Goal: Transaction & Acquisition: Obtain resource

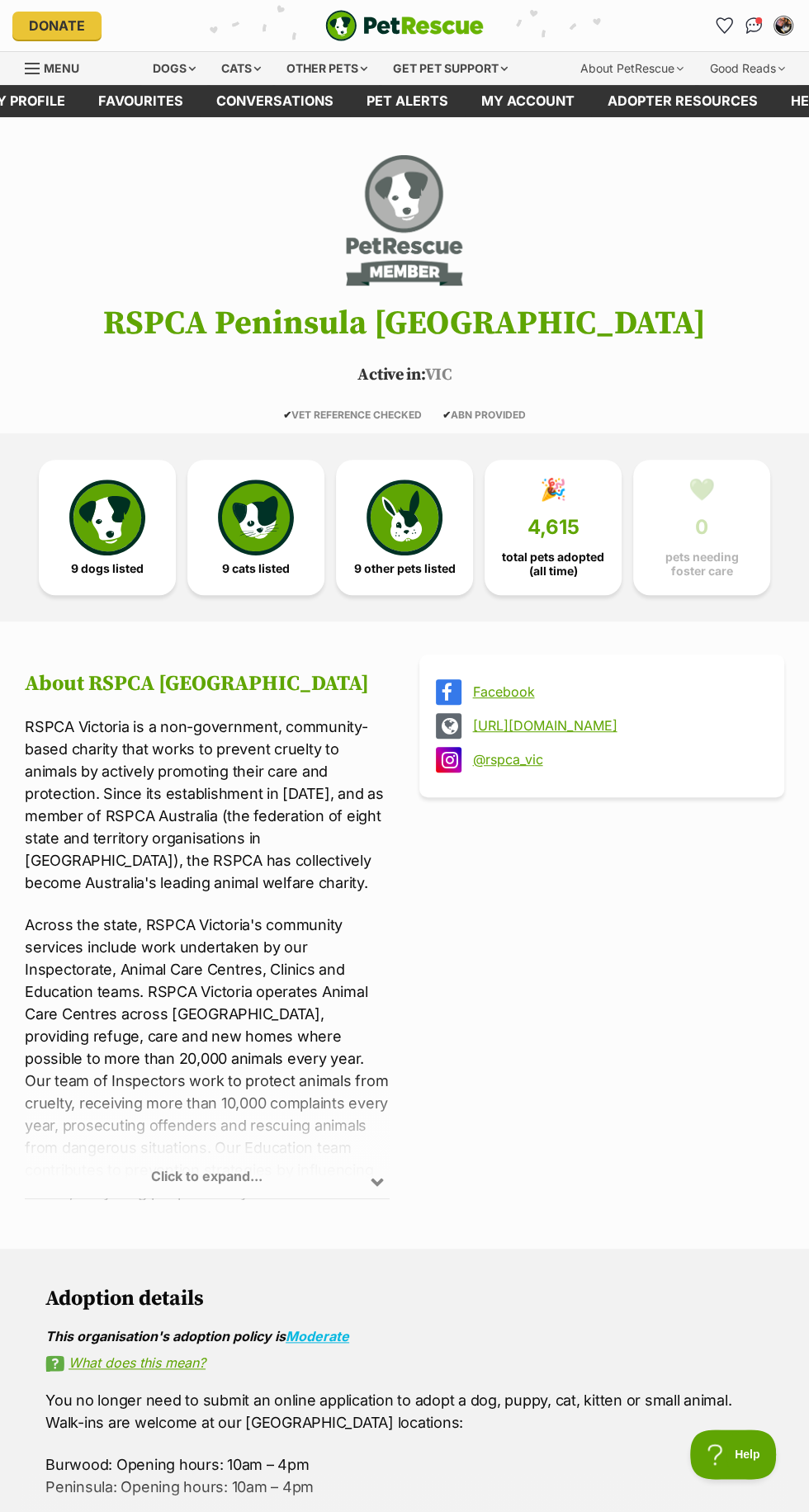
click at [340, 69] on div "Other pets" at bounding box center [327, 68] width 104 height 33
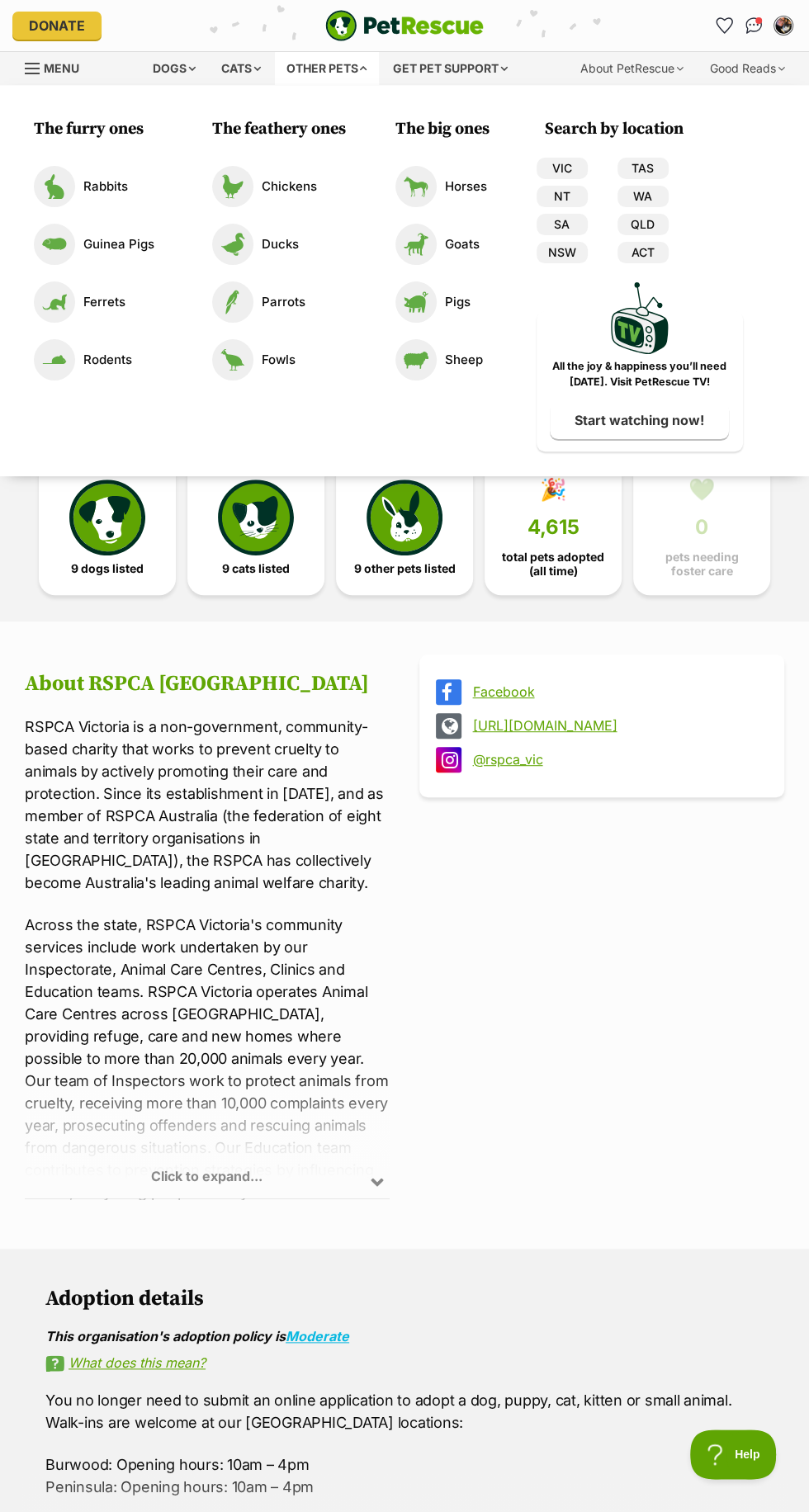
click at [292, 158] on li "Chickens" at bounding box center [274, 187] width 142 height 58
click at [562, 167] on link "VIC" at bounding box center [562, 169] width 51 height 22
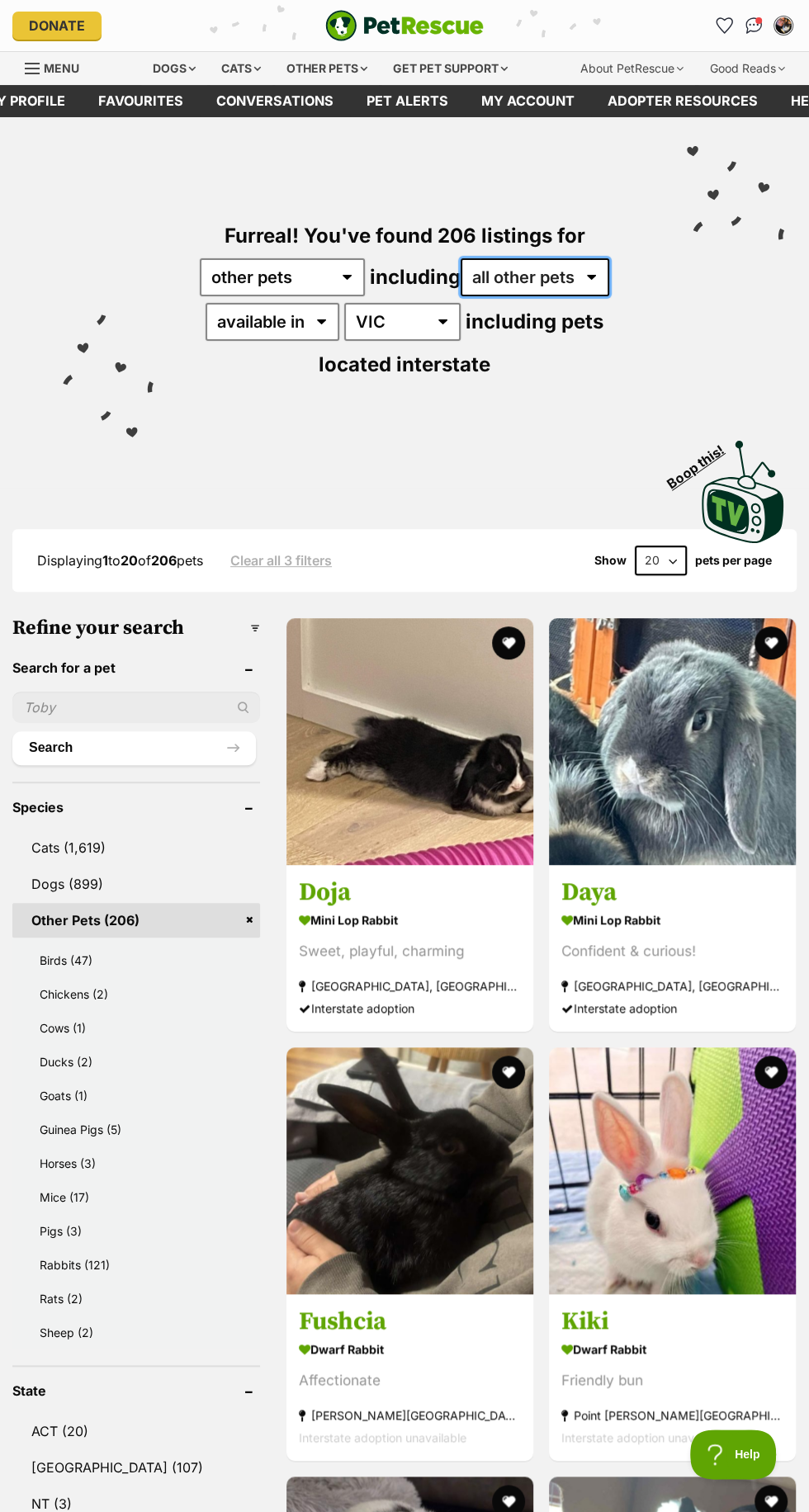
click at [519, 271] on select "all other pets Birds Chickens Cows Ducks Goats Guinea Pigs Horses Mice Pigs Rab…" at bounding box center [535, 277] width 149 height 38
select select "Birds"
click at [461, 258] on select "all other pets Birds Chickens Cows Ducks Goats Guinea Pigs Horses Mice Pigs Rab…" at bounding box center [535, 277] width 149 height 38
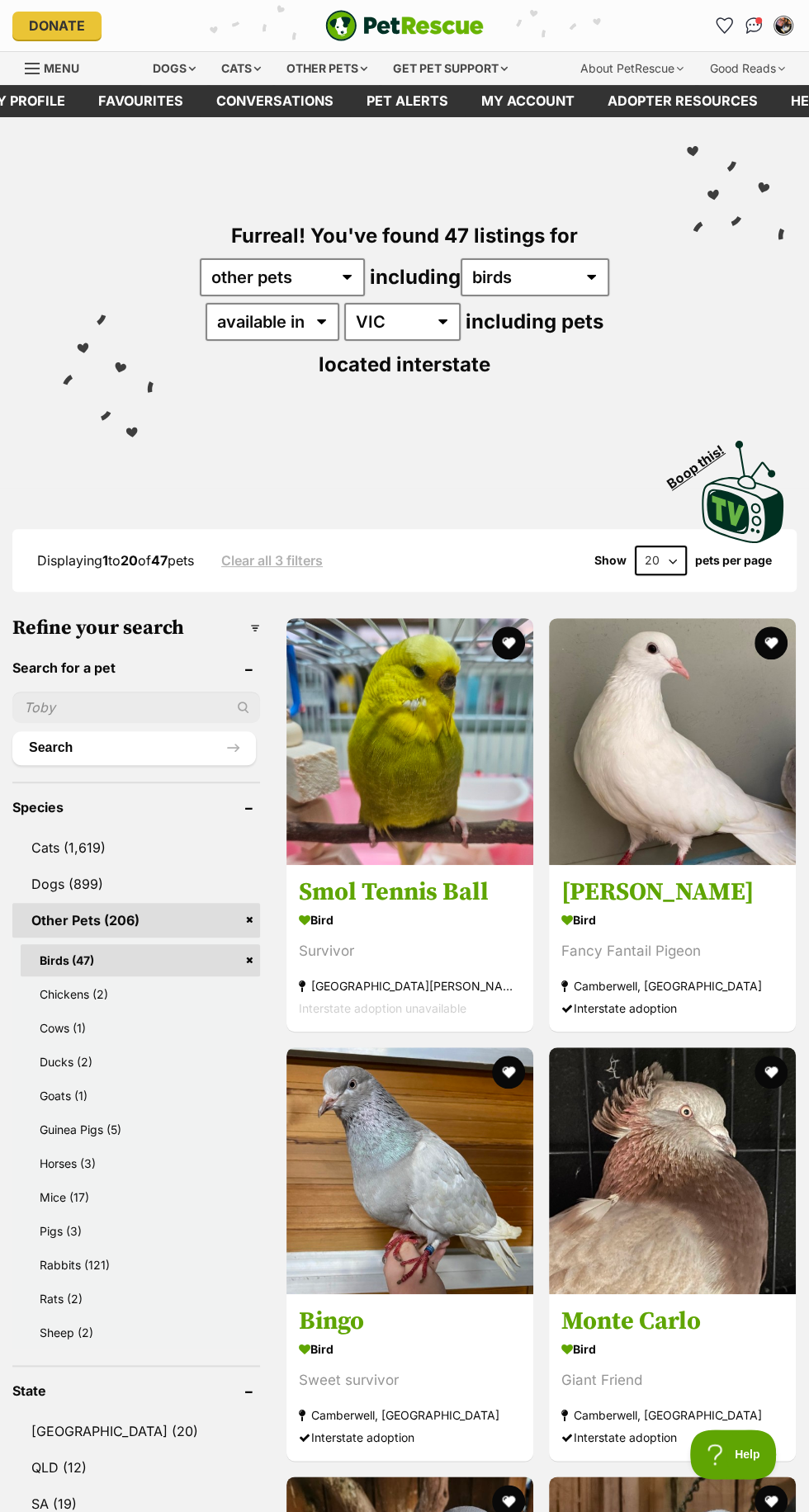
click at [604, 859] on img at bounding box center [672, 742] width 247 height 247
click at [589, 1311] on h3 "Monte Carlo" at bounding box center [672, 1321] width 222 height 32
click at [758, 1058] on button "favourite" at bounding box center [770, 1072] width 33 height 33
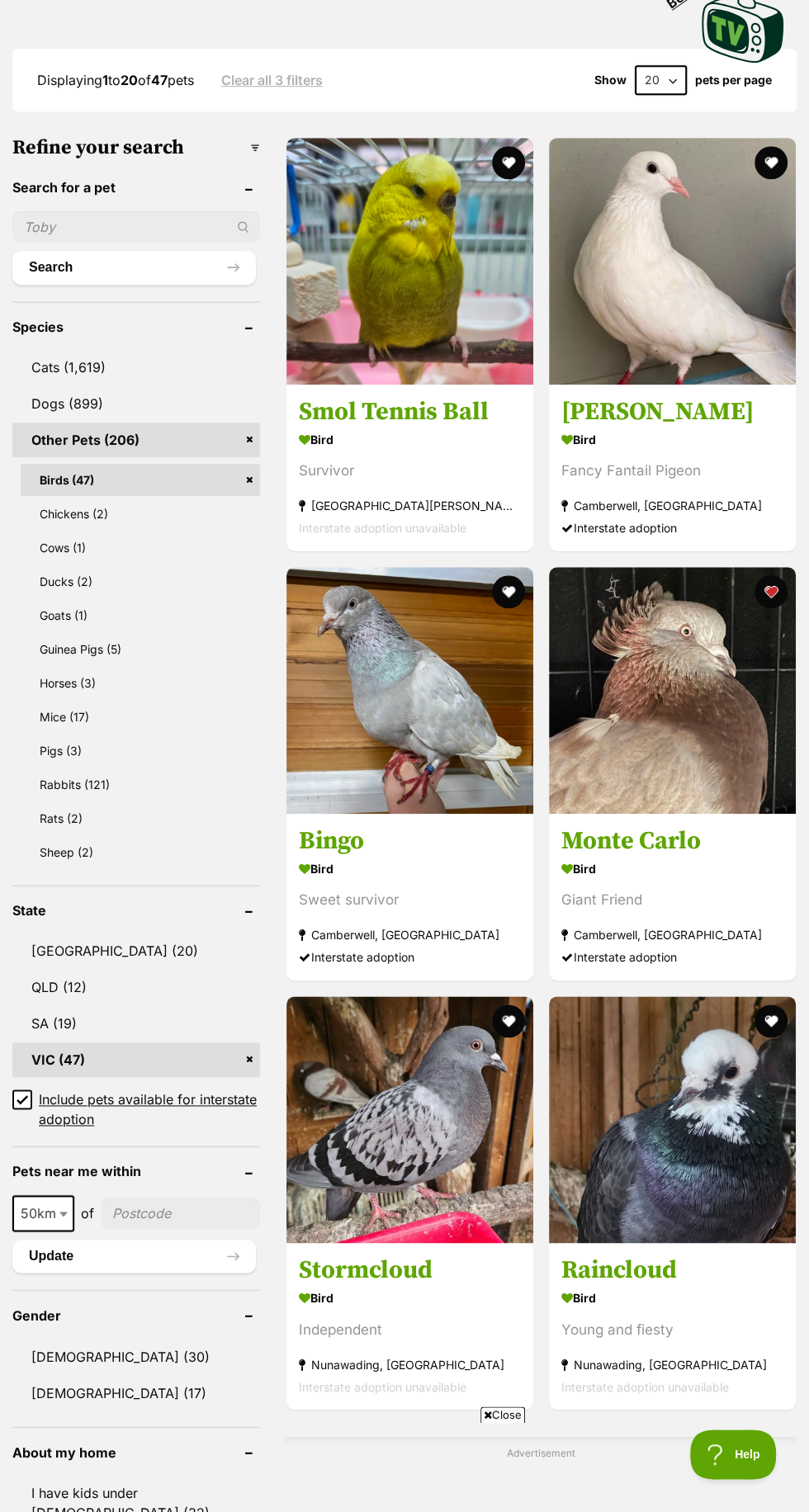
scroll to position [482, 0]
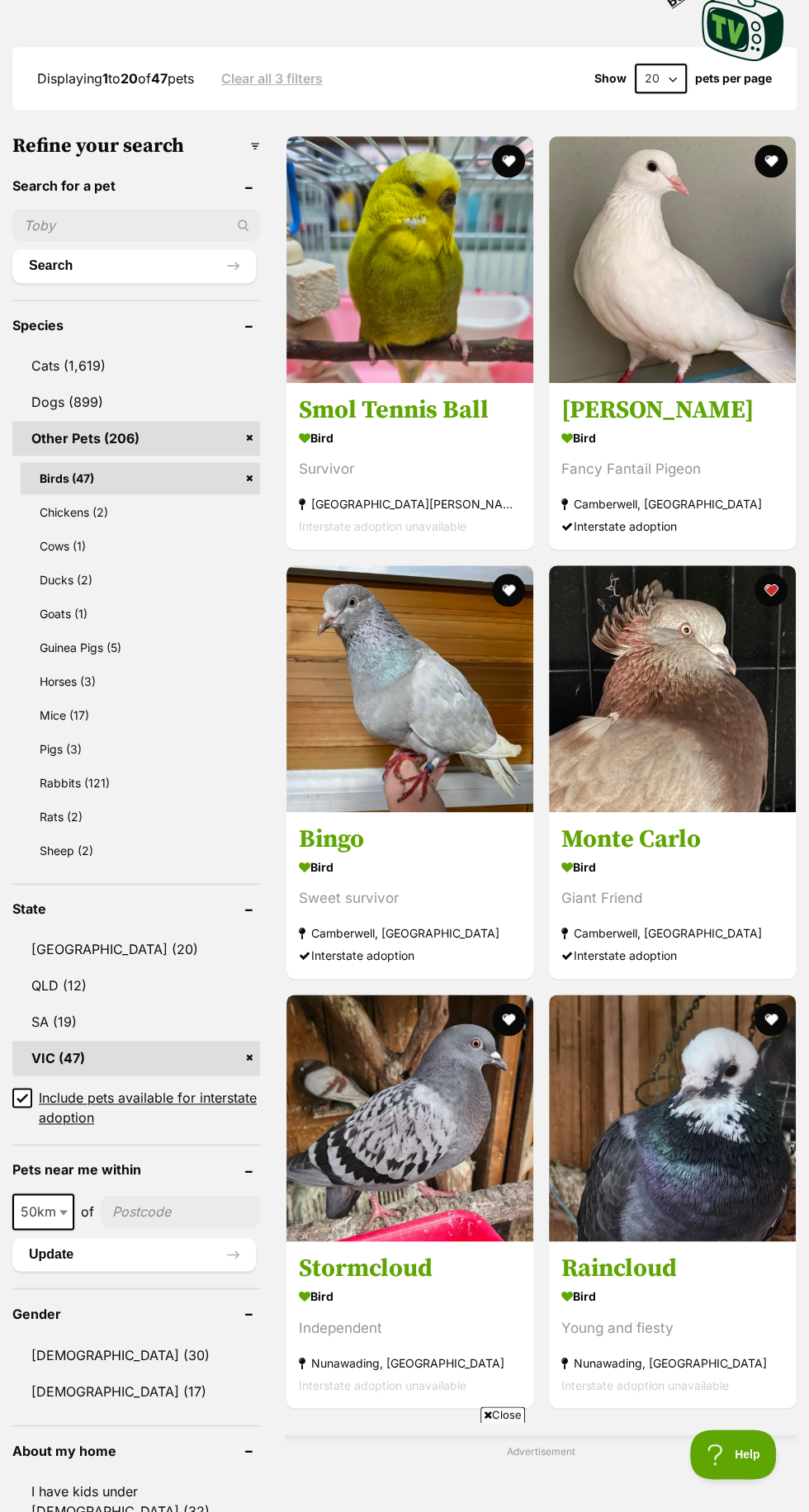
click at [363, 1100] on img at bounding box center [409, 1118] width 247 height 247
click at [658, 1135] on img at bounding box center [672, 1118] width 247 height 247
click at [754, 999] on img at bounding box center [672, 1118] width 247 height 247
click at [767, 1009] on button "favourite" at bounding box center [770, 1019] width 33 height 33
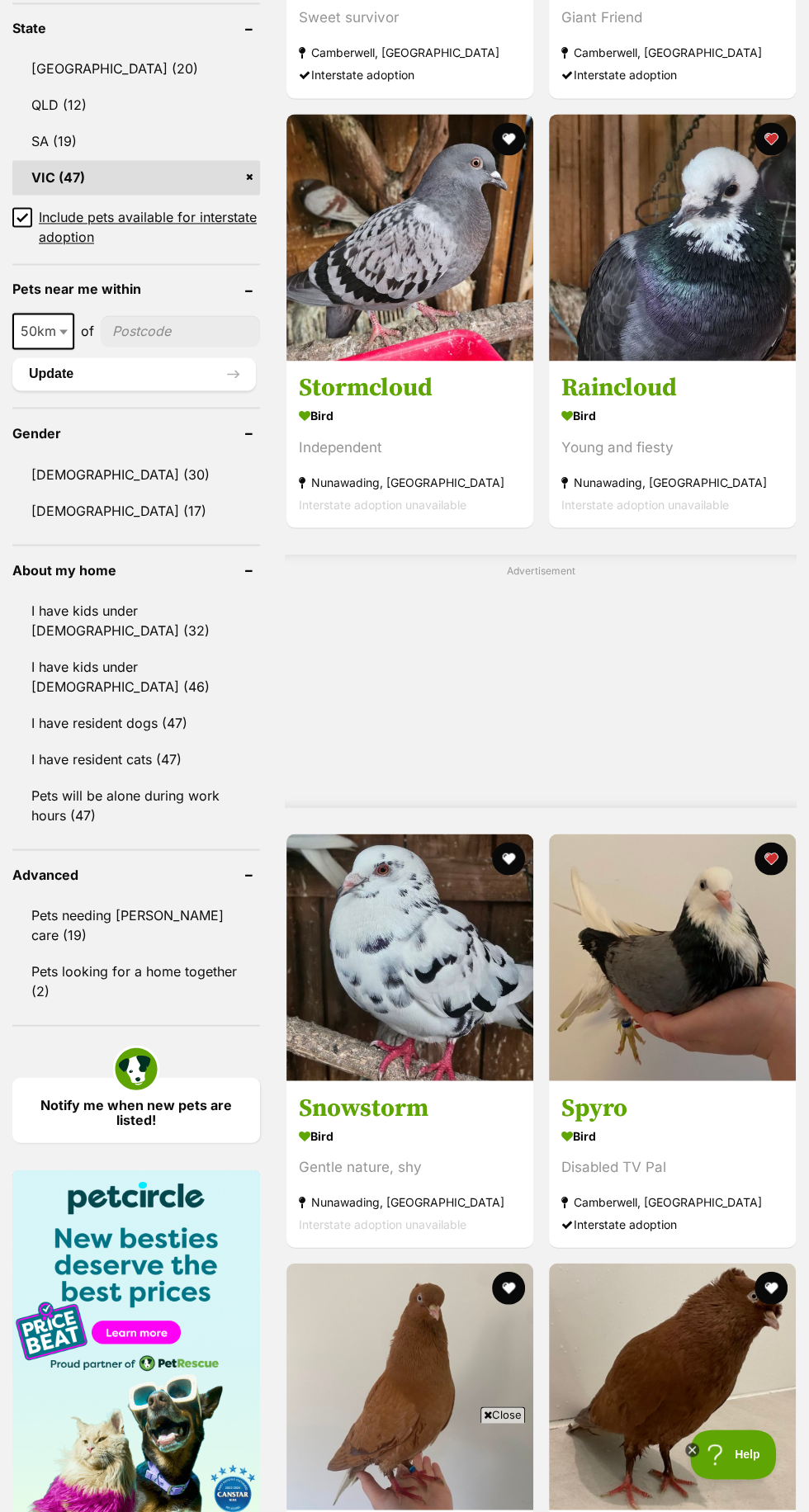
scroll to position [1393, 0]
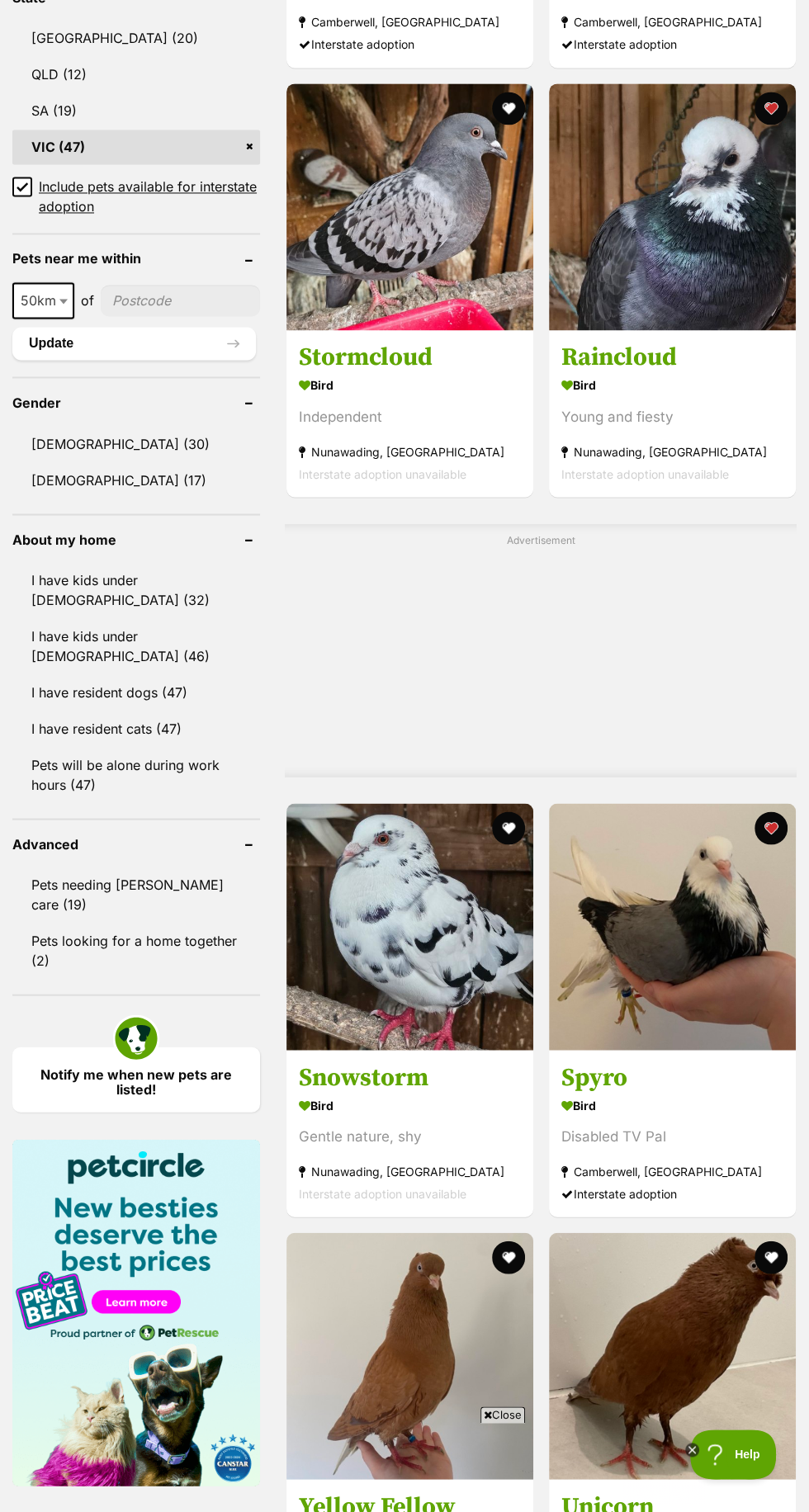
click at [319, 937] on img at bounding box center [409, 926] width 247 height 247
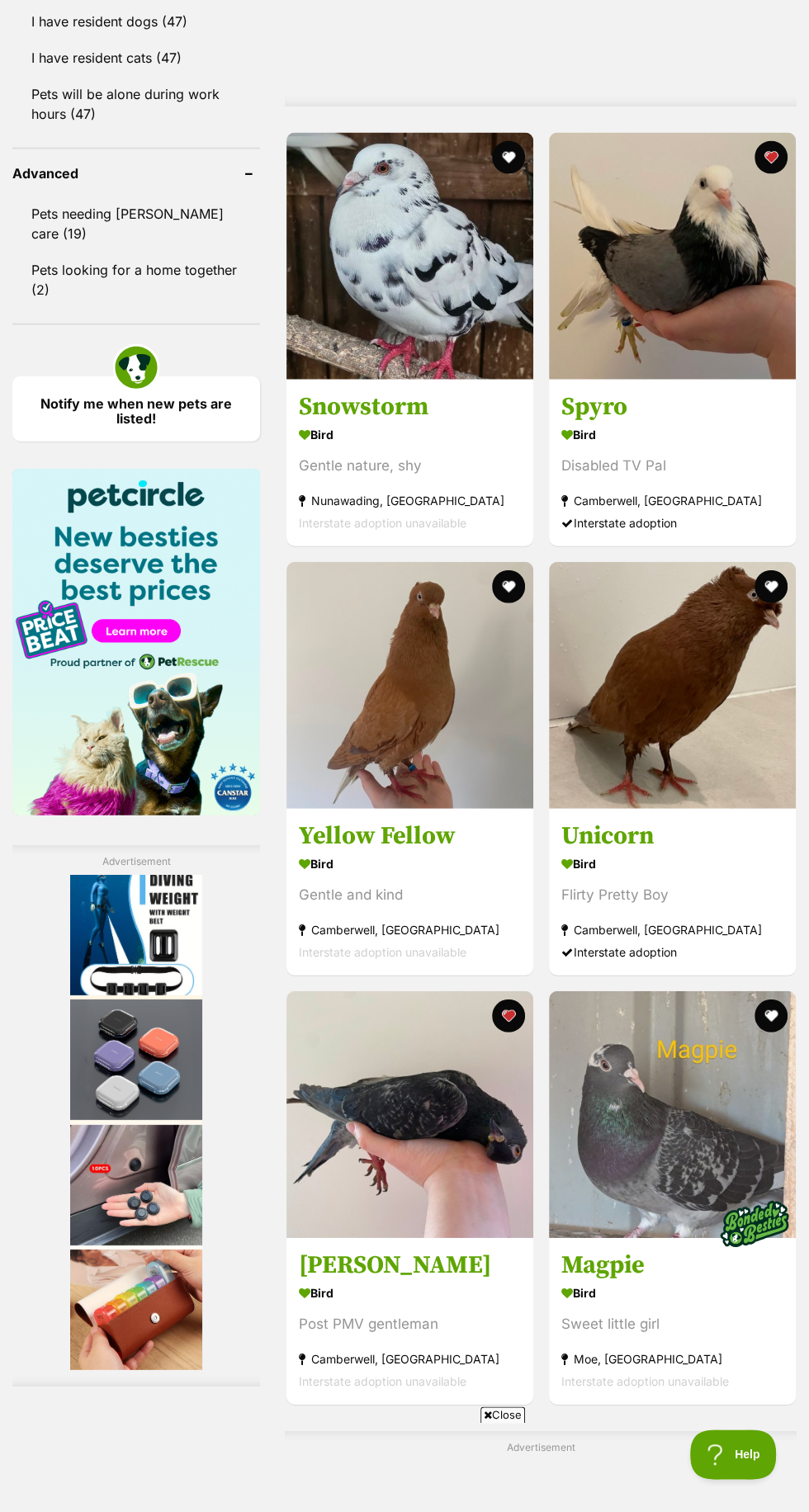
scroll to position [2062, 0]
click at [632, 1153] on img at bounding box center [672, 1115] width 247 height 247
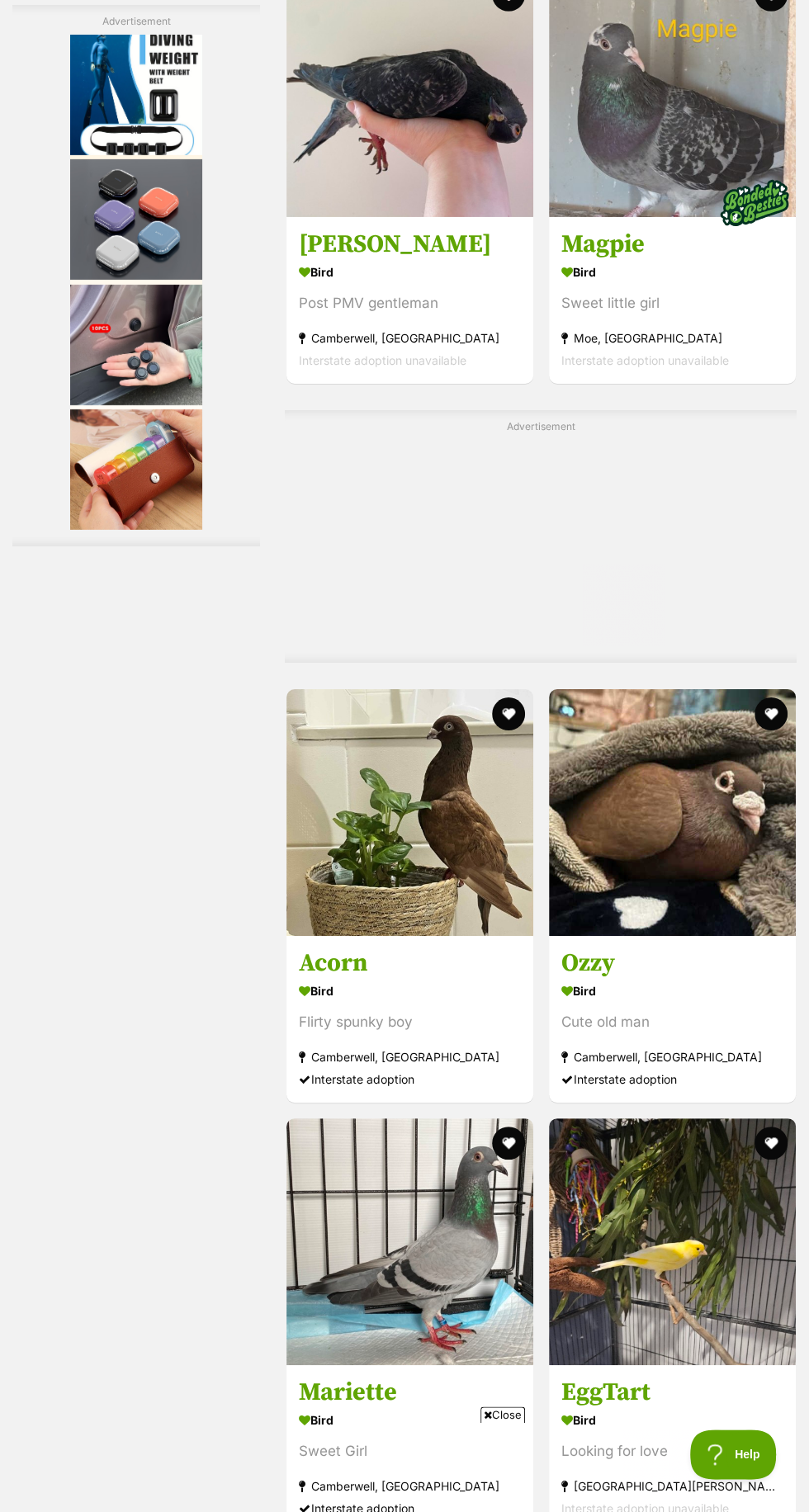
scroll to position [3082, 0]
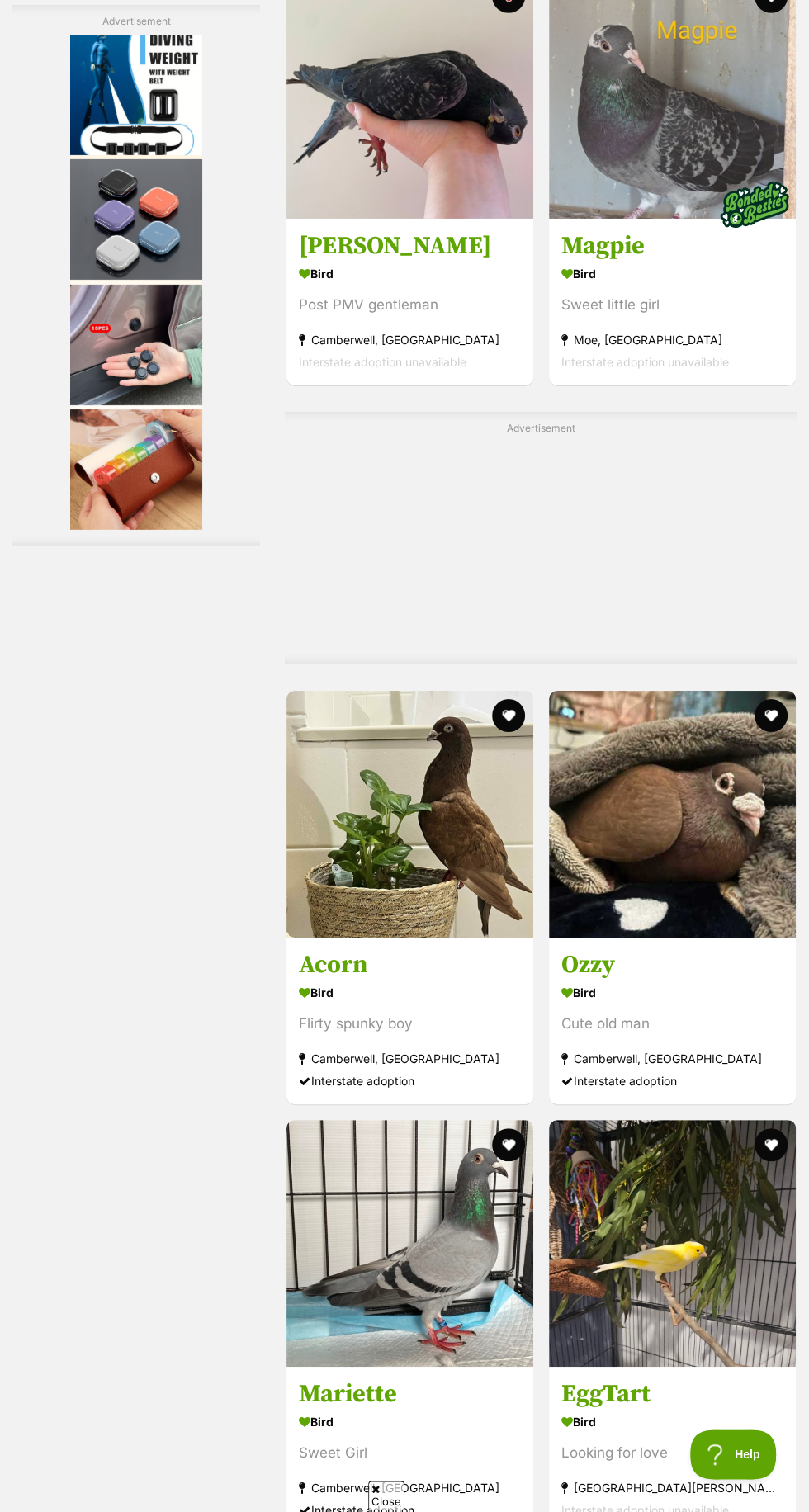
click at [374, 866] on img at bounding box center [409, 815] width 247 height 247
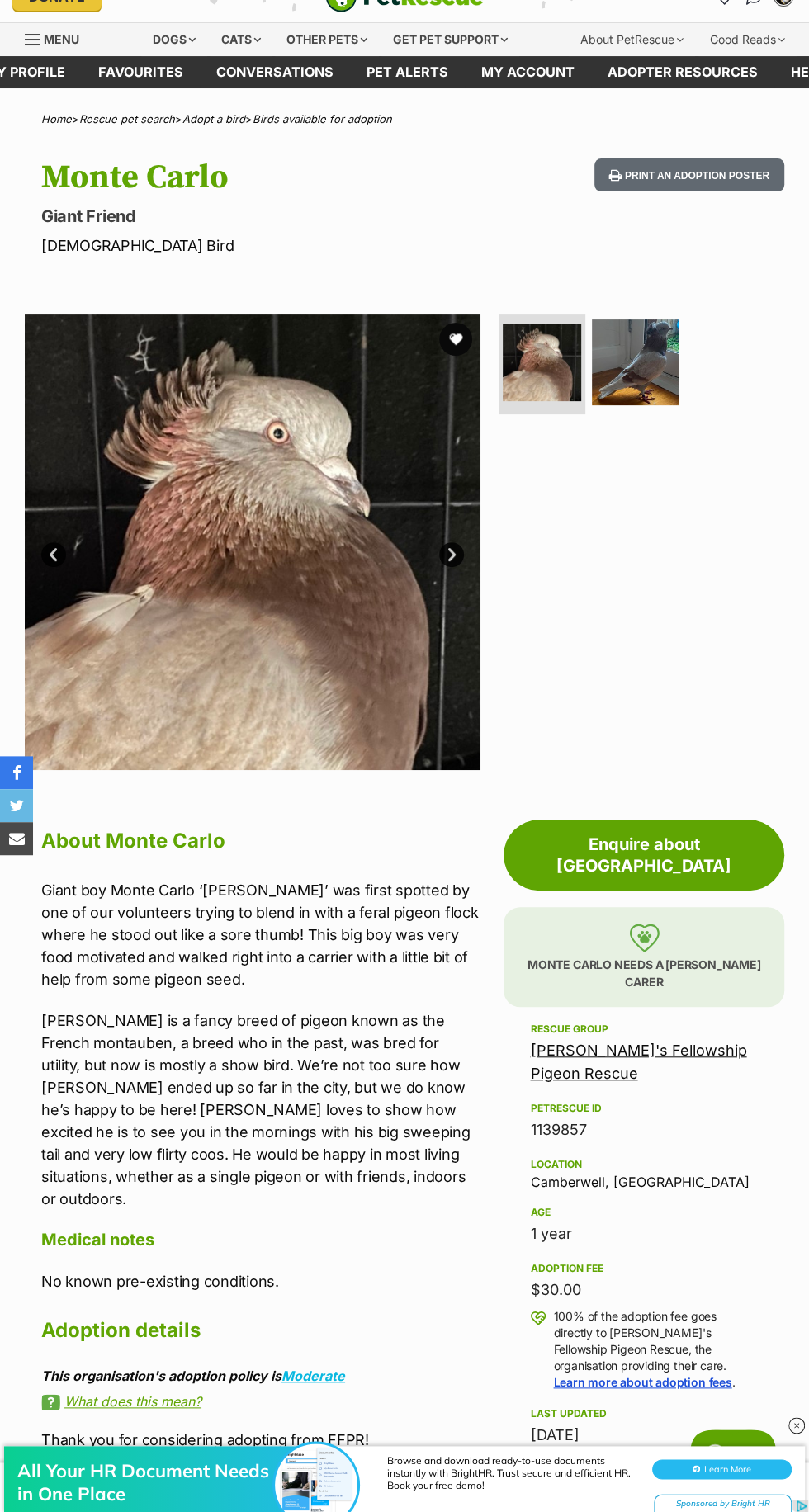
scroll to position [32, 0]
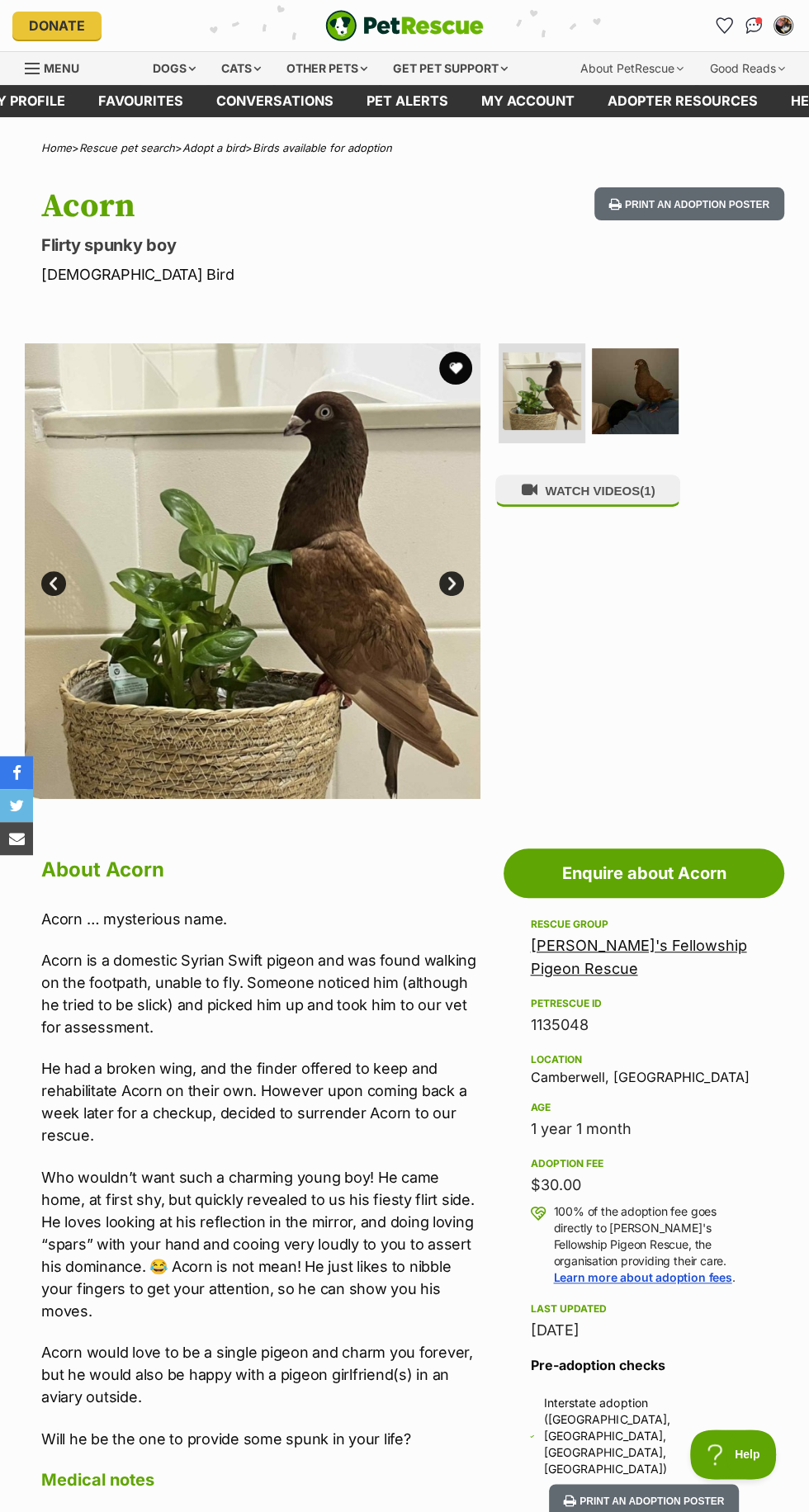
click at [448, 355] on button "favourite" at bounding box center [455, 368] width 33 height 33
click at [641, 378] on img at bounding box center [635, 391] width 86 height 86
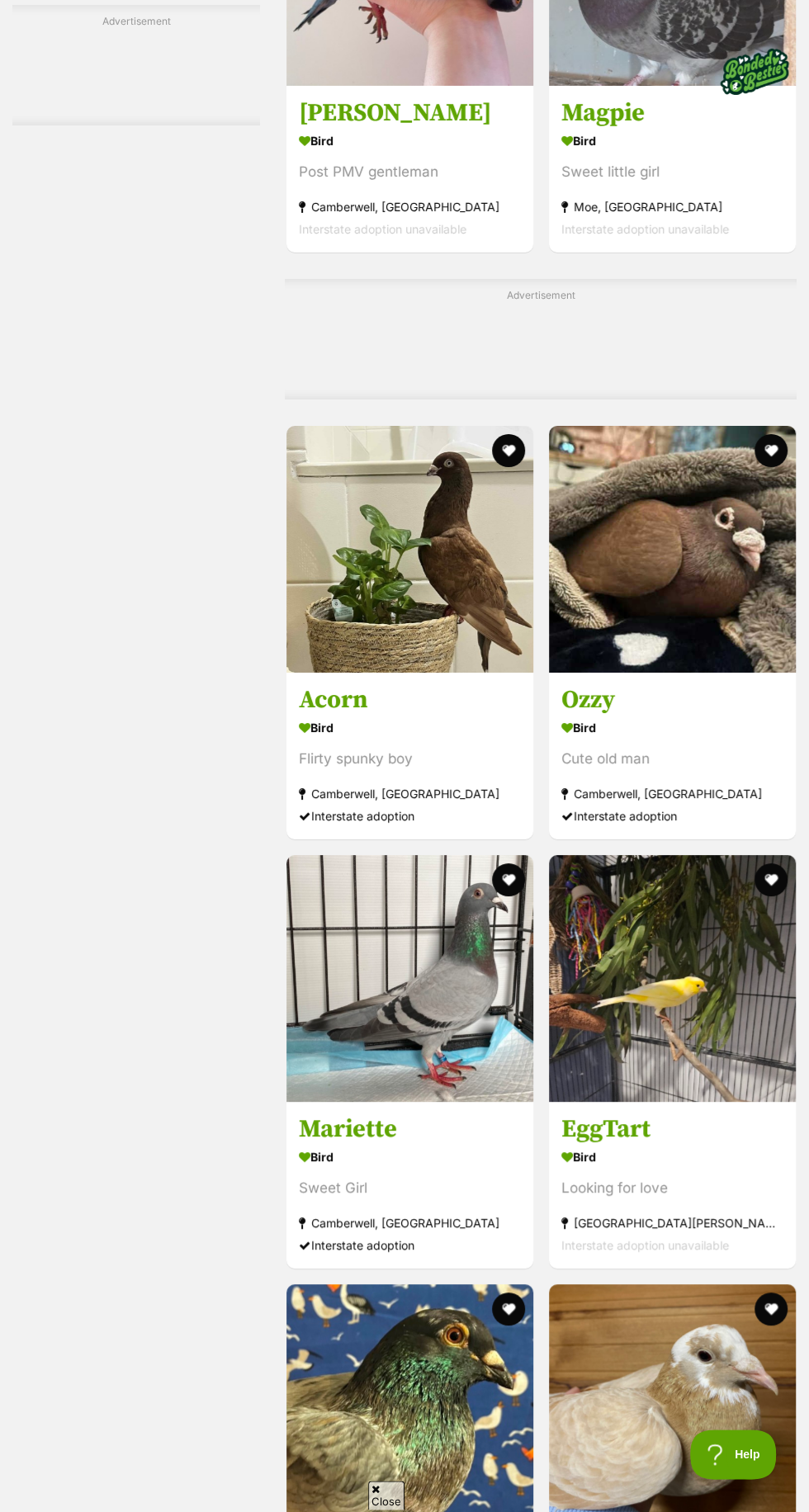
click at [509, 438] on button "favourite" at bounding box center [508, 450] width 33 height 33
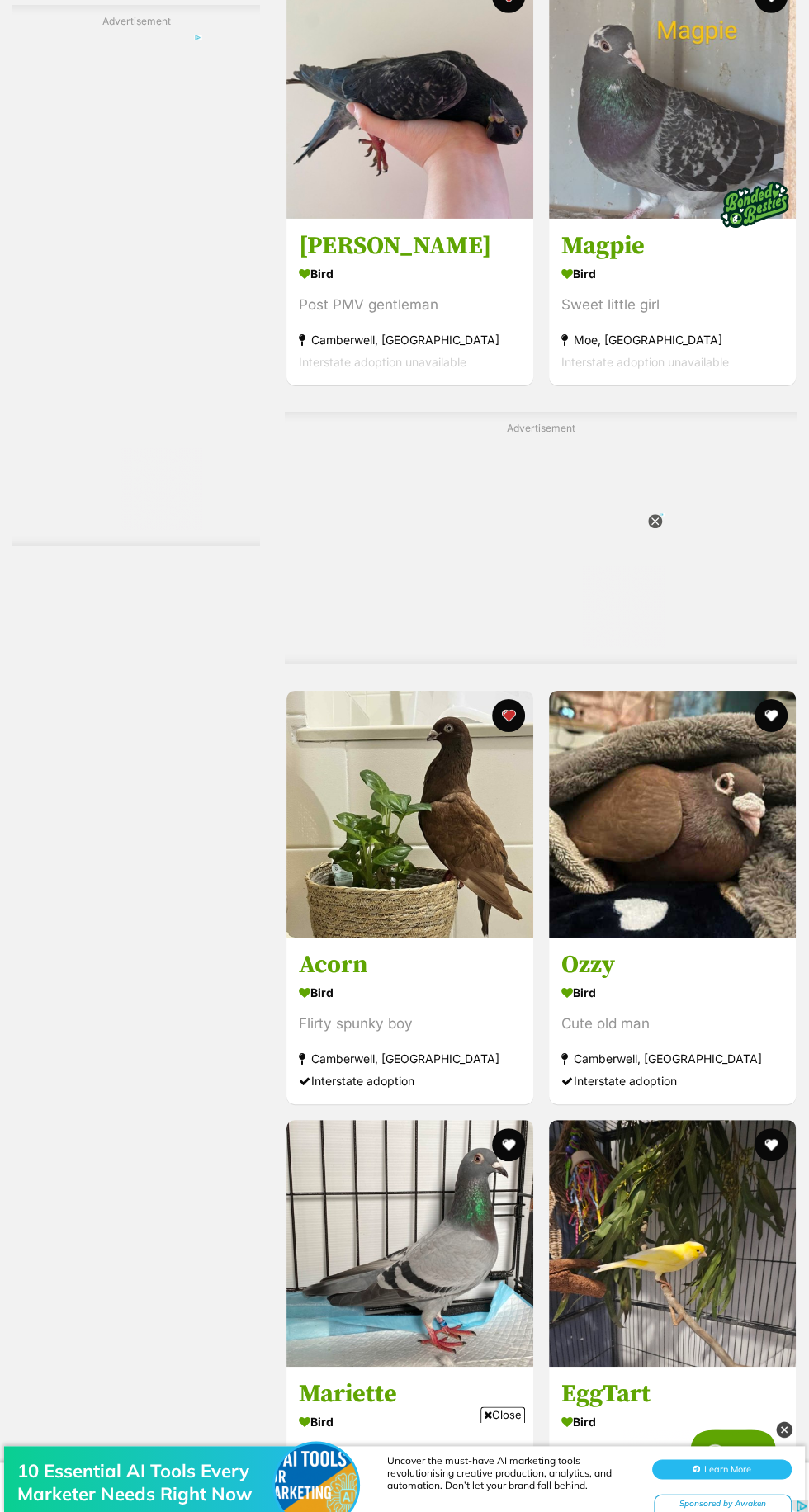
click at [649, 858] on img at bounding box center [672, 815] width 247 height 247
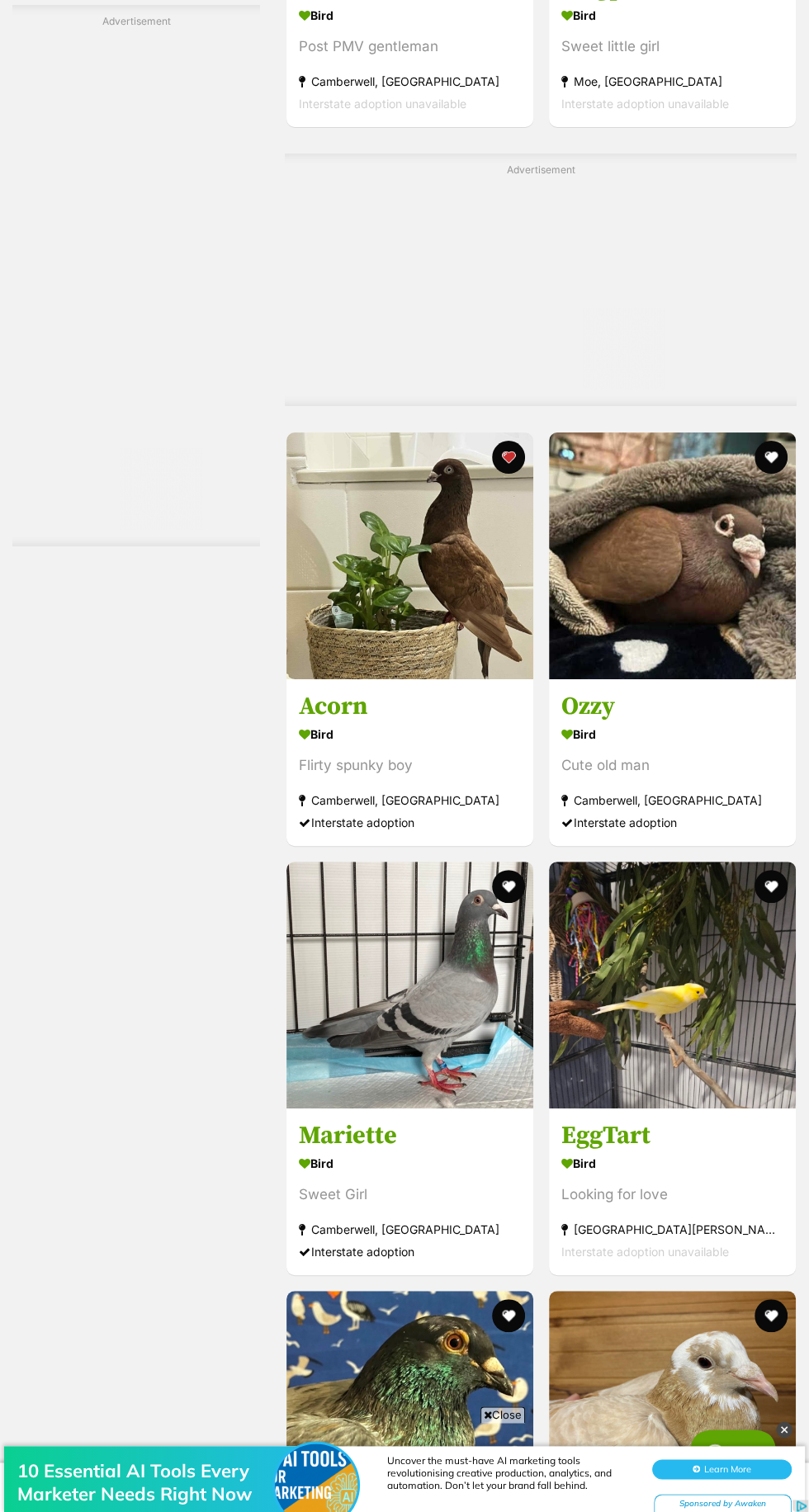
click at [340, 1022] on img at bounding box center [409, 985] width 247 height 247
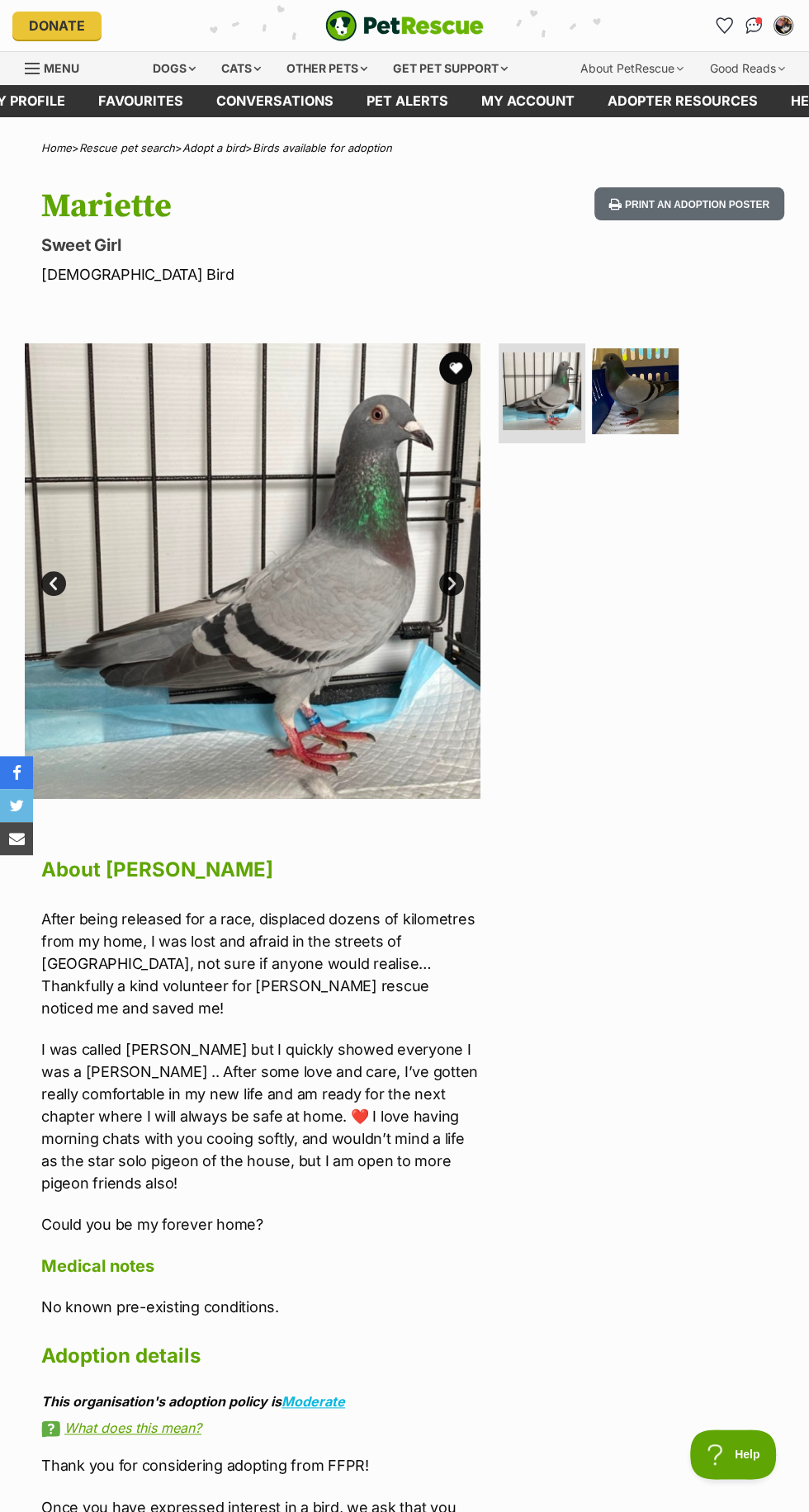
click at [444, 355] on button "favourite" at bounding box center [455, 368] width 33 height 33
click at [626, 380] on img at bounding box center [635, 391] width 86 height 86
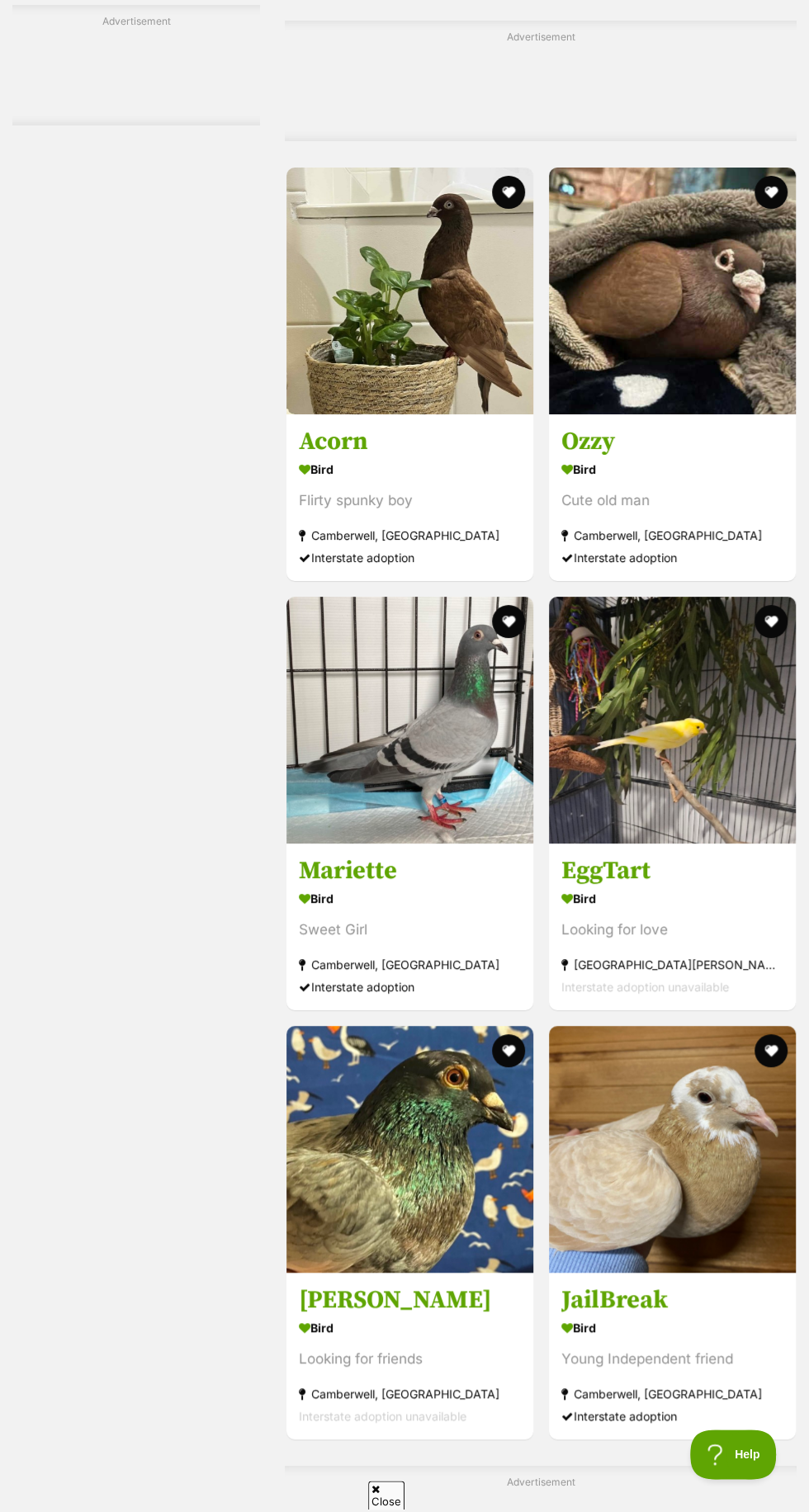
click at [508, 568] on section "Bird Flirty spunky boy [GEOGRAPHIC_DATA], [GEOGRAPHIC_DATA] Interstate adoption" at bounding box center [409, 512] width 222 height 112
click at [502, 611] on button "favourite" at bounding box center [508, 621] width 33 height 33
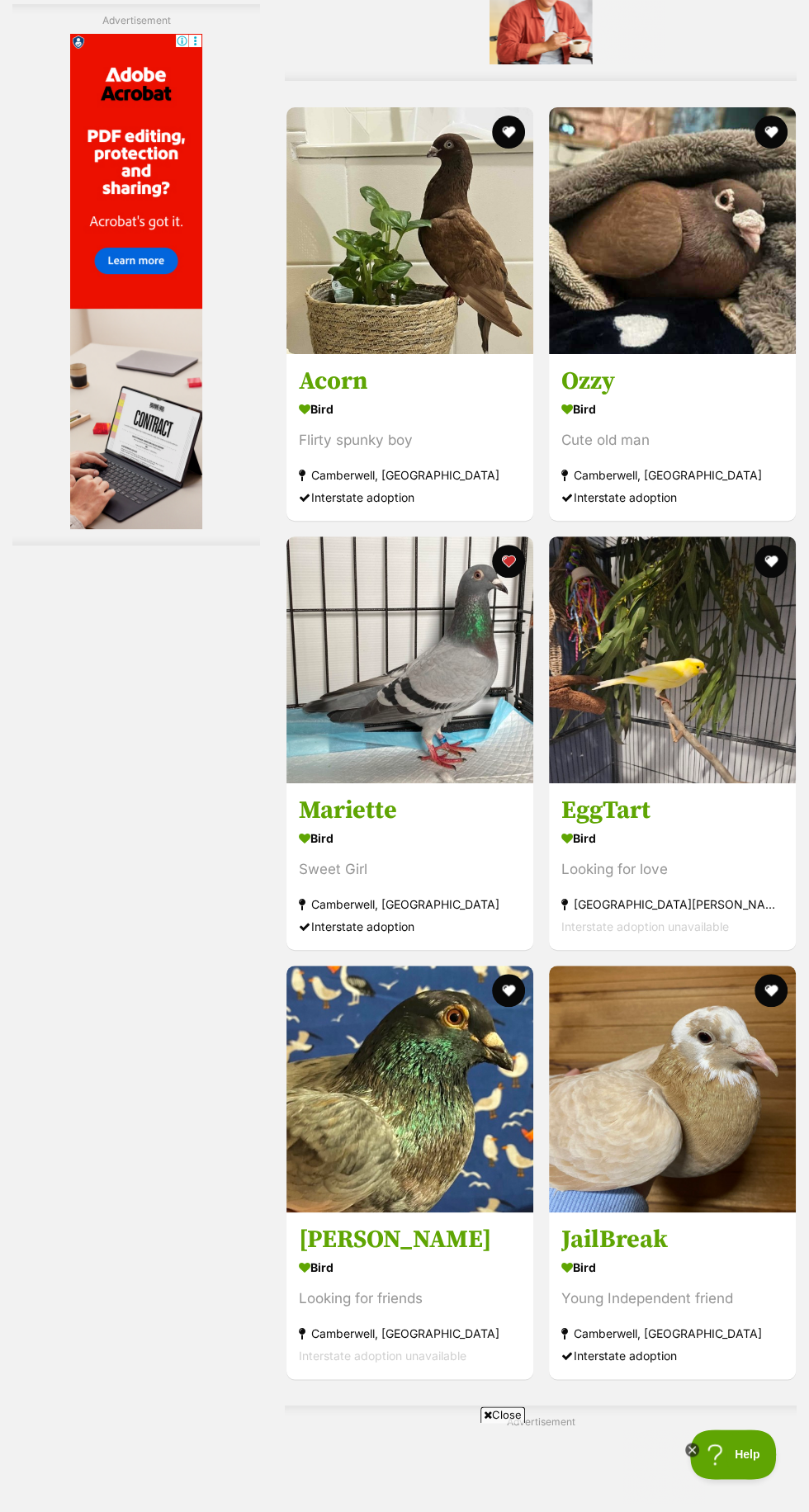
click at [349, 1131] on img at bounding box center [409, 1089] width 247 height 247
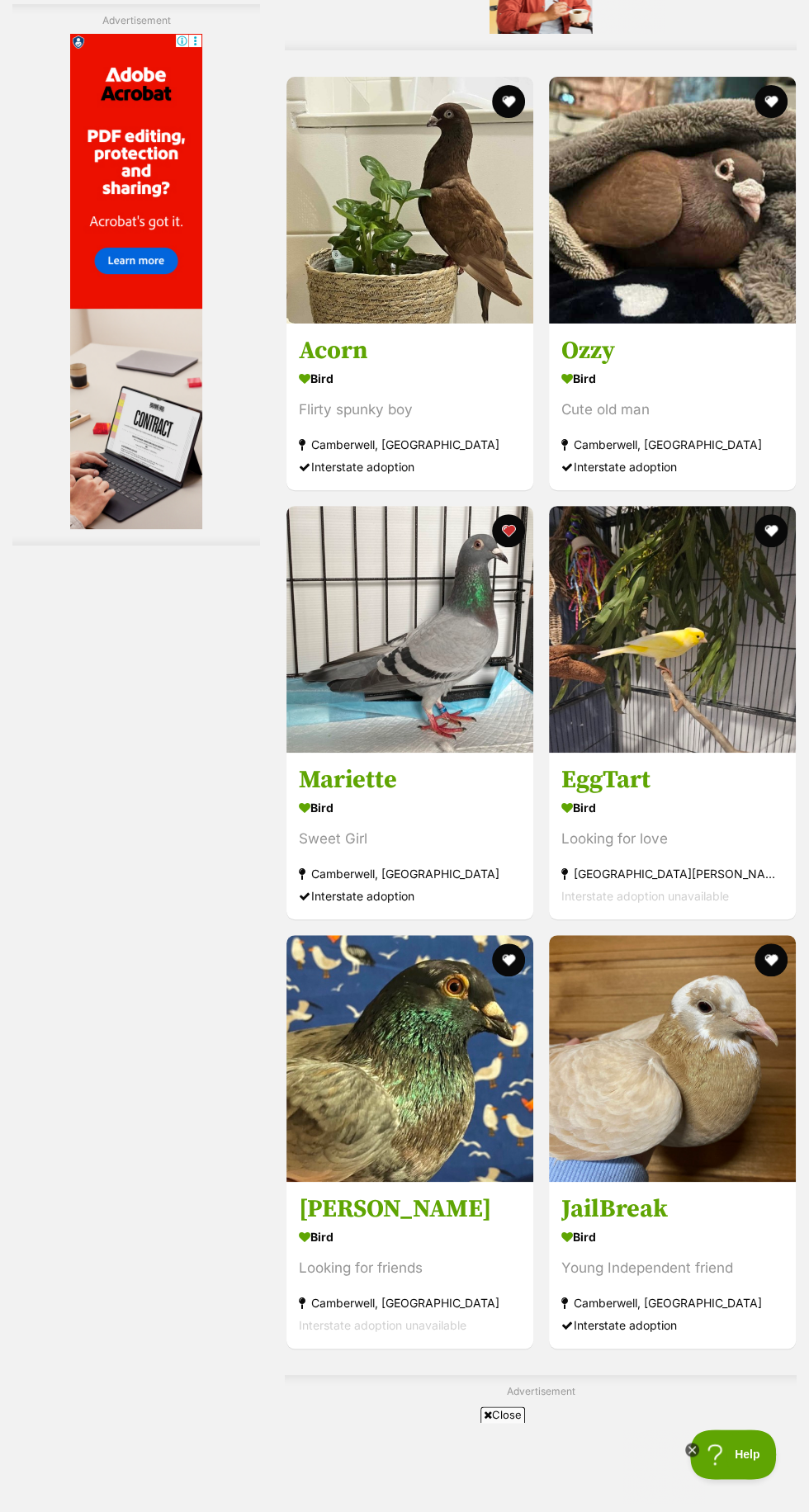
scroll to position [3760, 0]
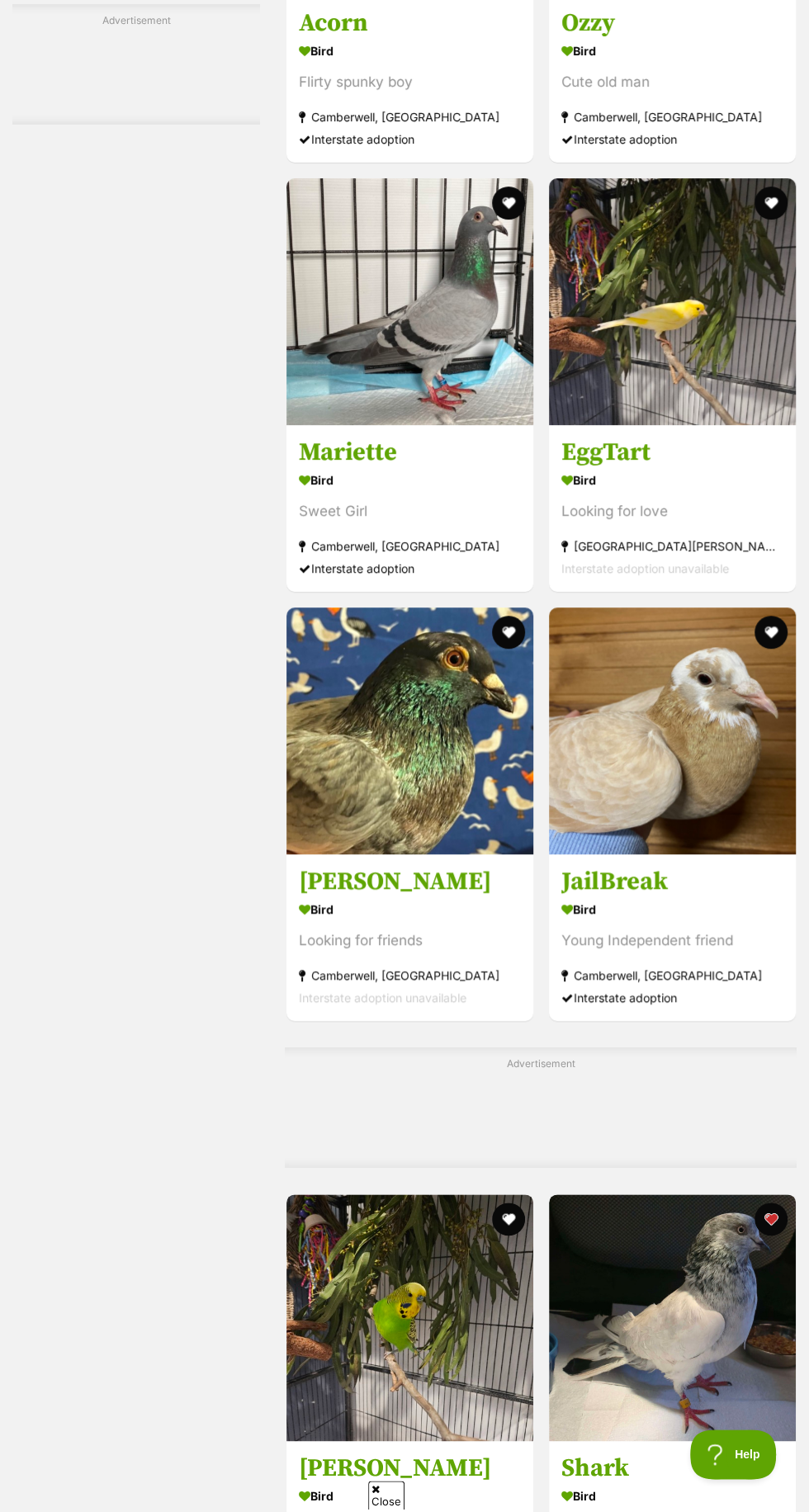
click at [740, 846] on img at bounding box center [672, 731] width 247 height 247
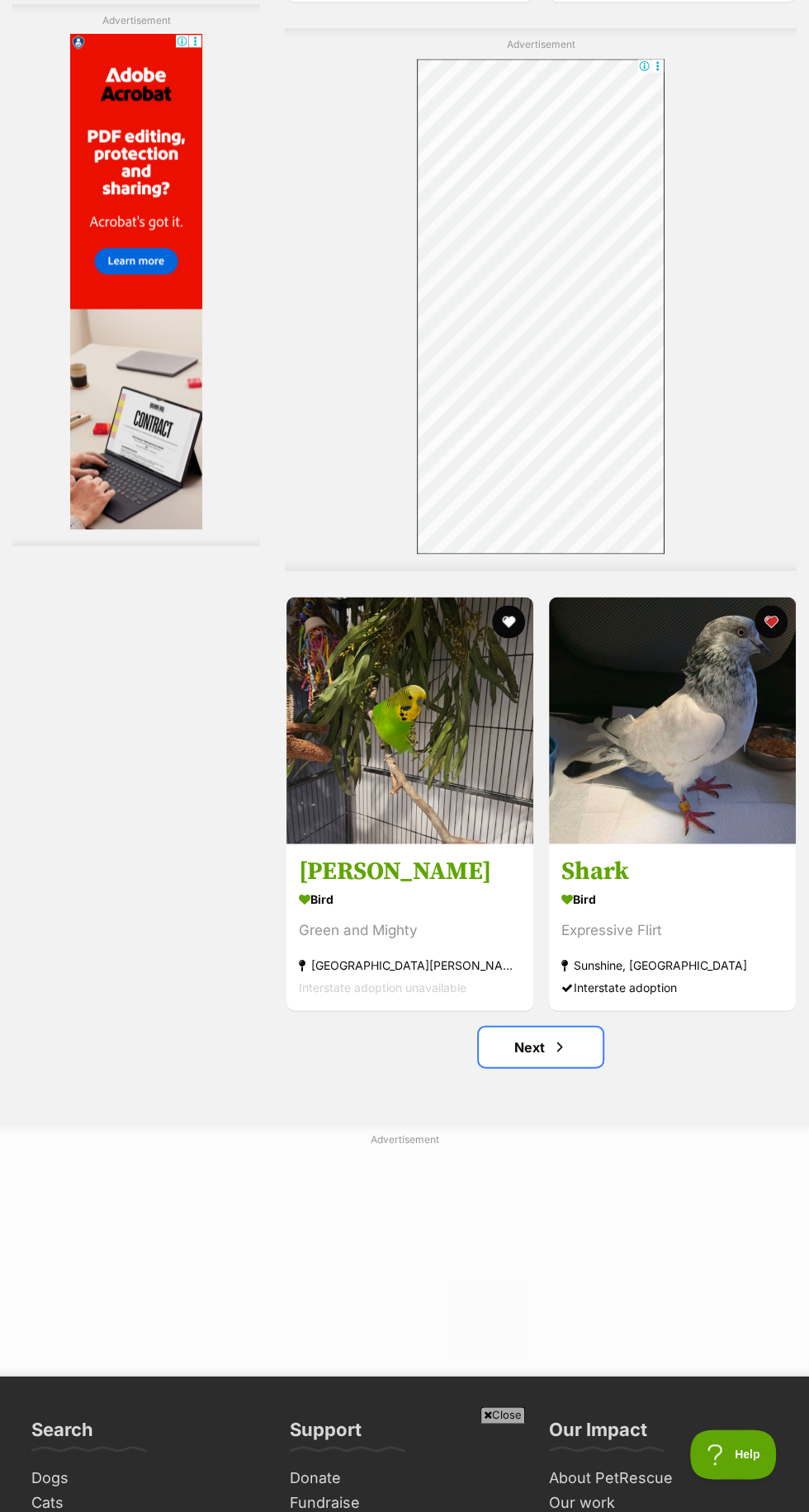
click at [589, 1034] on link "Next" at bounding box center [540, 1047] width 123 height 40
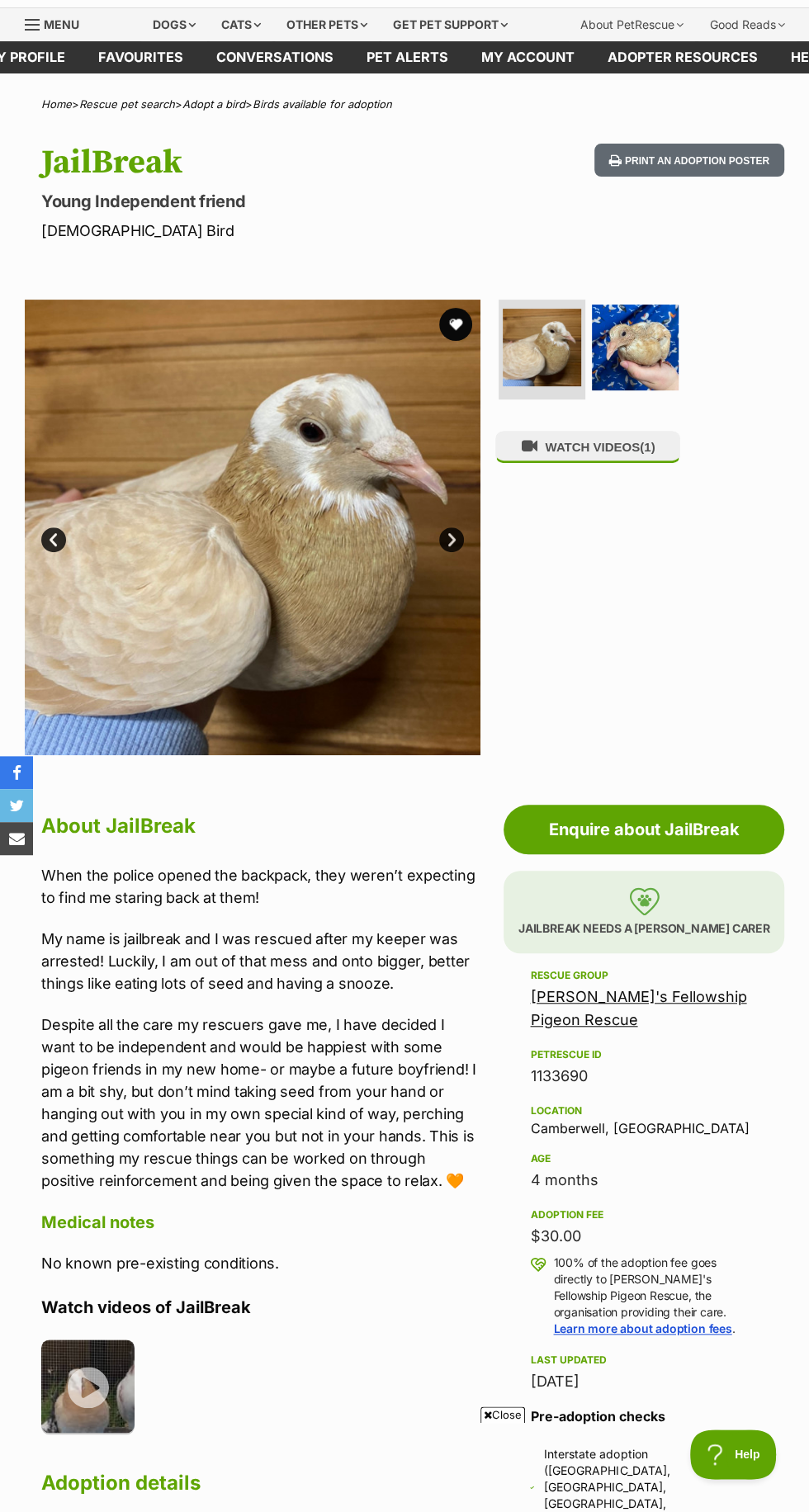
scroll to position [56, 0]
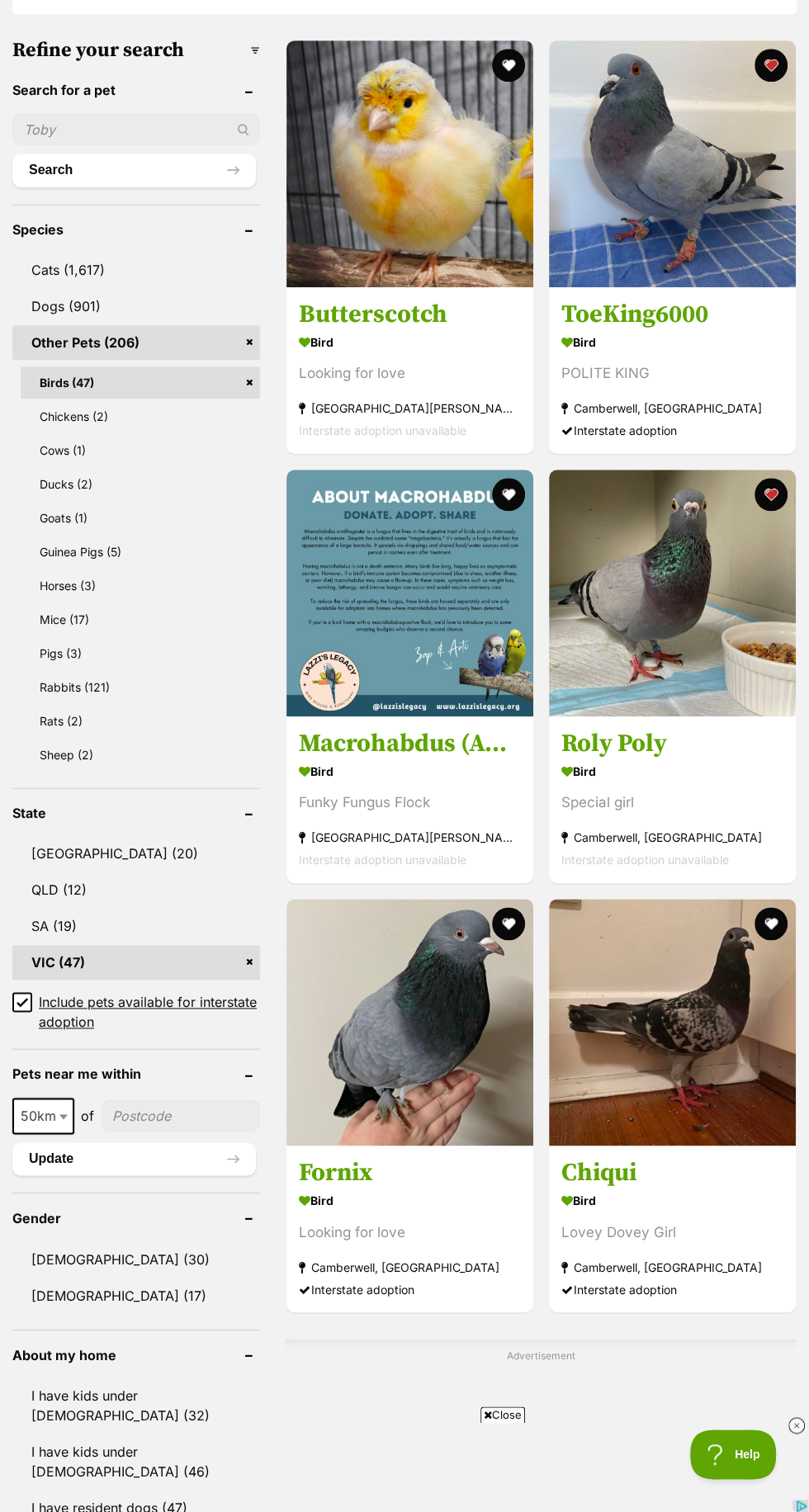
click at [436, 1138] on img at bounding box center [409, 1023] width 247 height 247
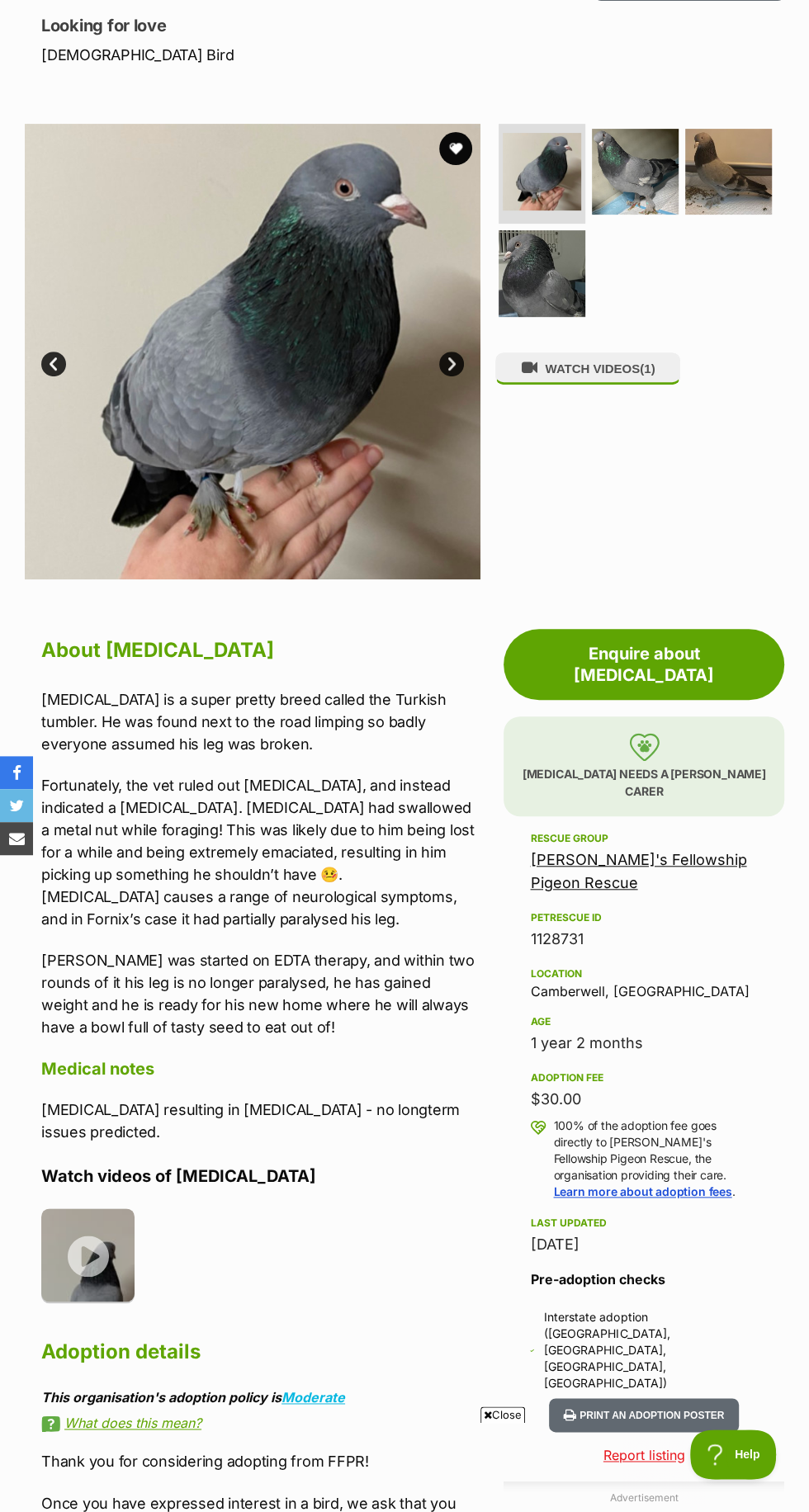
click at [654, 162] on img at bounding box center [635, 172] width 86 height 86
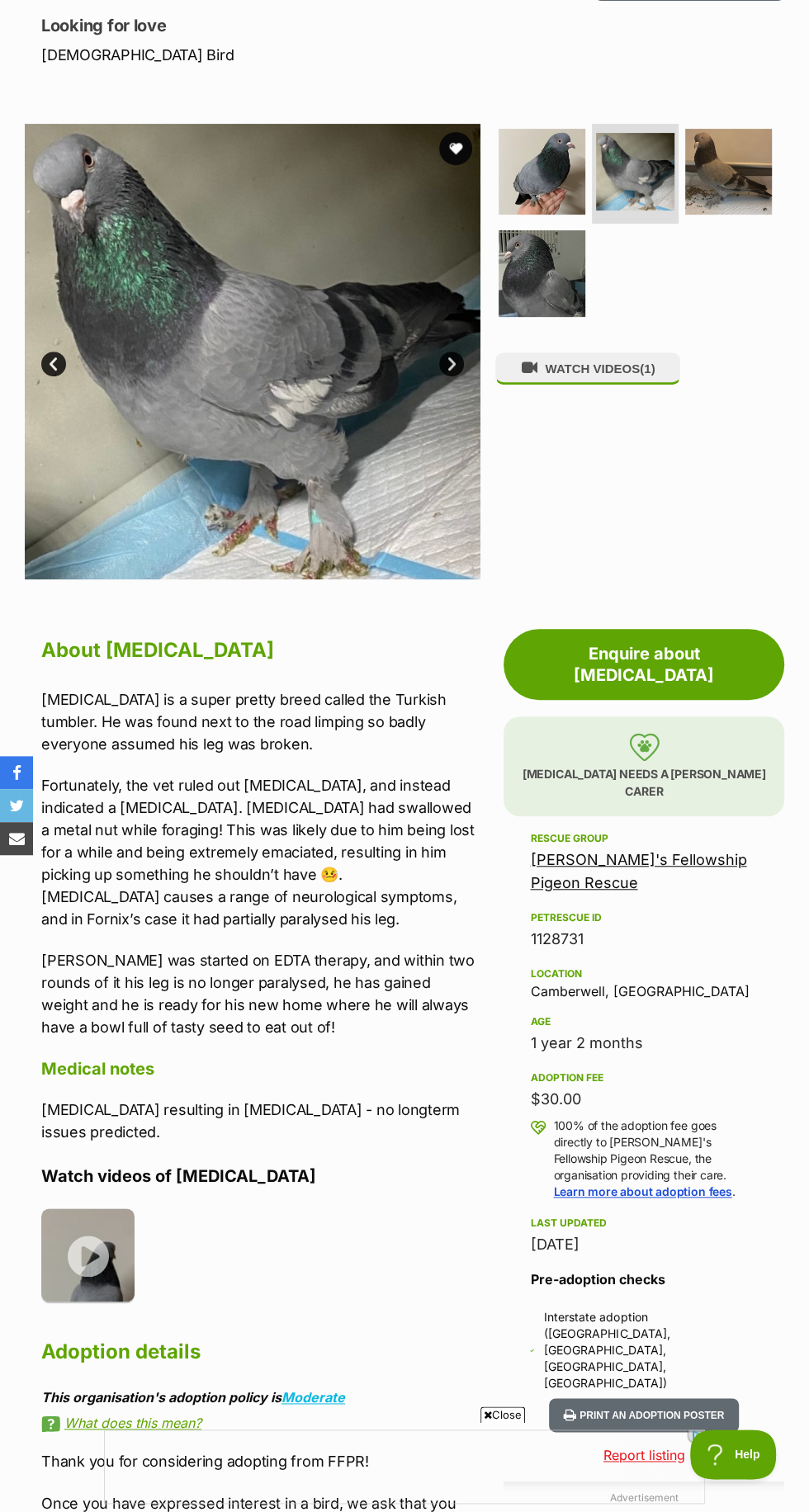
click at [746, 173] on img at bounding box center [727, 172] width 86 height 86
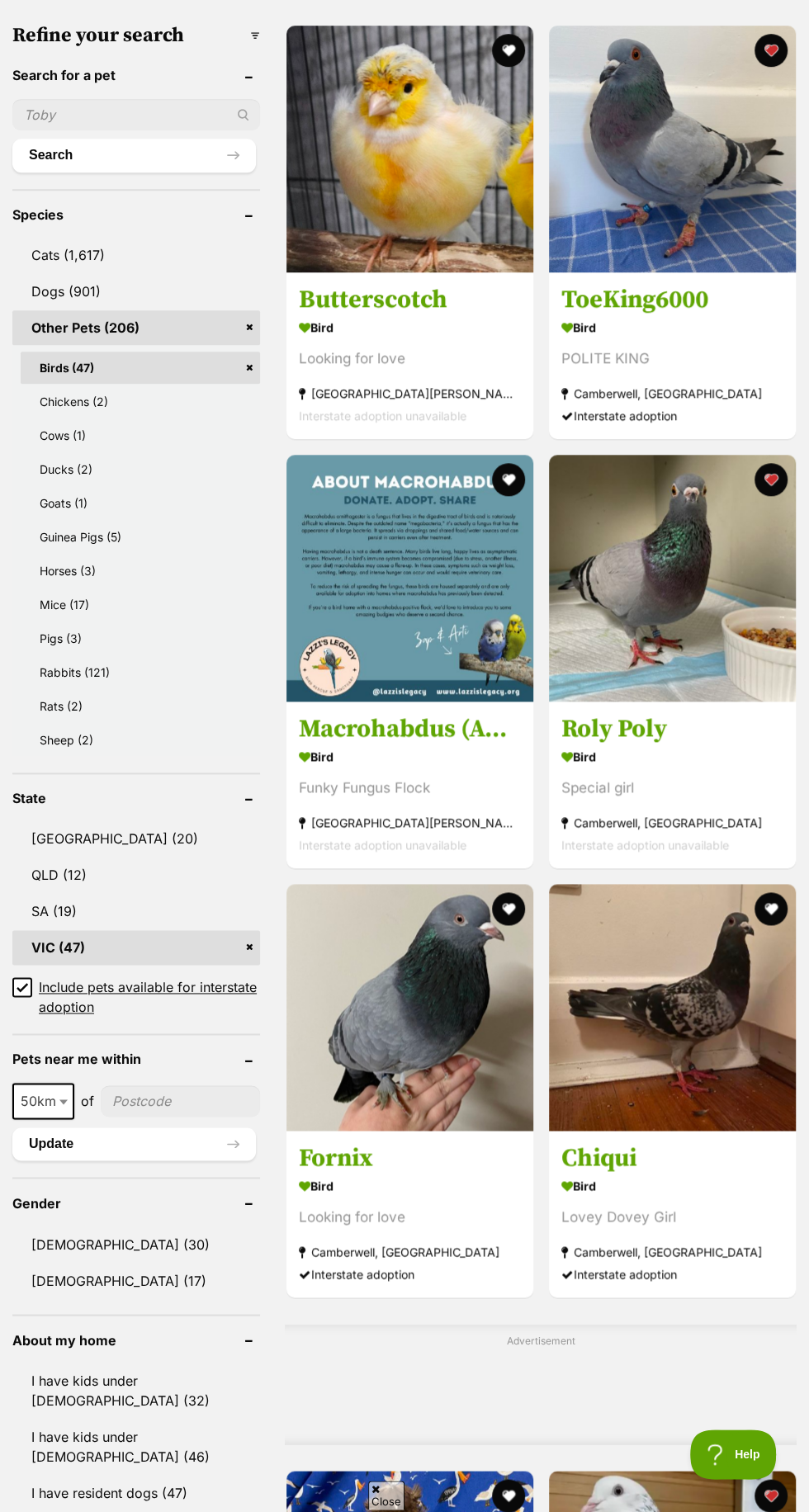
click at [518, 900] on button "favourite" at bounding box center [508, 908] width 33 height 33
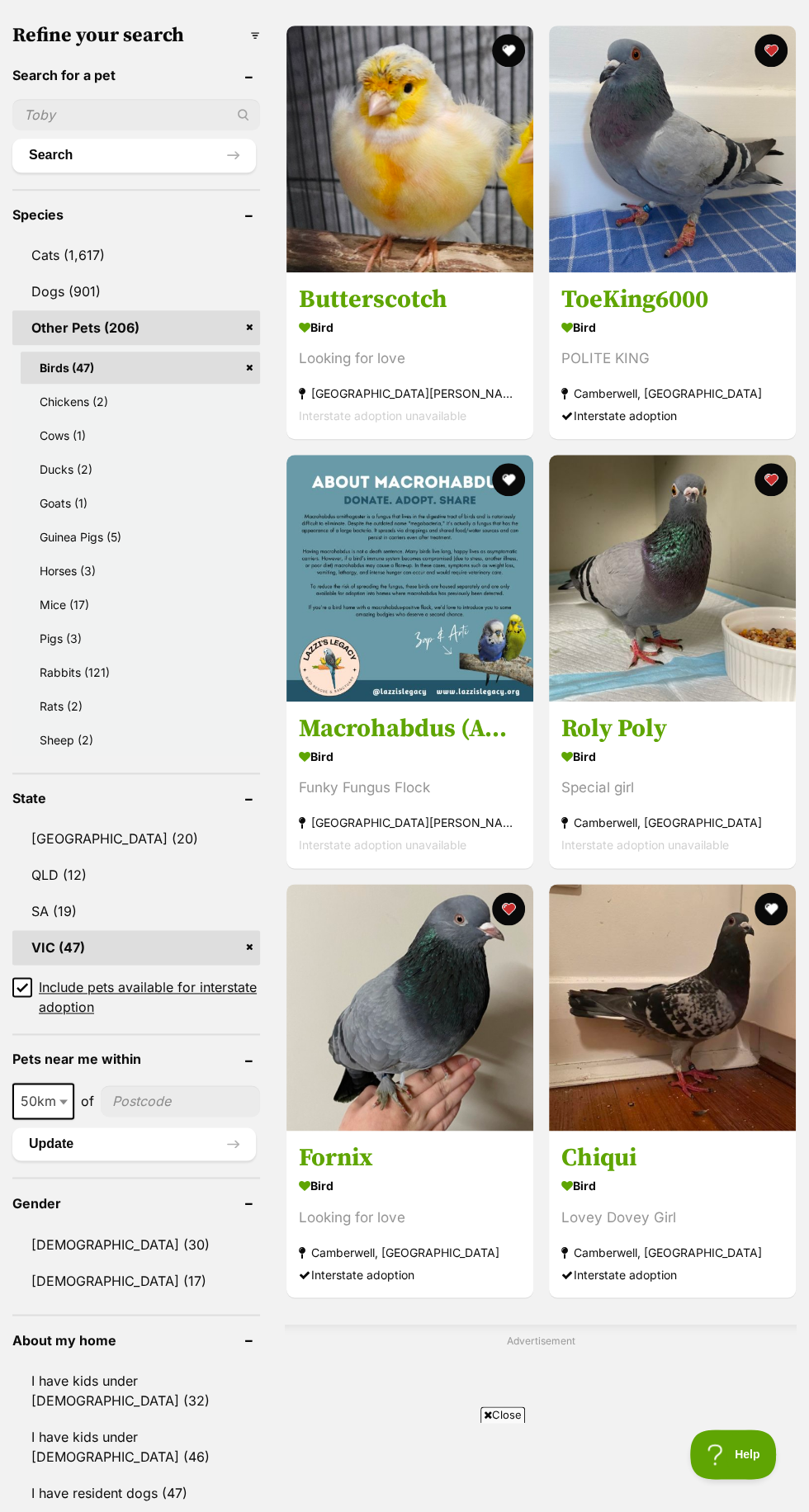
click at [682, 975] on img at bounding box center [672, 1007] width 247 height 247
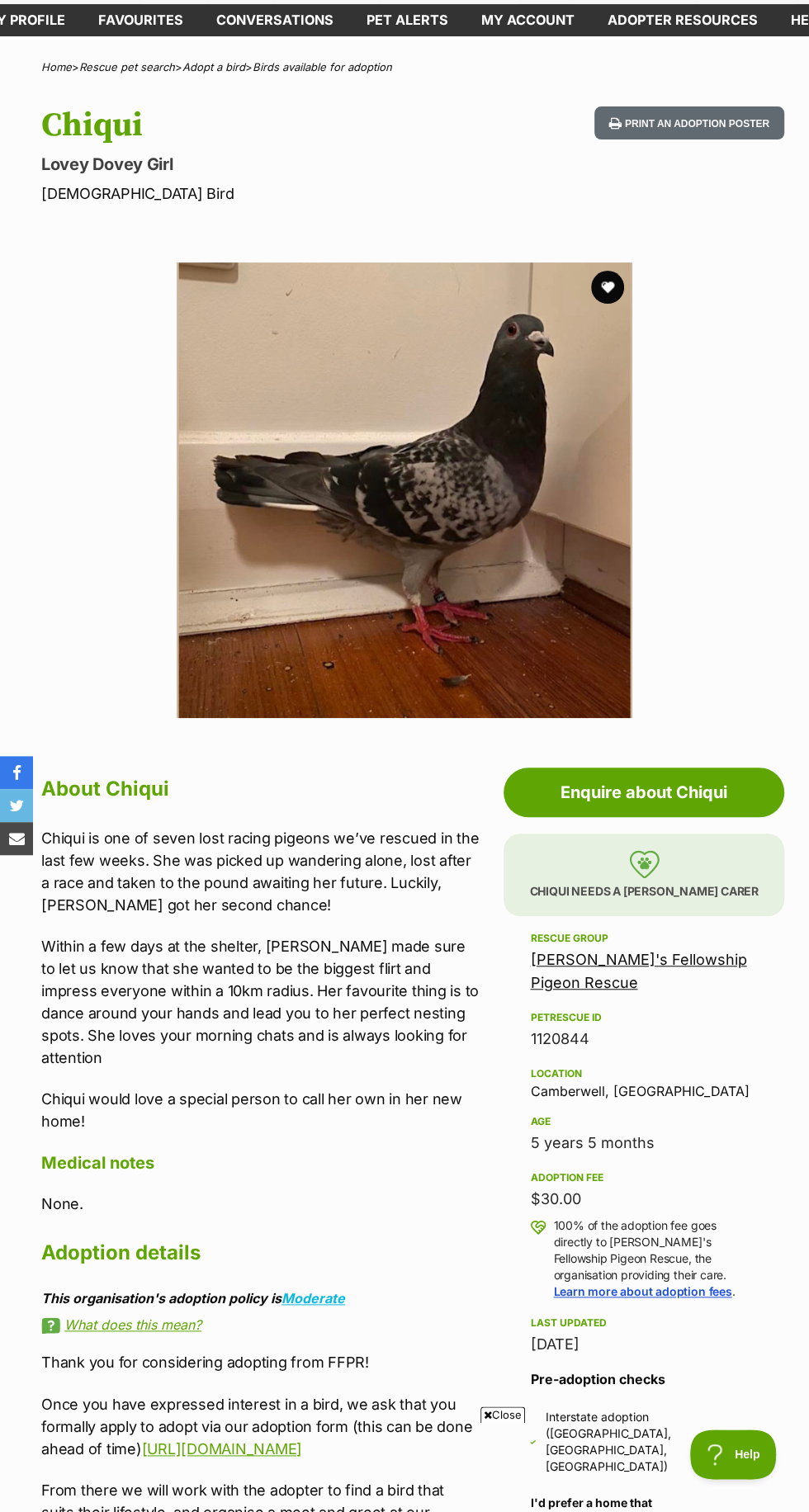
scroll to position [83, 0]
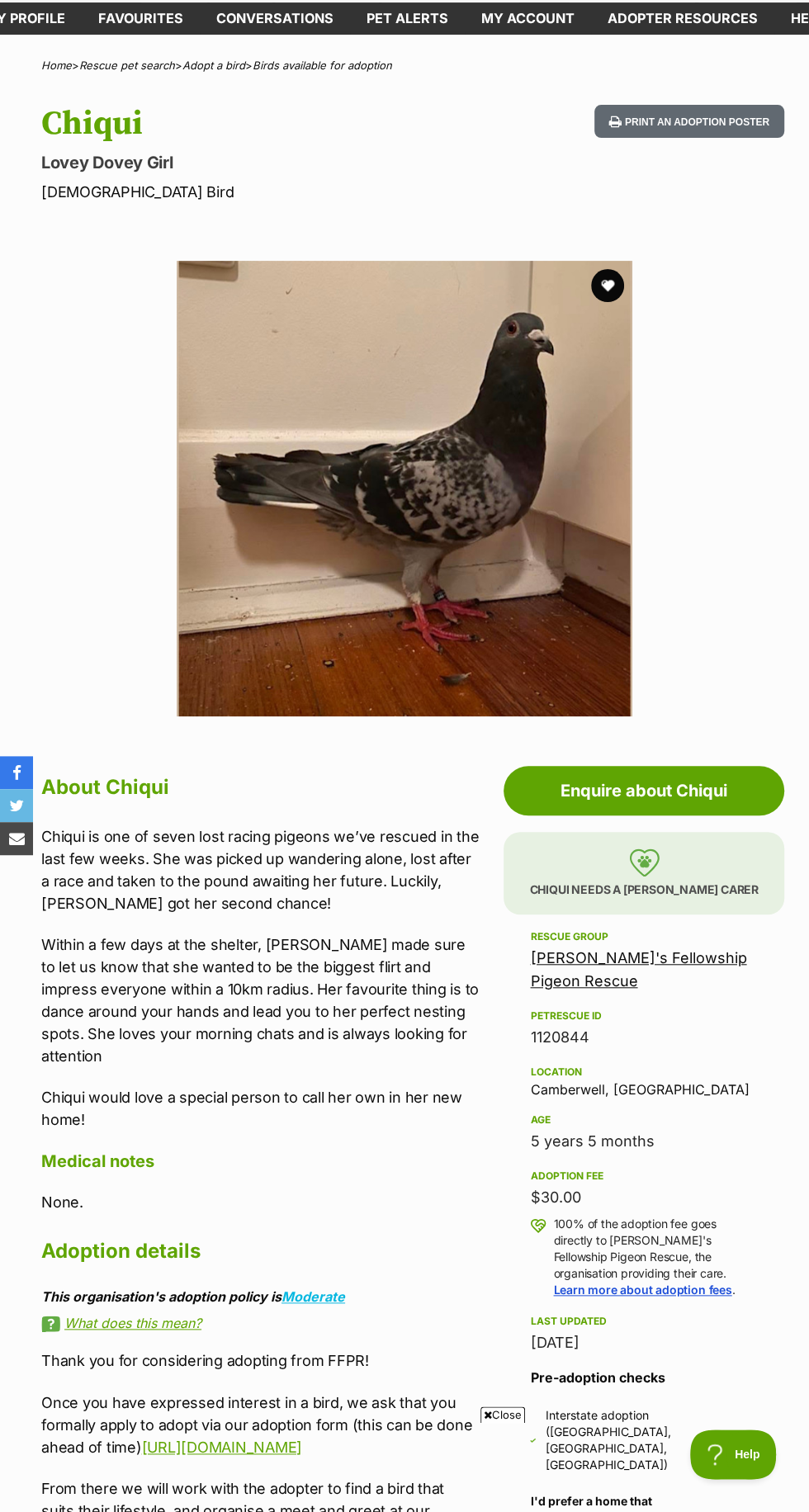
click at [607, 286] on button "favourite" at bounding box center [607, 285] width 33 height 33
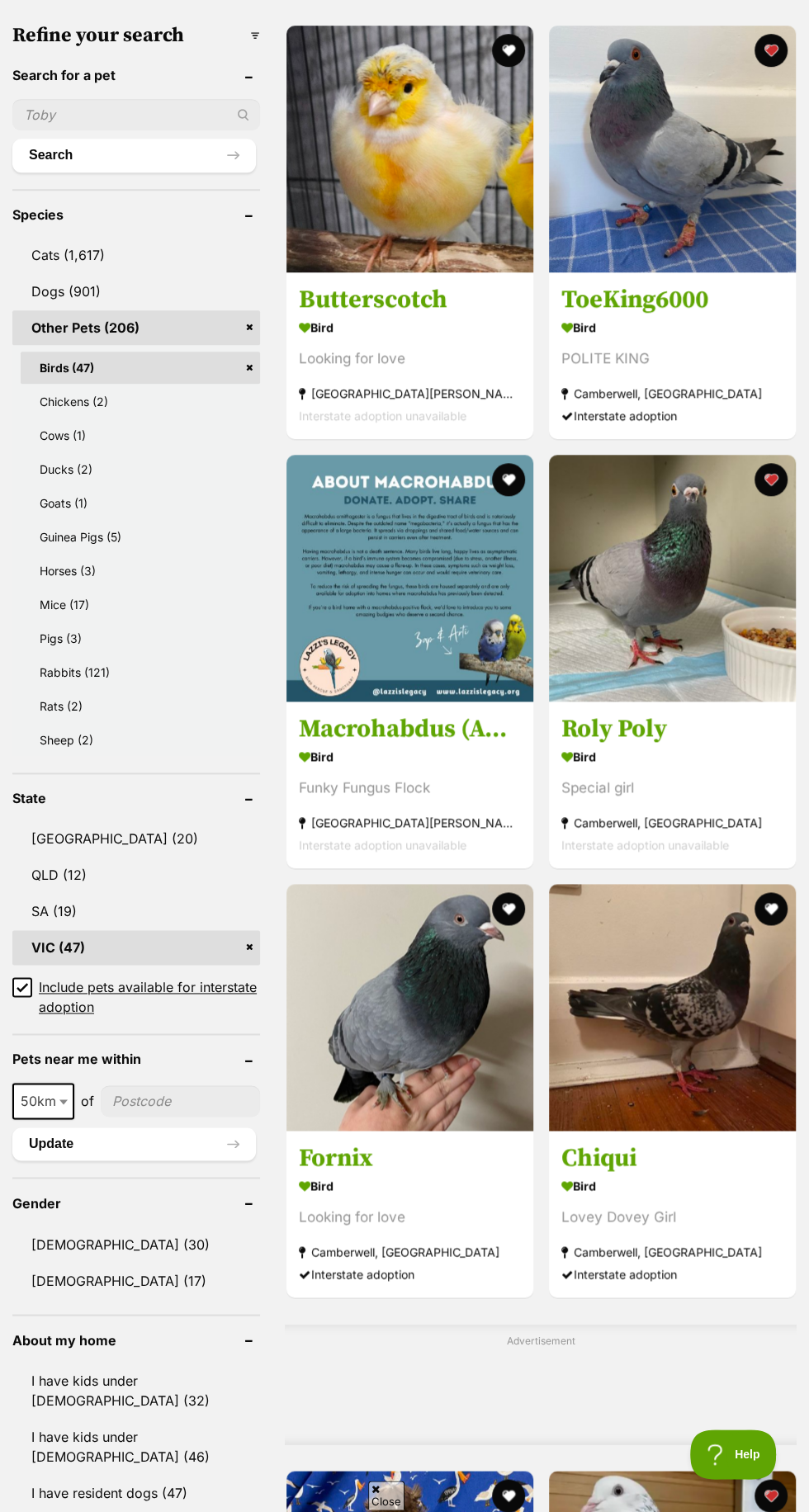
click at [781, 899] on button "favourite" at bounding box center [770, 908] width 33 height 33
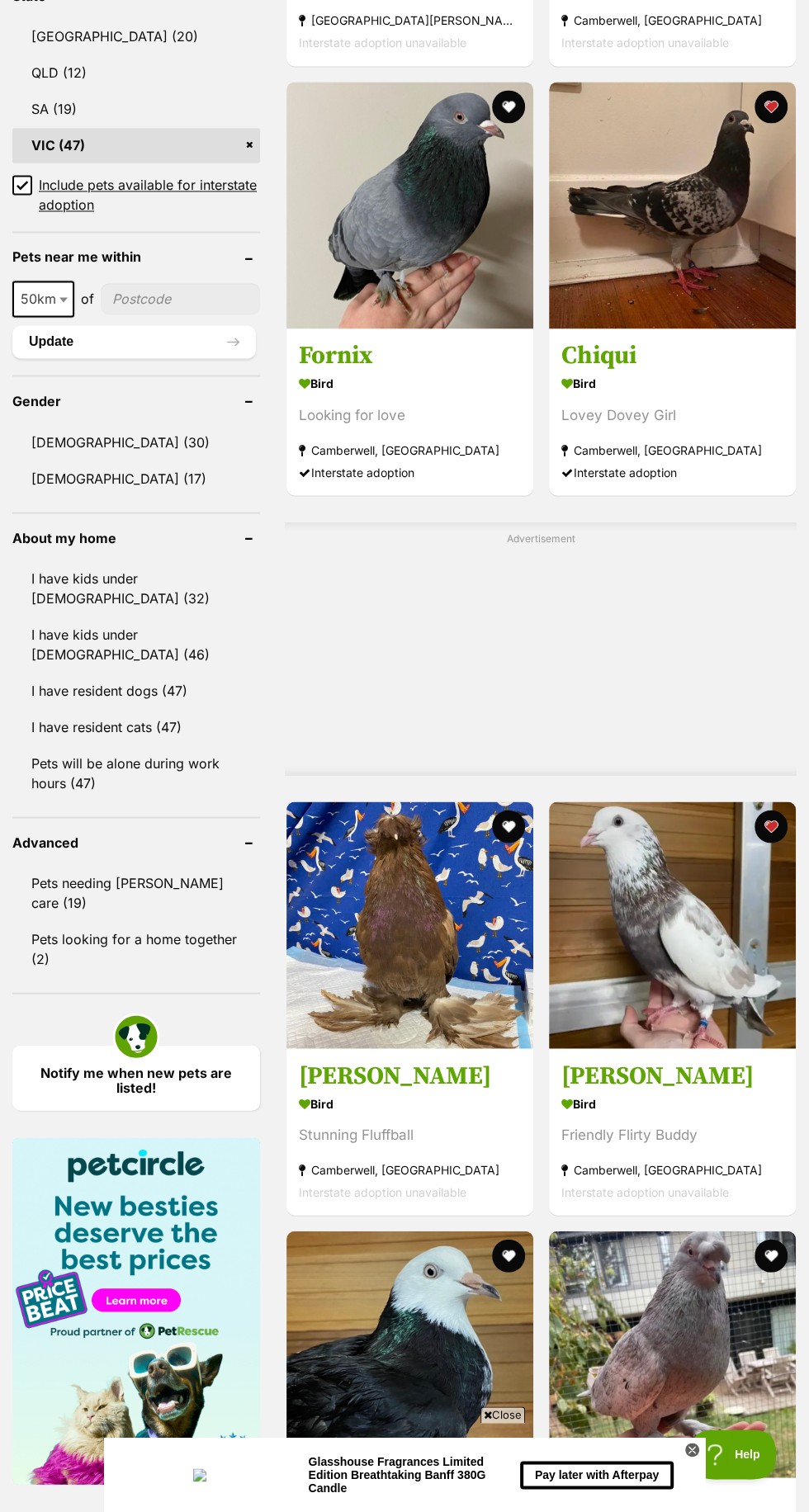
click at [454, 1085] on h3 "[PERSON_NAME]" at bounding box center [409, 1075] width 222 height 32
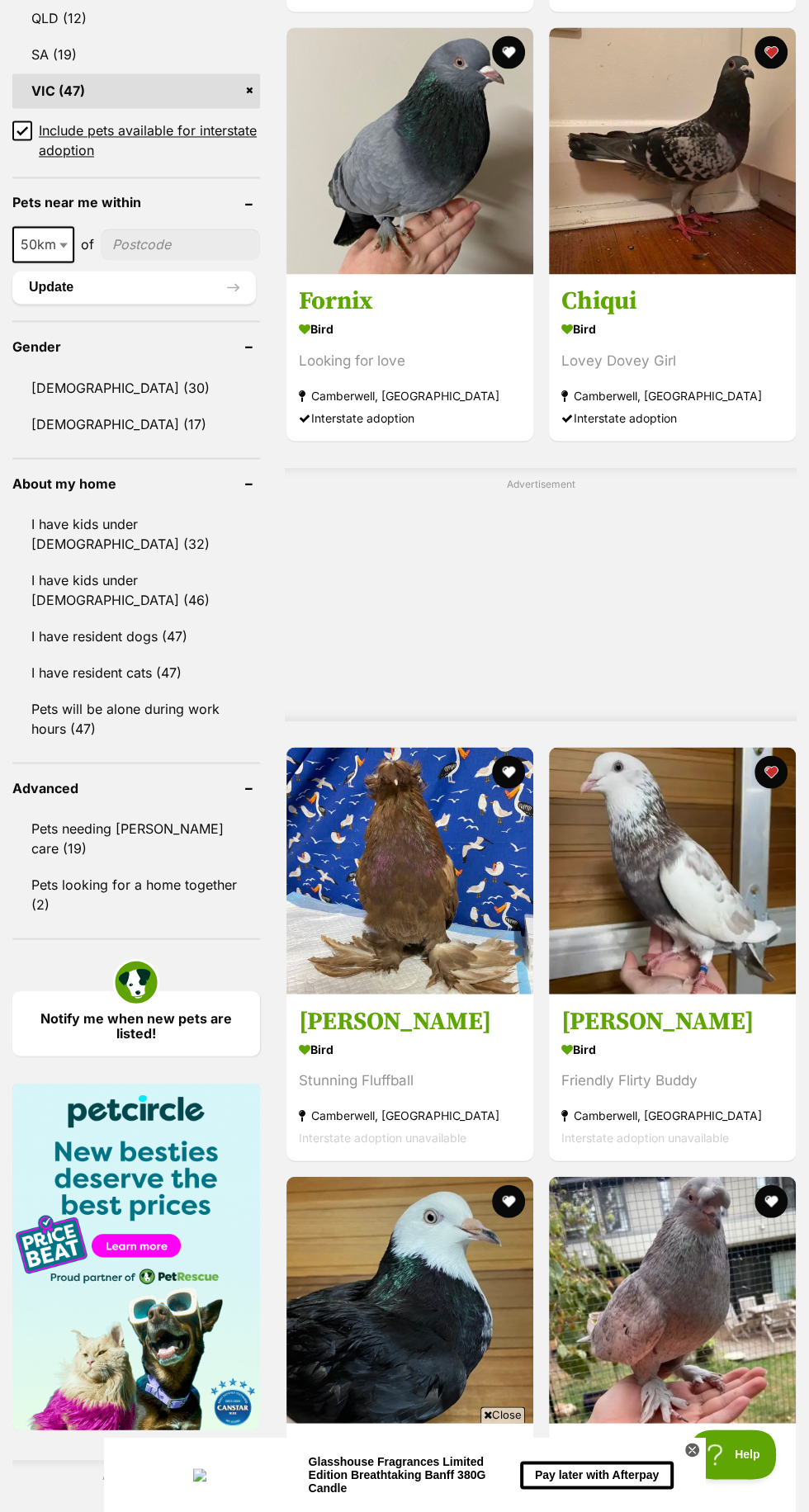
scroll to position [1488, 0]
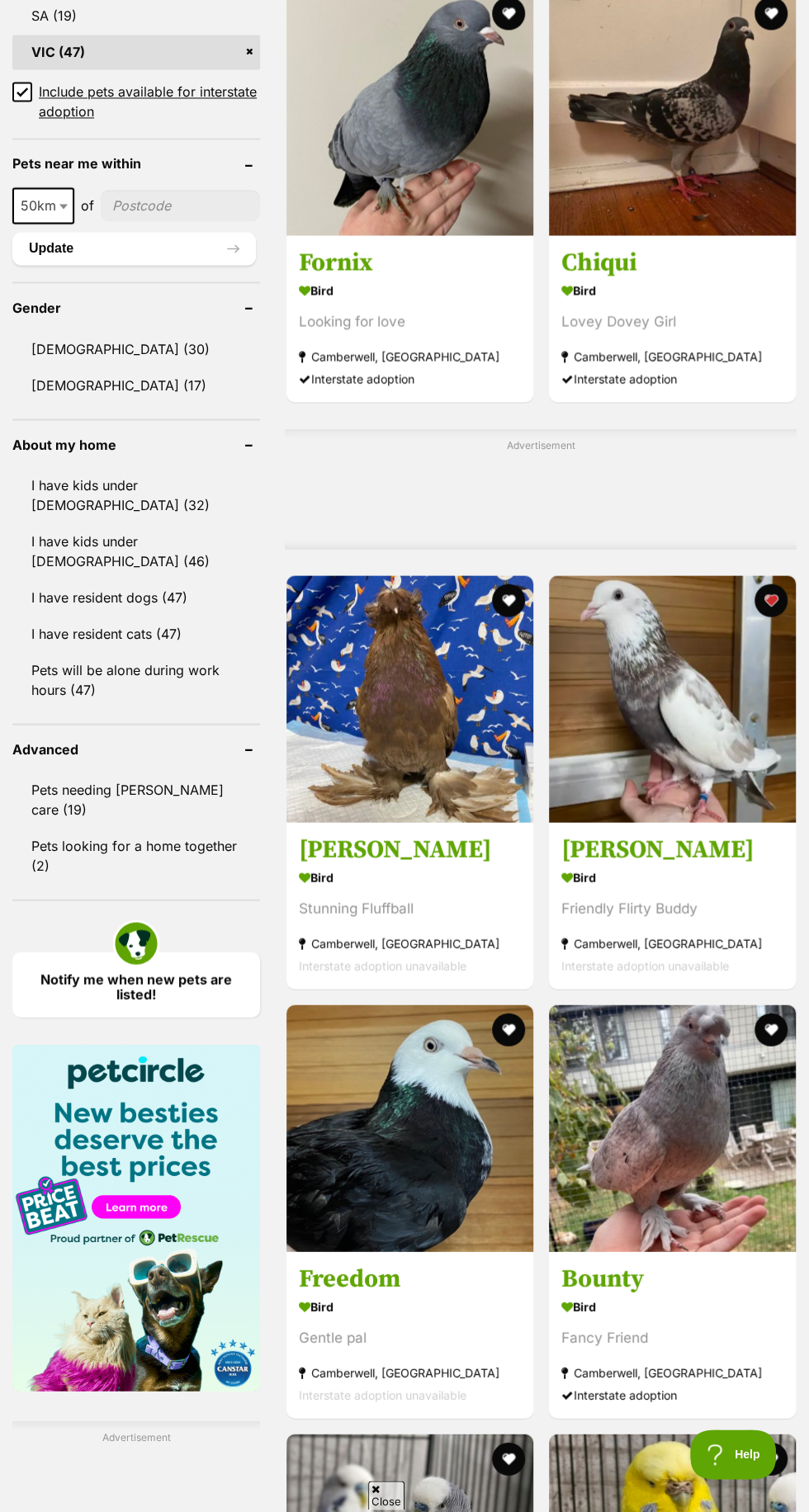
click at [674, 852] on h3 "[PERSON_NAME]" at bounding box center [672, 849] width 222 height 32
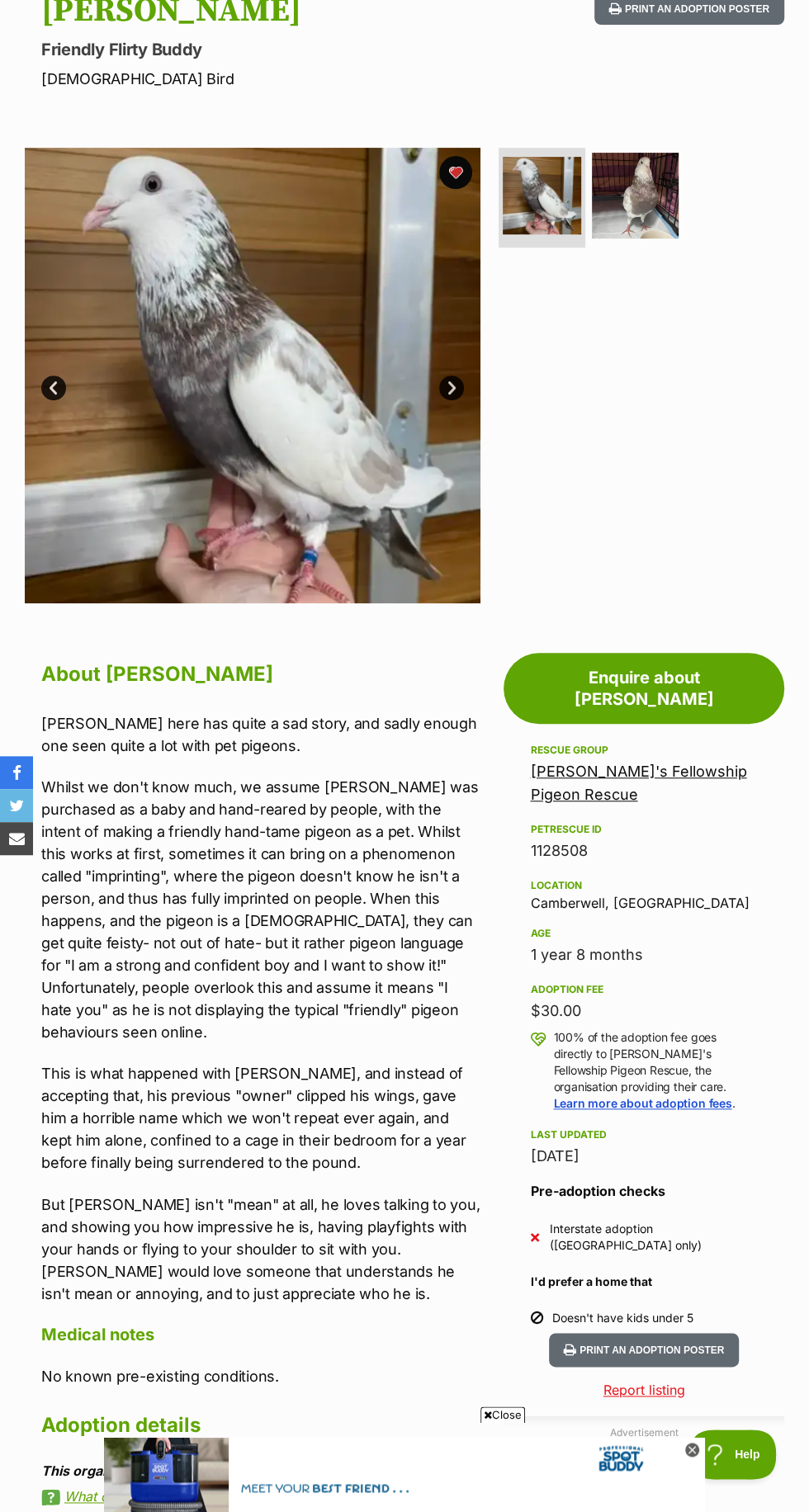
scroll to position [202, 0]
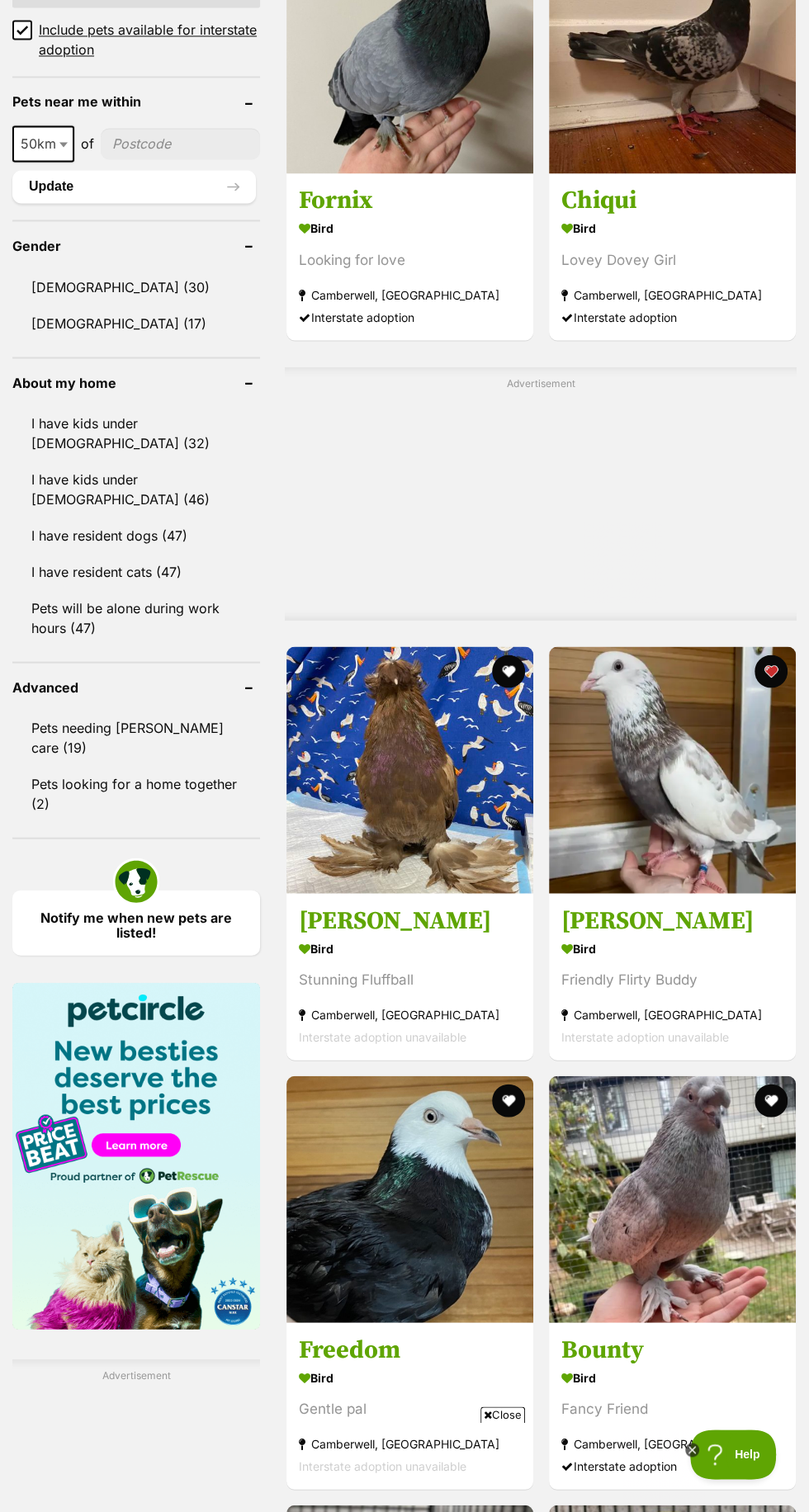
click at [439, 1209] on img at bounding box center [409, 1199] width 247 height 247
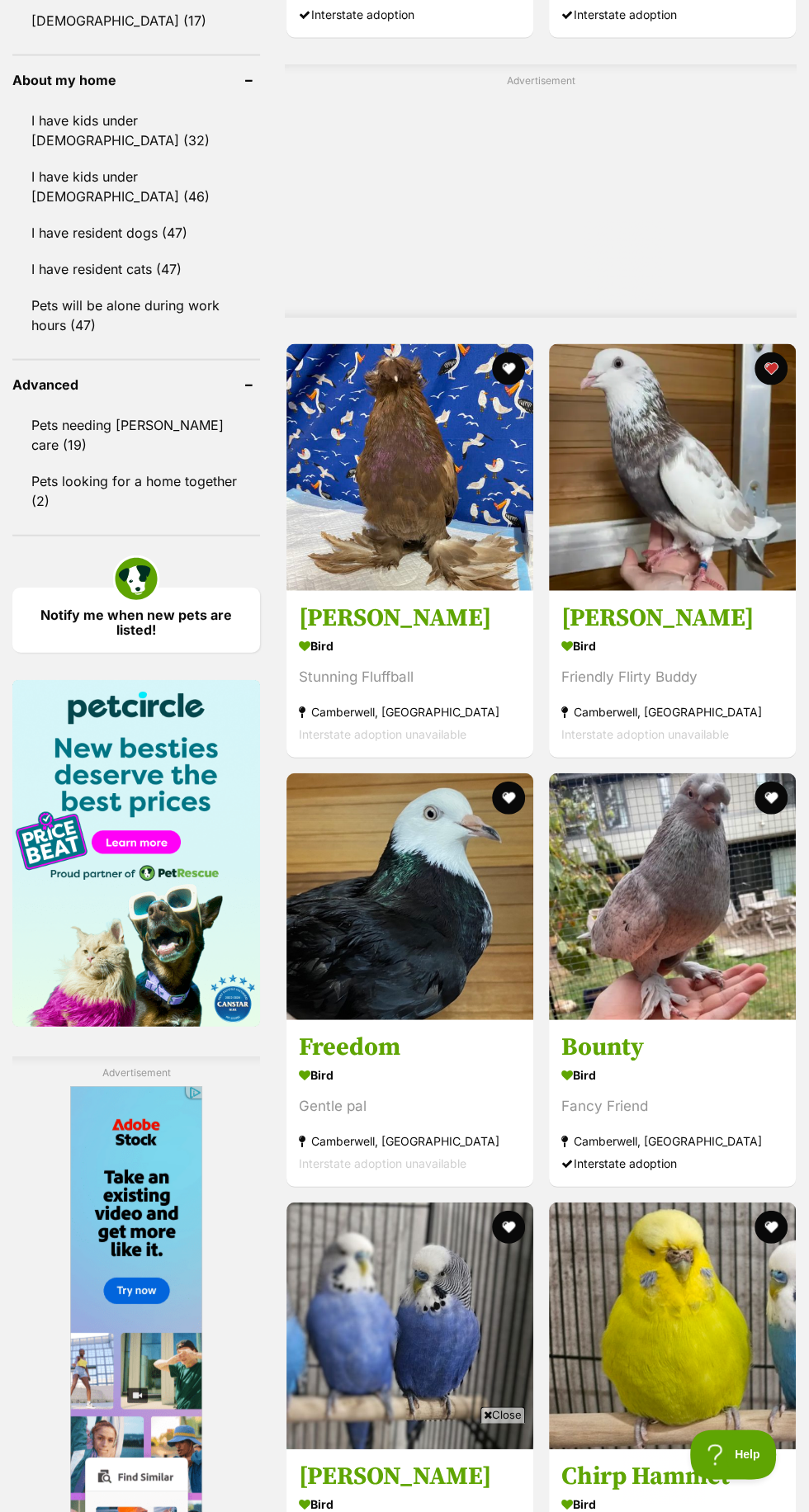
scroll to position [1855, 0]
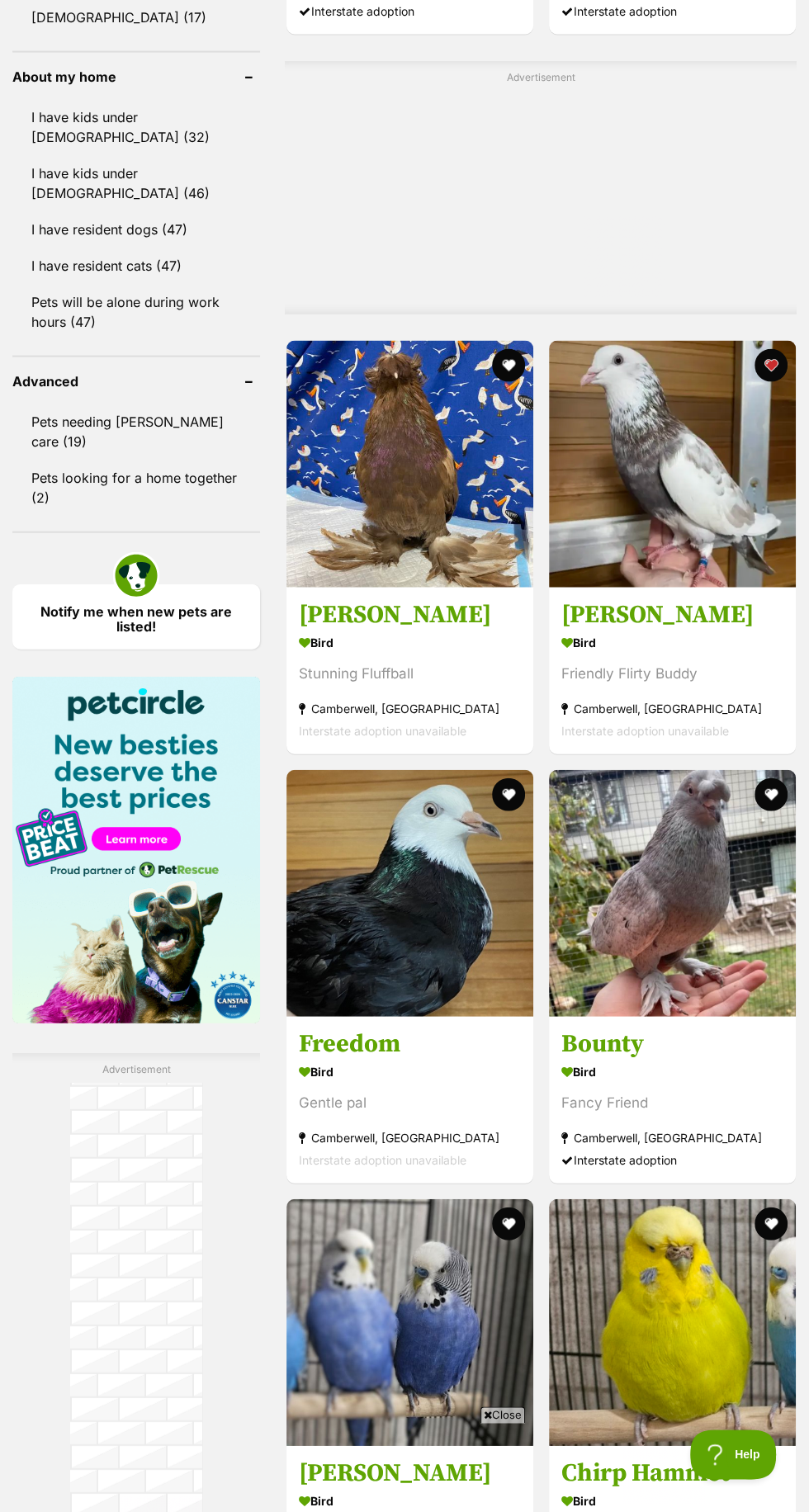
click at [683, 925] on img at bounding box center [672, 894] width 247 height 247
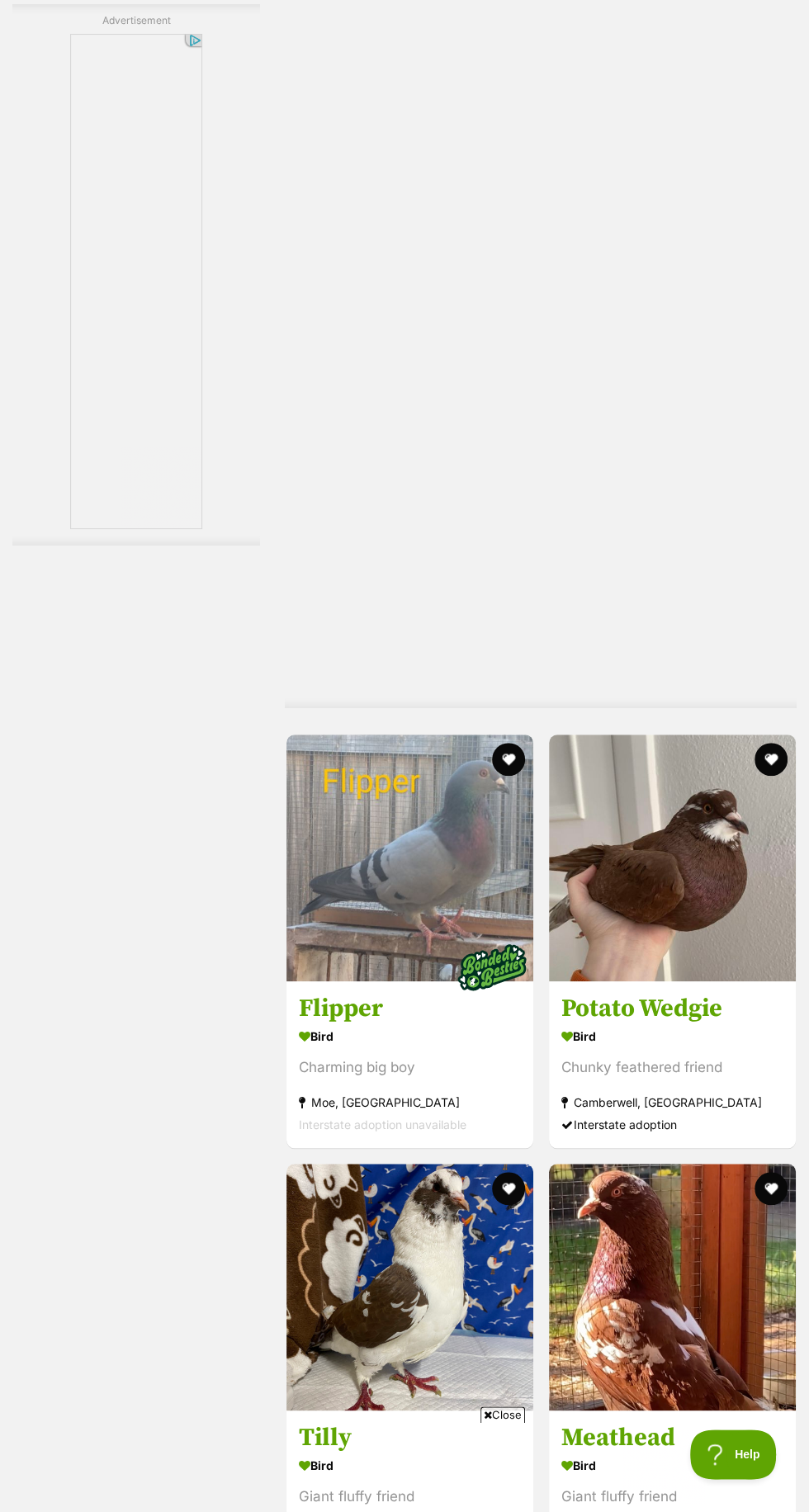
scroll to position [3642, 0]
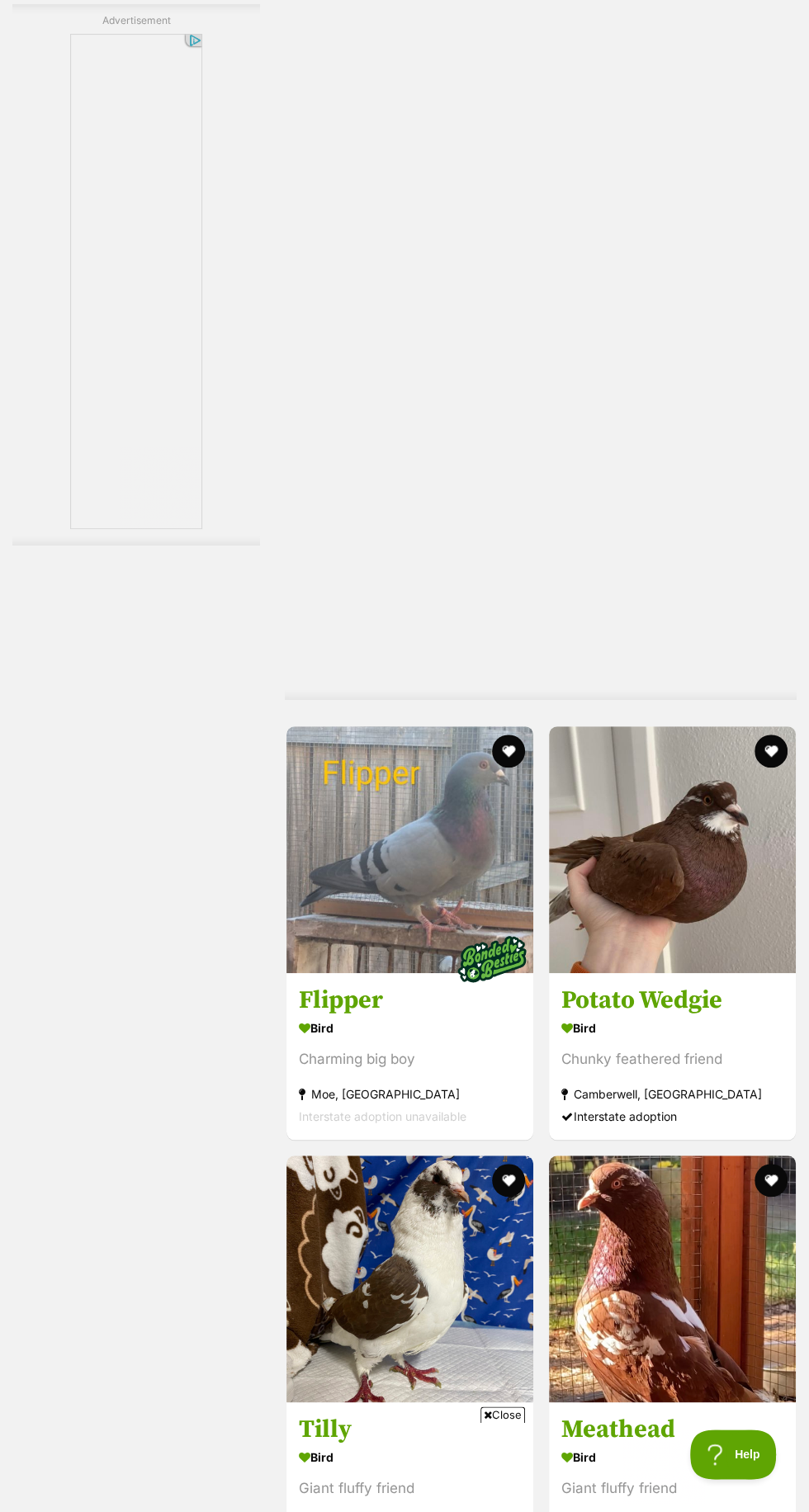
click at [700, 853] on img at bounding box center [672, 850] width 247 height 247
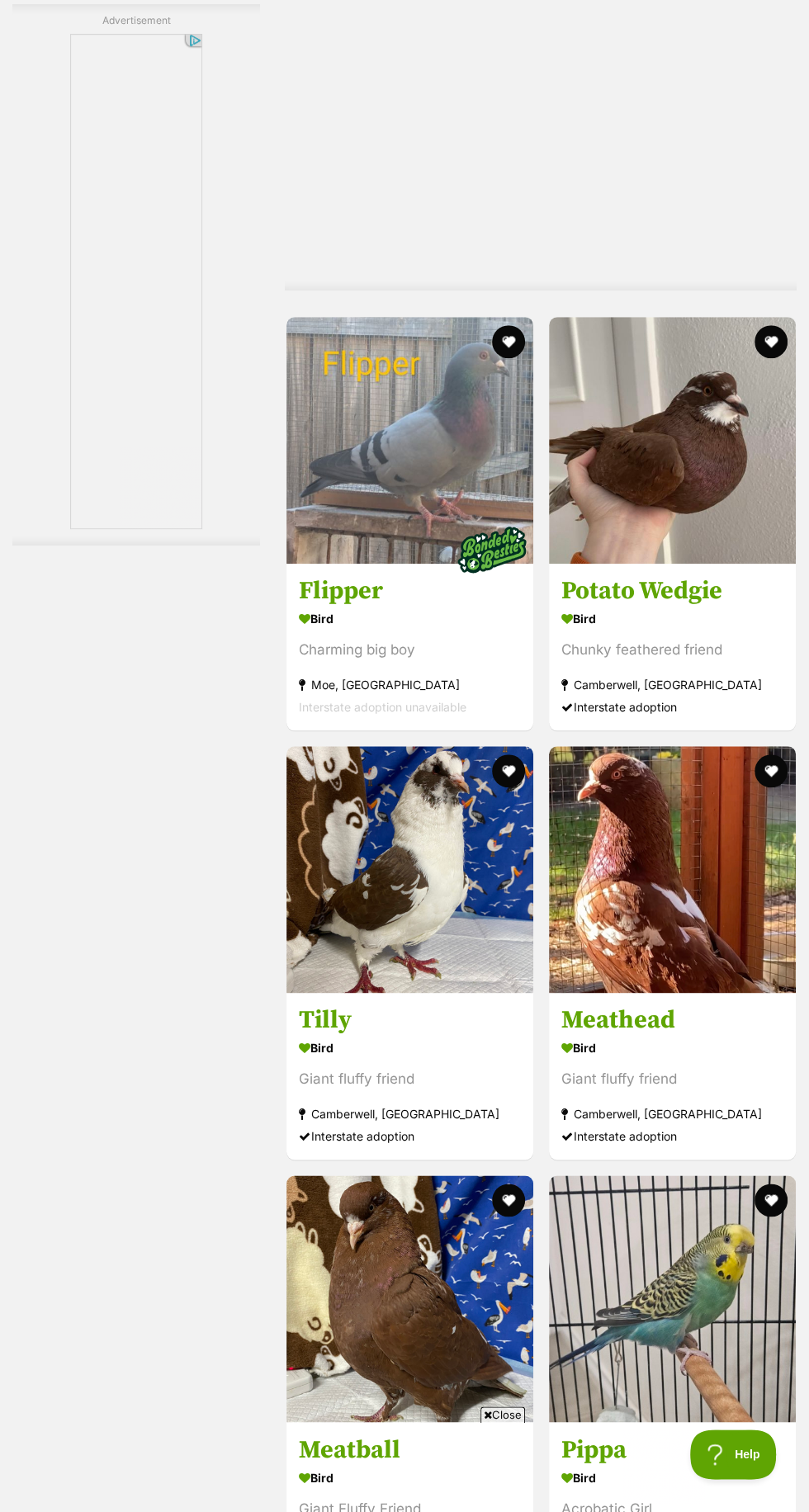
scroll to position [4070, 0]
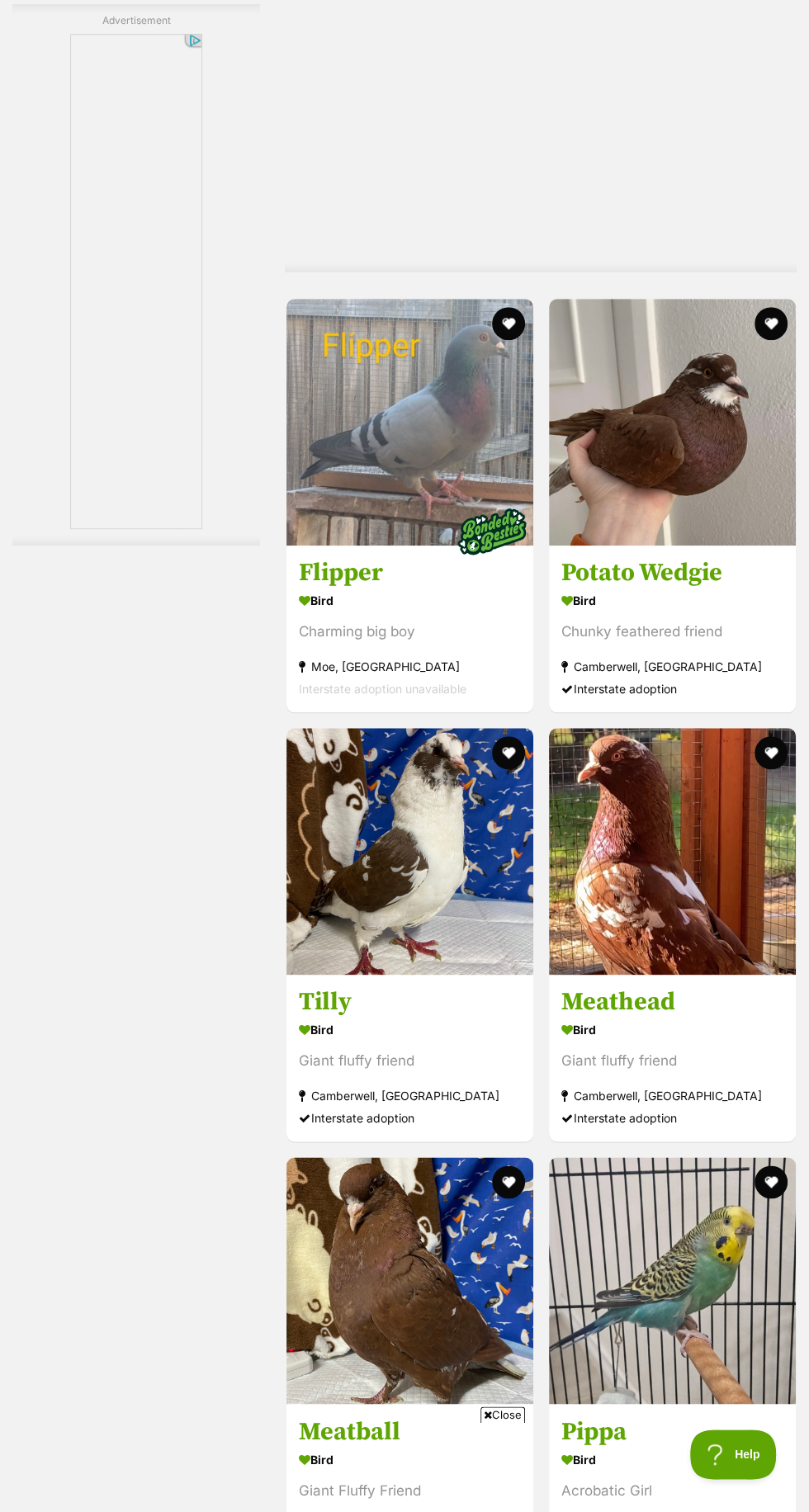
click at [478, 859] on img at bounding box center [409, 852] width 247 height 247
click at [696, 991] on h3 "Meathead" at bounding box center [672, 1002] width 222 height 32
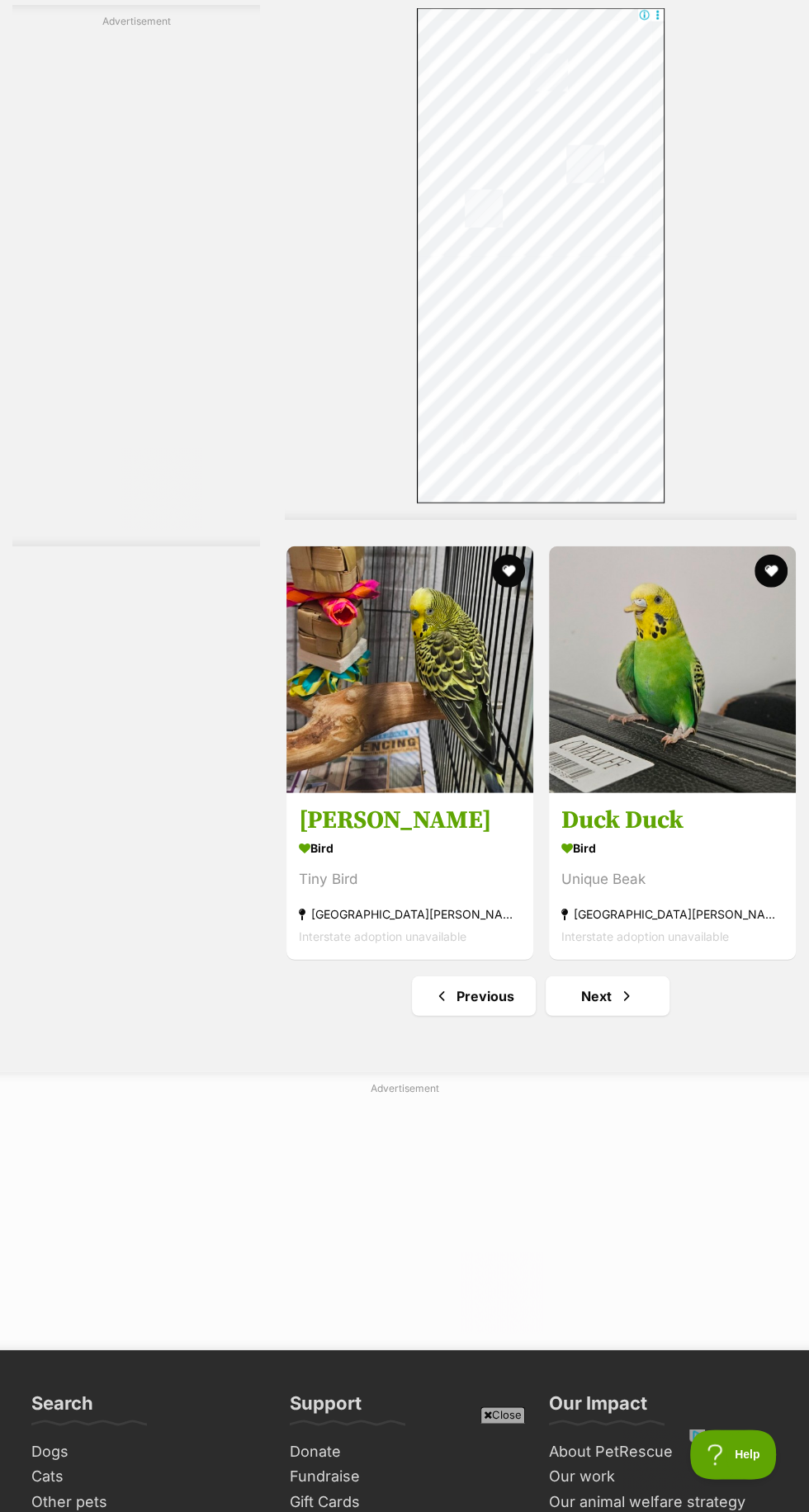
scroll to position [0, 0]
click at [648, 993] on link "Next" at bounding box center [607, 996] width 123 height 40
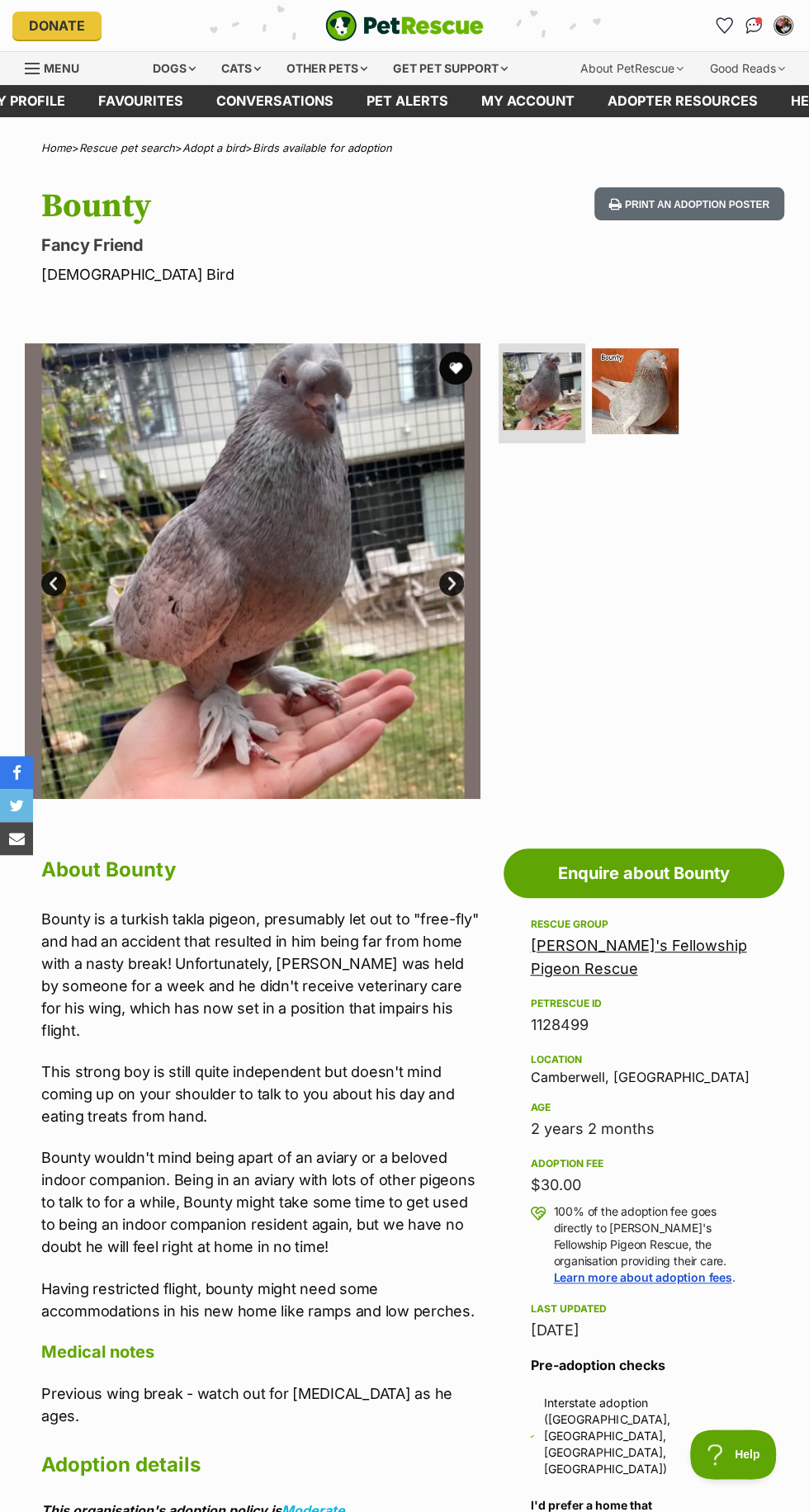
click at [467, 358] on button "favourite" at bounding box center [455, 368] width 33 height 33
click at [651, 374] on img at bounding box center [635, 391] width 86 height 86
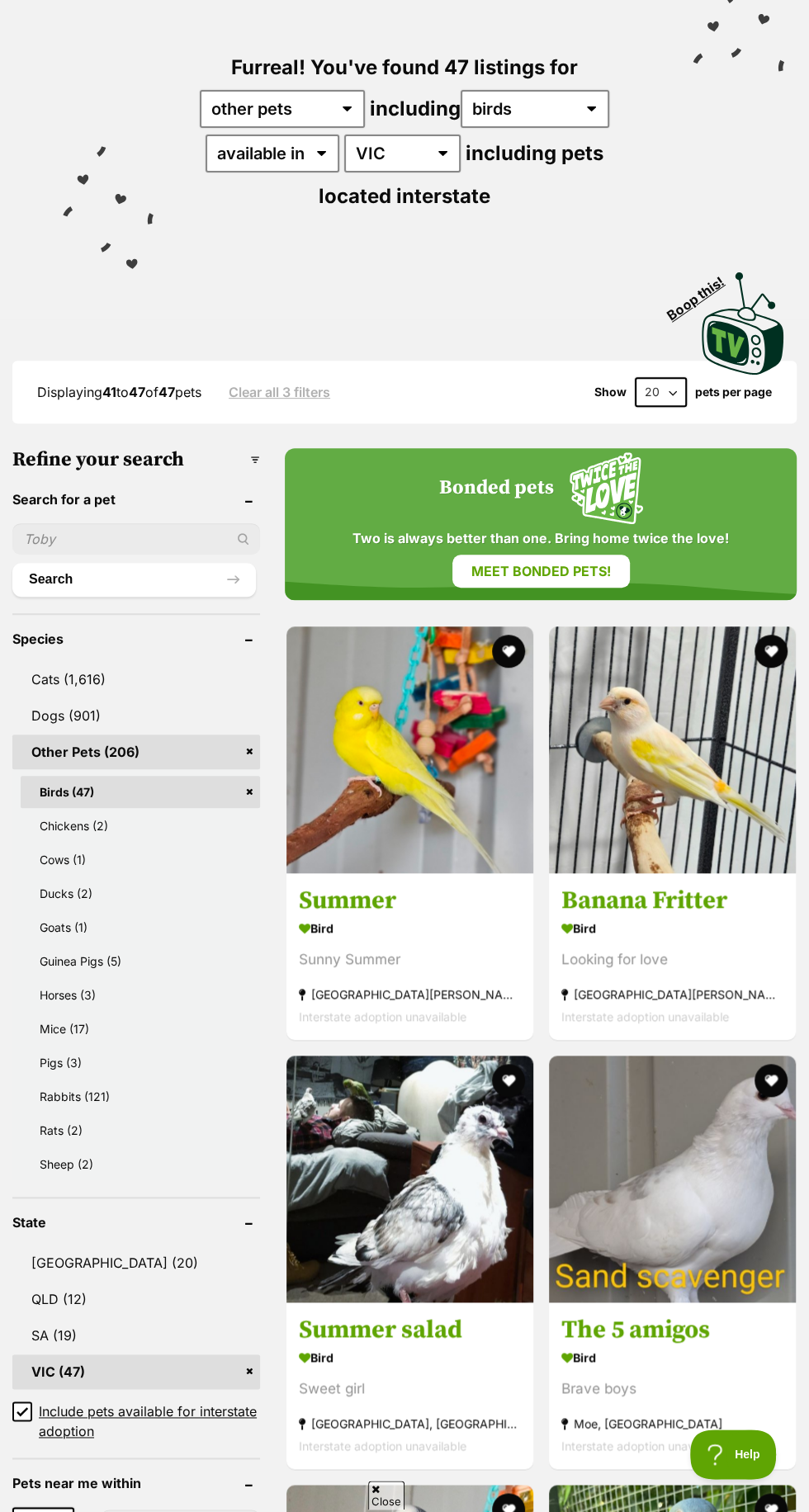
scroll to position [263, 0]
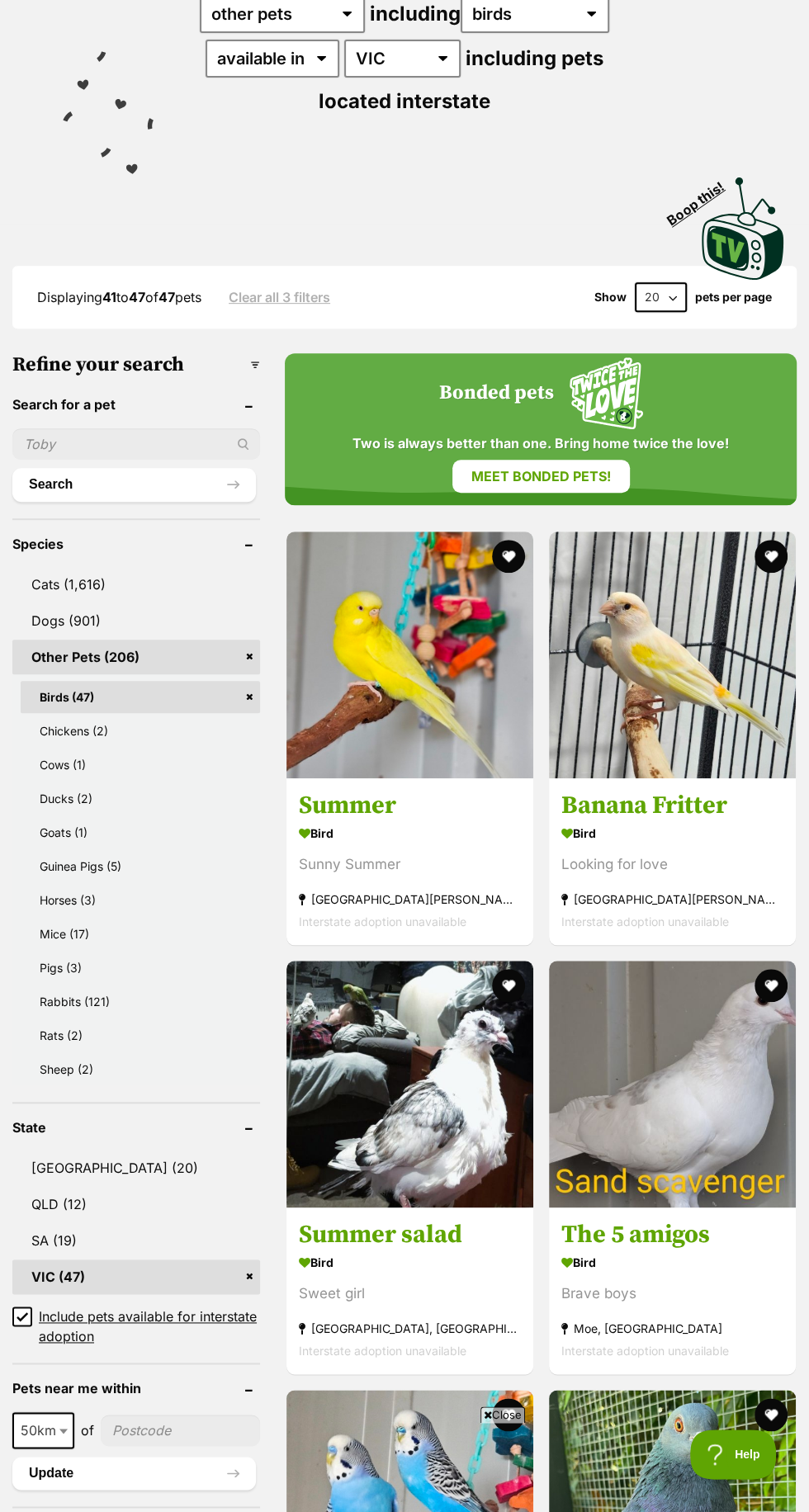
click at [461, 1063] on img at bounding box center [409, 1084] width 247 height 247
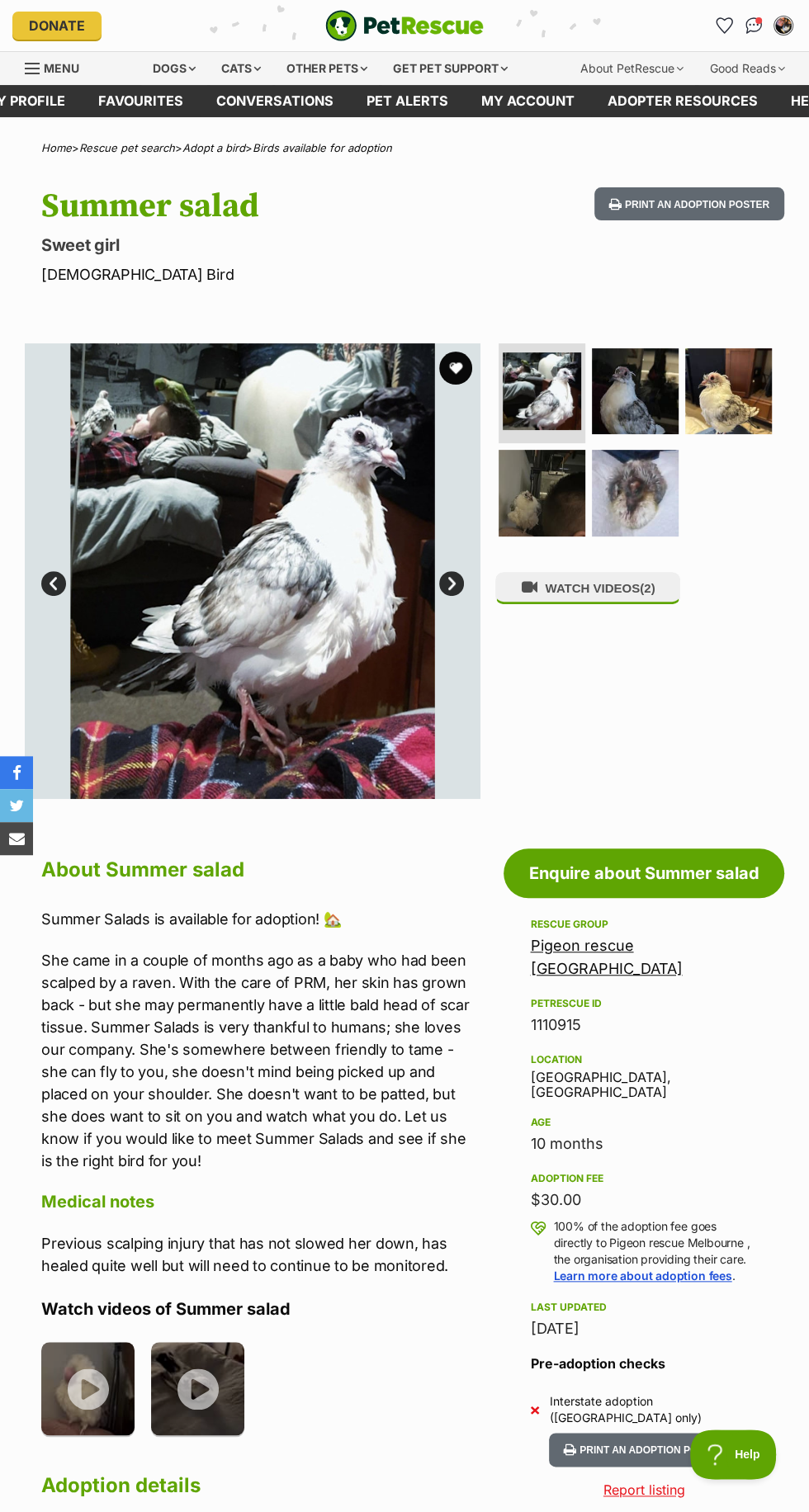
click at [462, 359] on button "favourite" at bounding box center [455, 368] width 33 height 33
click at [648, 466] on img at bounding box center [635, 492] width 86 height 86
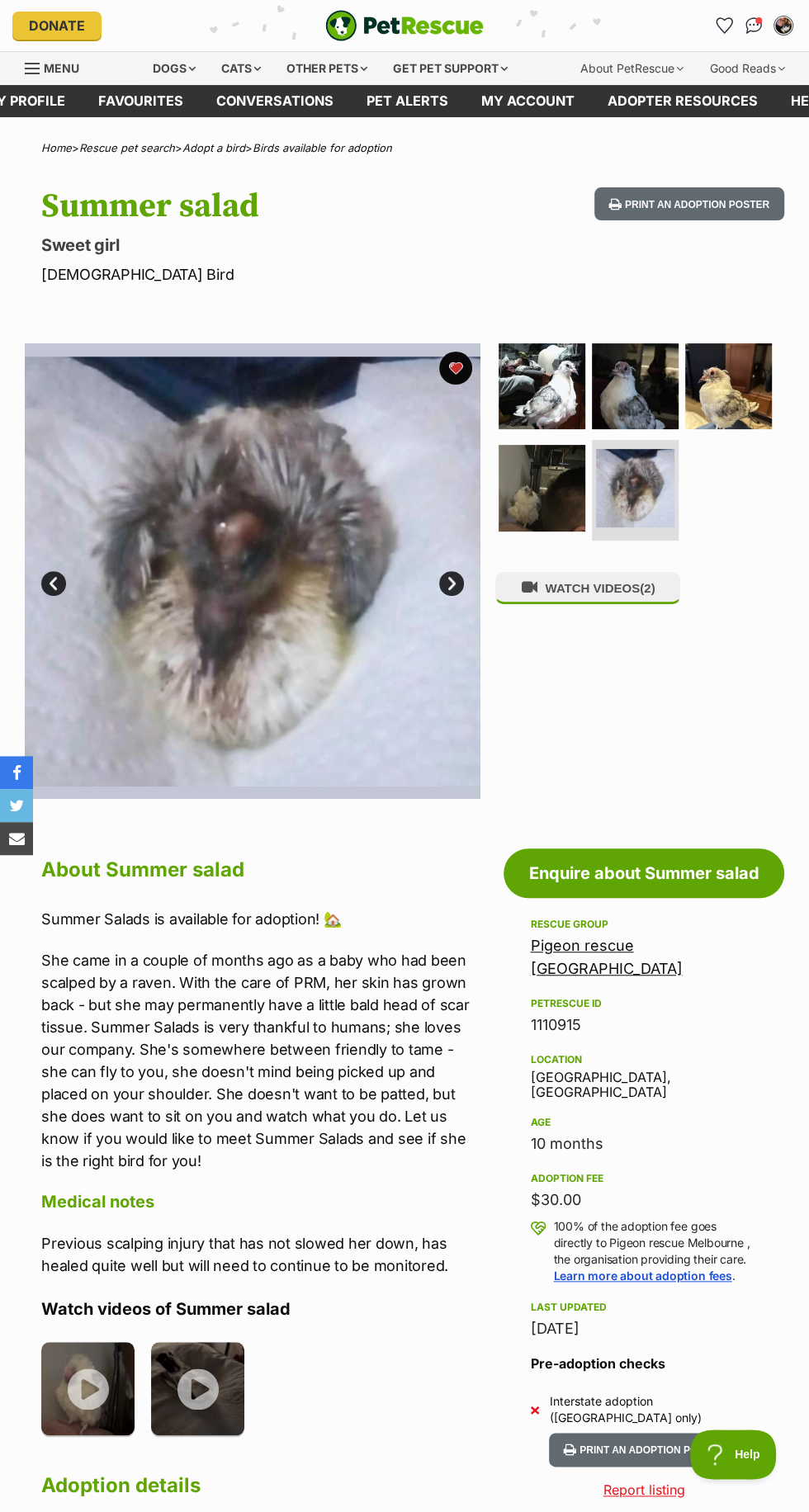
click at [576, 487] on img at bounding box center [541, 488] width 86 height 86
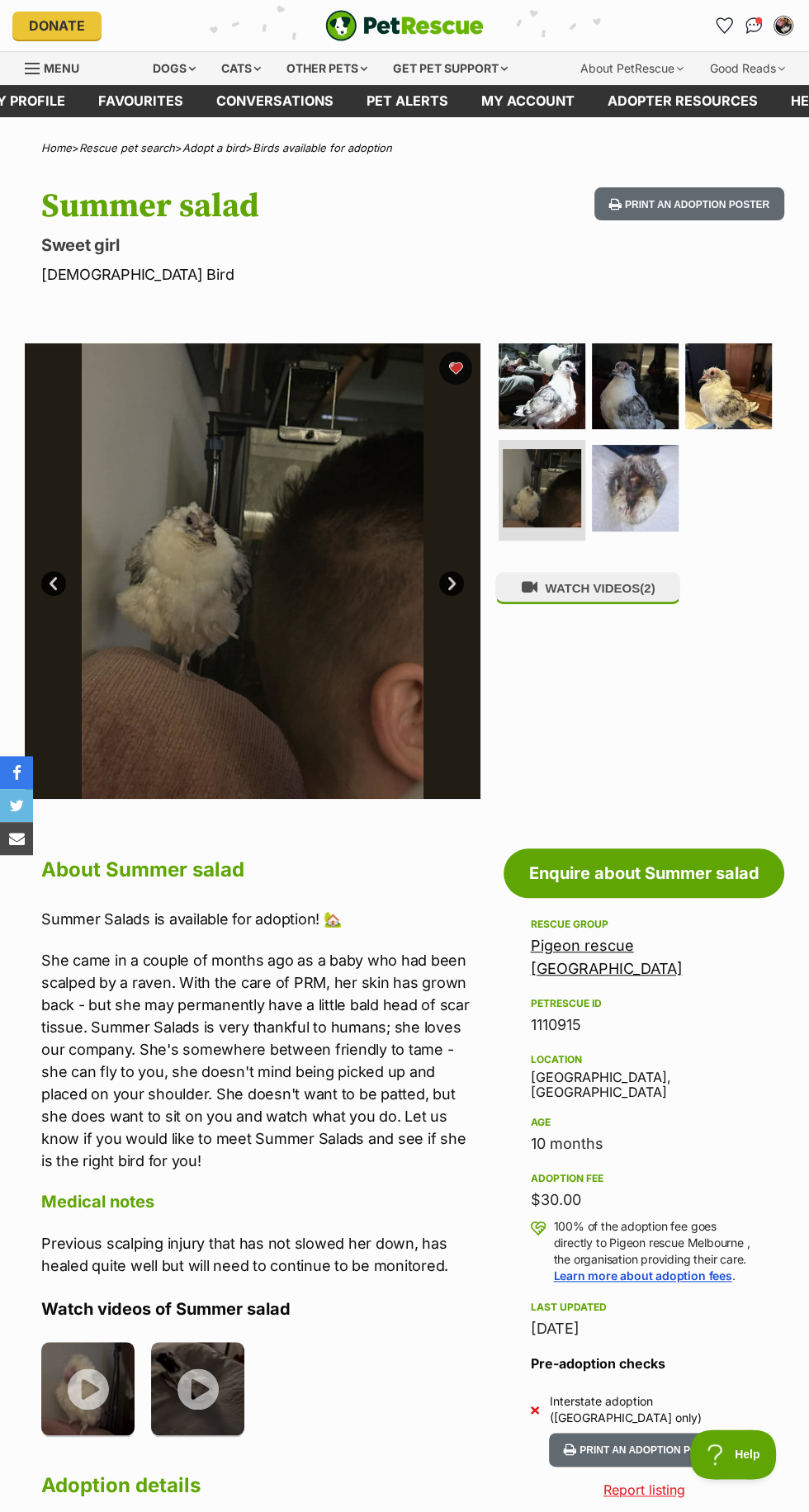
click at [755, 384] on img at bounding box center [727, 386] width 86 height 86
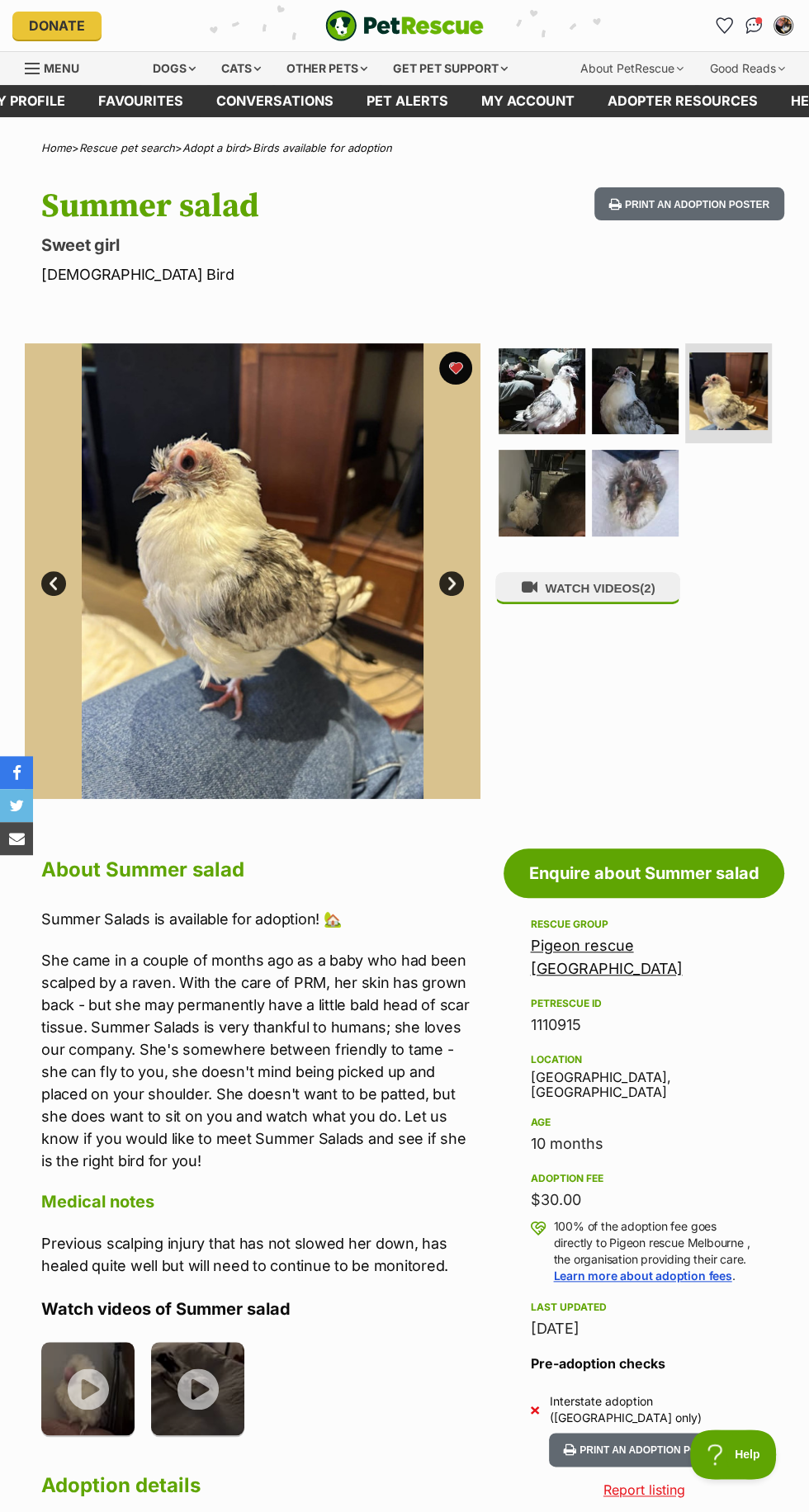
click at [641, 393] on img at bounding box center [635, 391] width 86 height 86
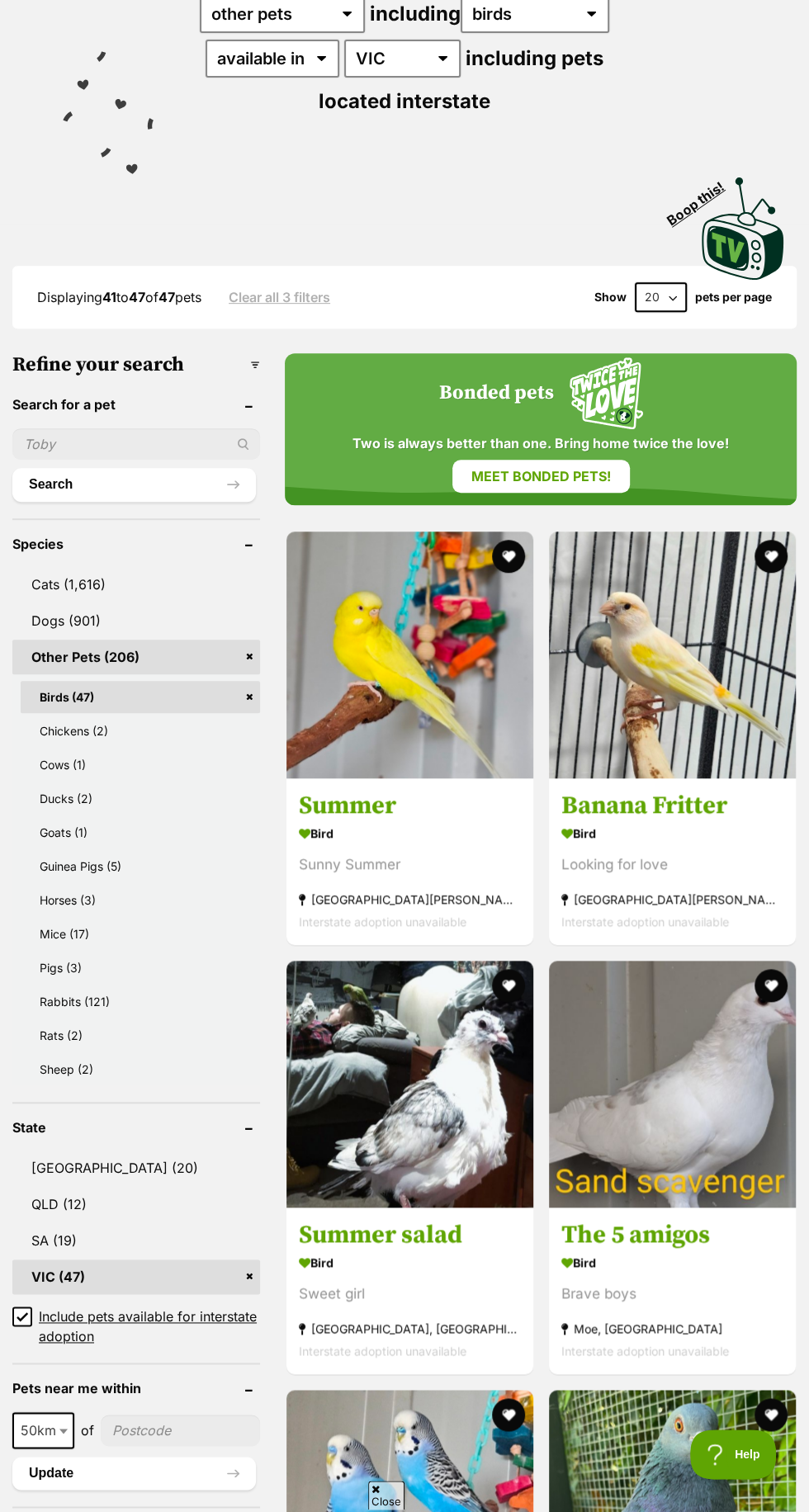
click at [516, 975] on button "favourite" at bounding box center [508, 985] width 33 height 33
click at [705, 1071] on img at bounding box center [672, 1084] width 247 height 247
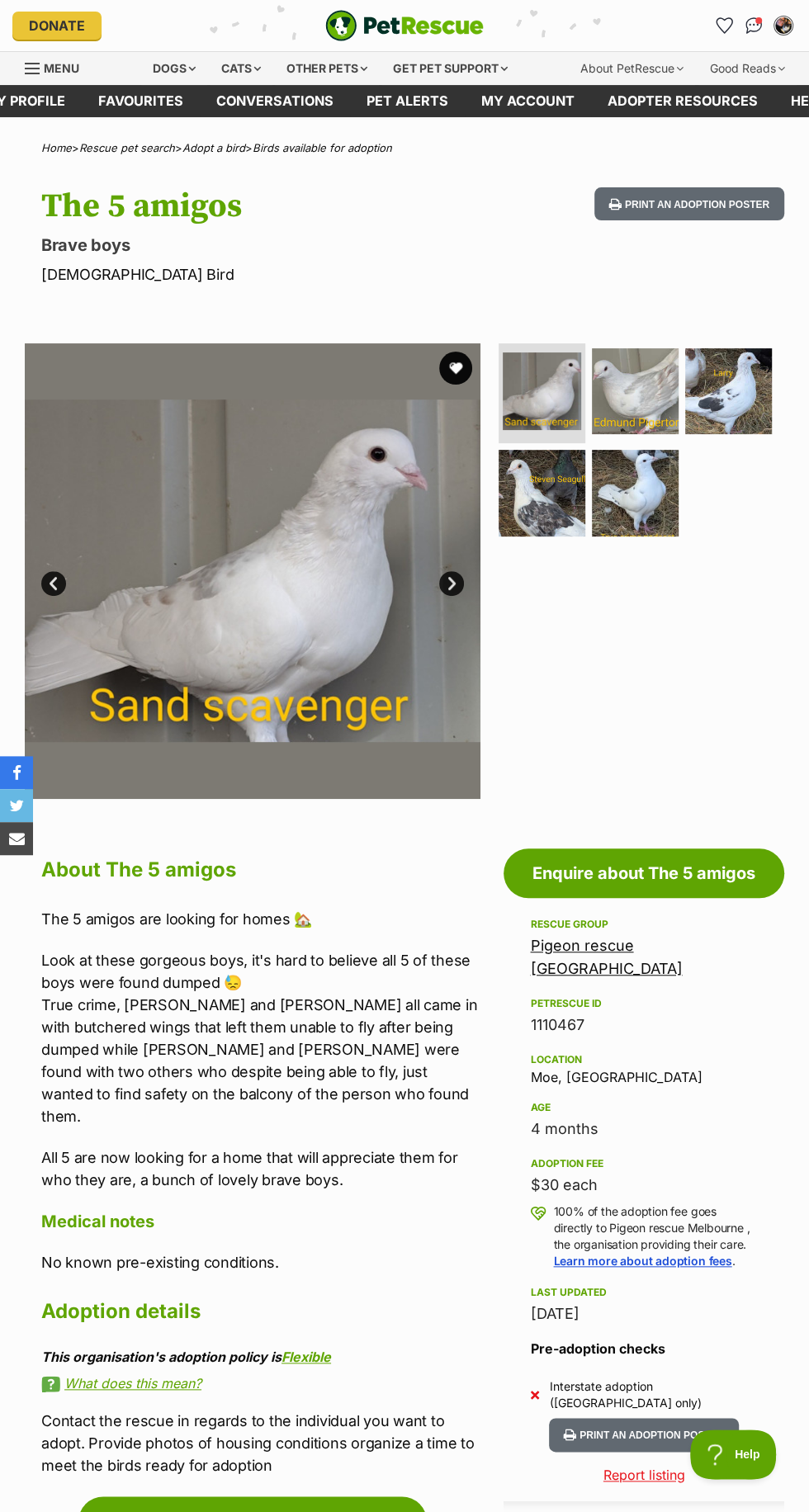
click at [655, 473] on img at bounding box center [635, 492] width 86 height 86
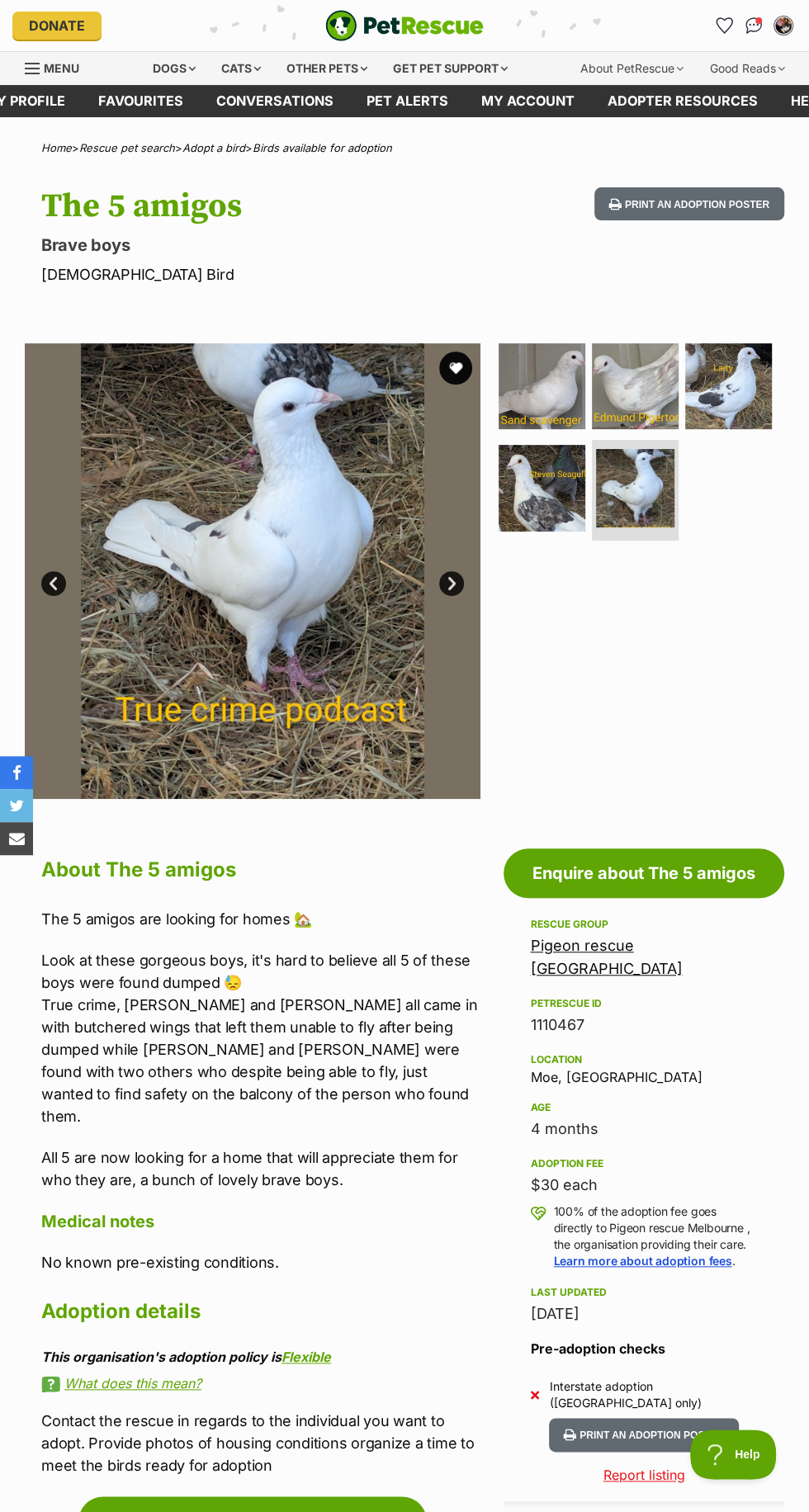
click at [572, 469] on img at bounding box center [541, 488] width 86 height 86
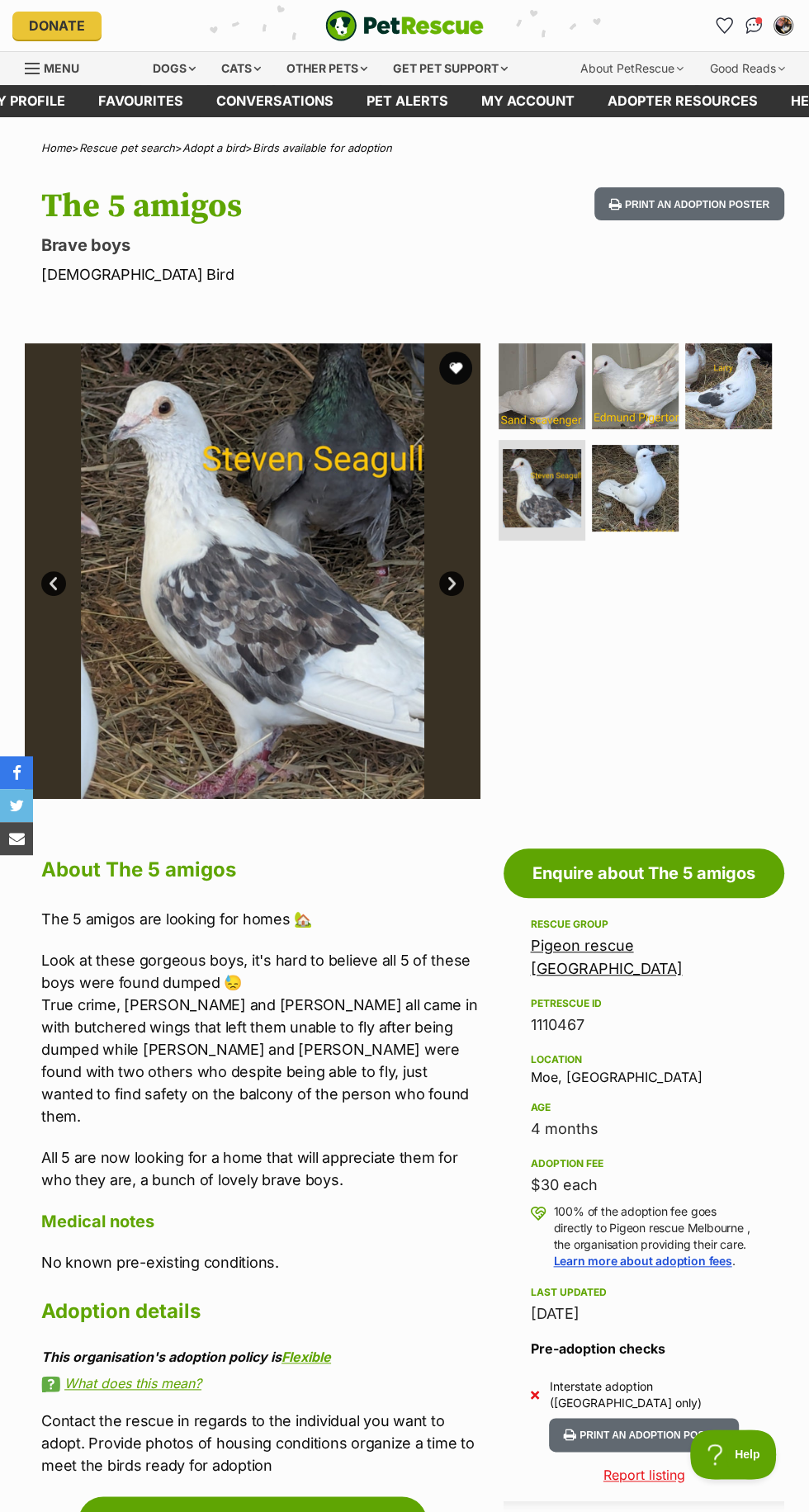
click at [725, 380] on img at bounding box center [727, 386] width 86 height 86
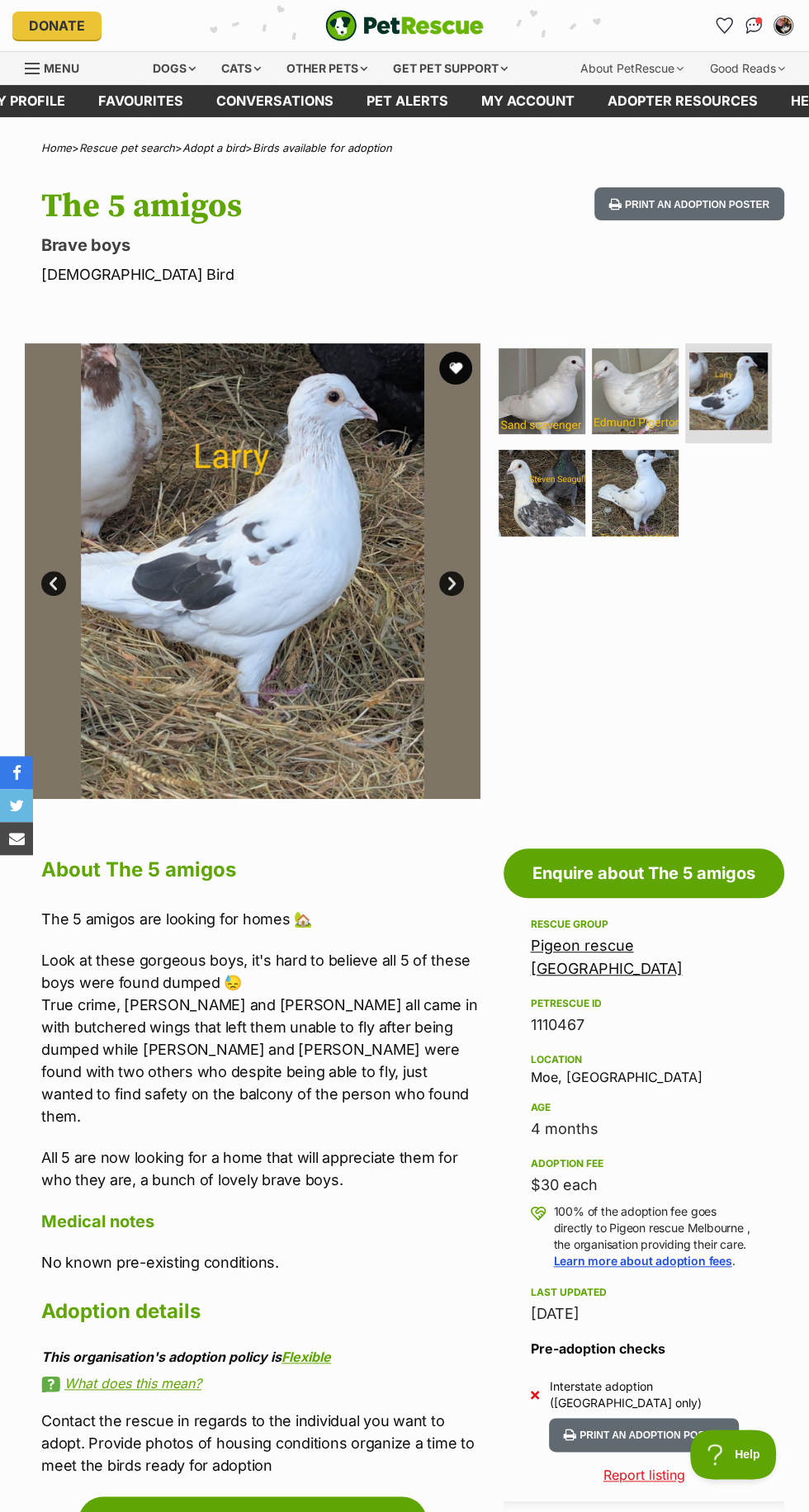
click at [617, 385] on img at bounding box center [635, 391] width 86 height 86
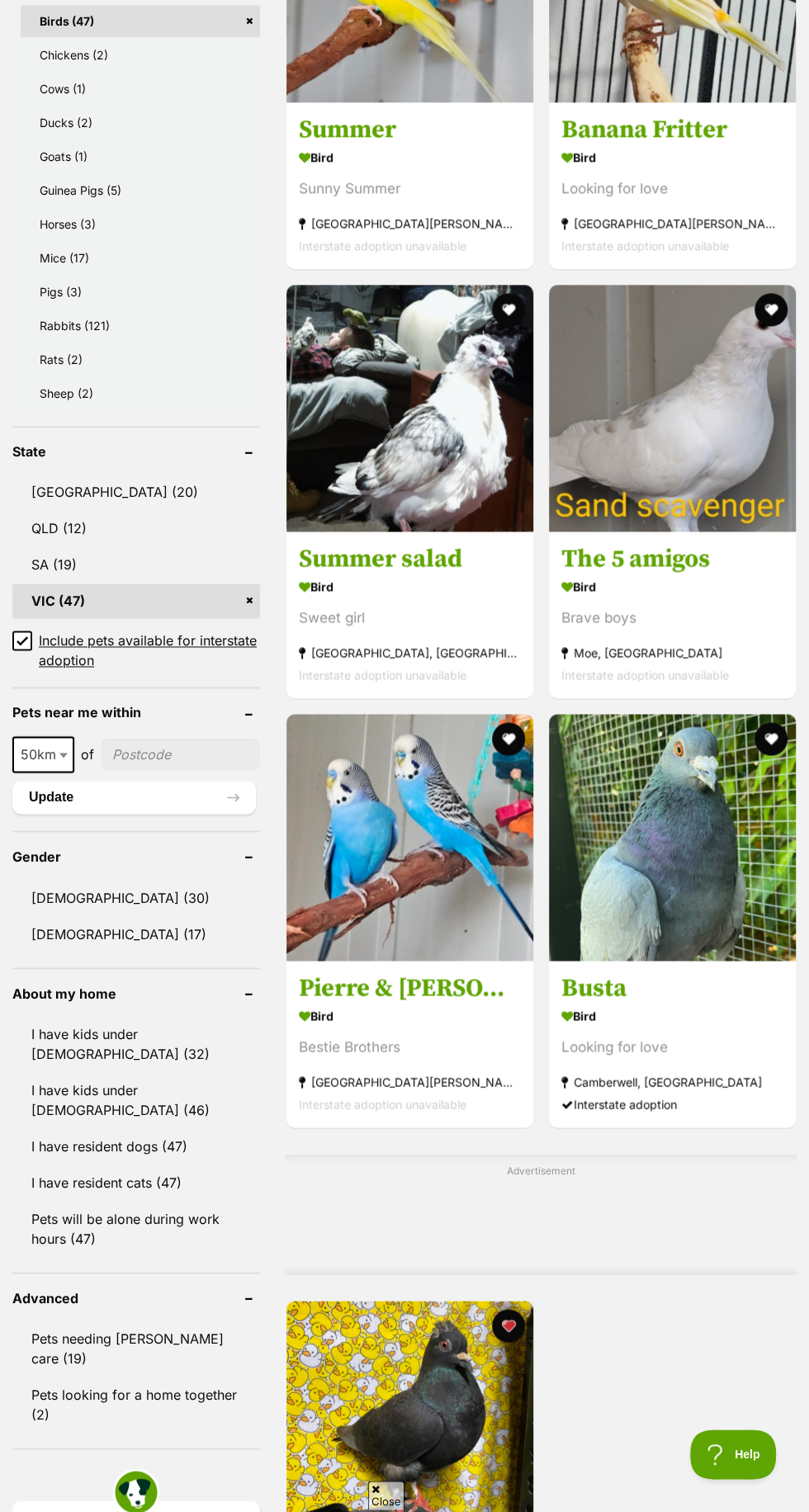
scroll to position [945, 0]
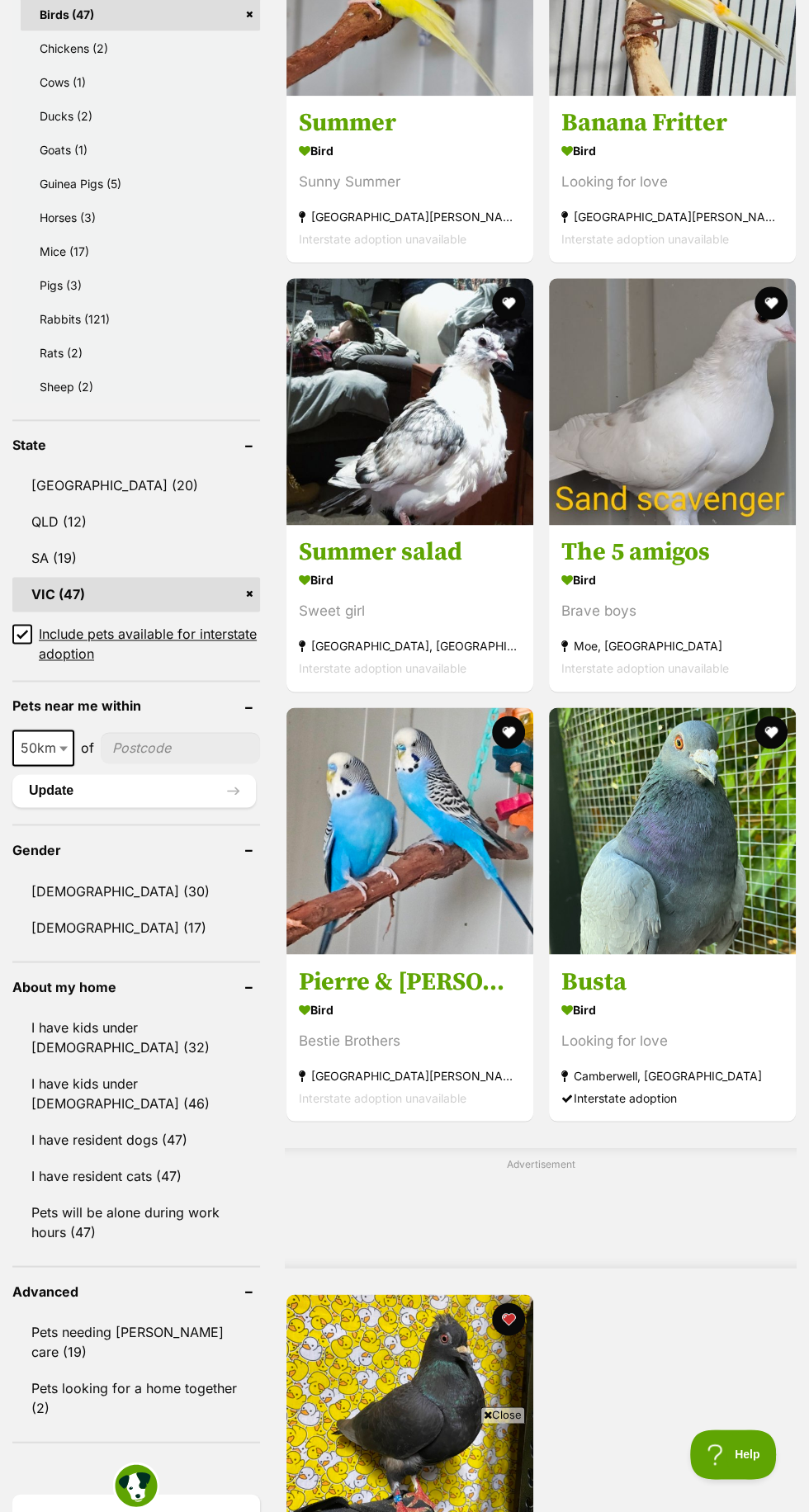
click at [706, 982] on h3 "Busta" at bounding box center [672, 981] width 222 height 32
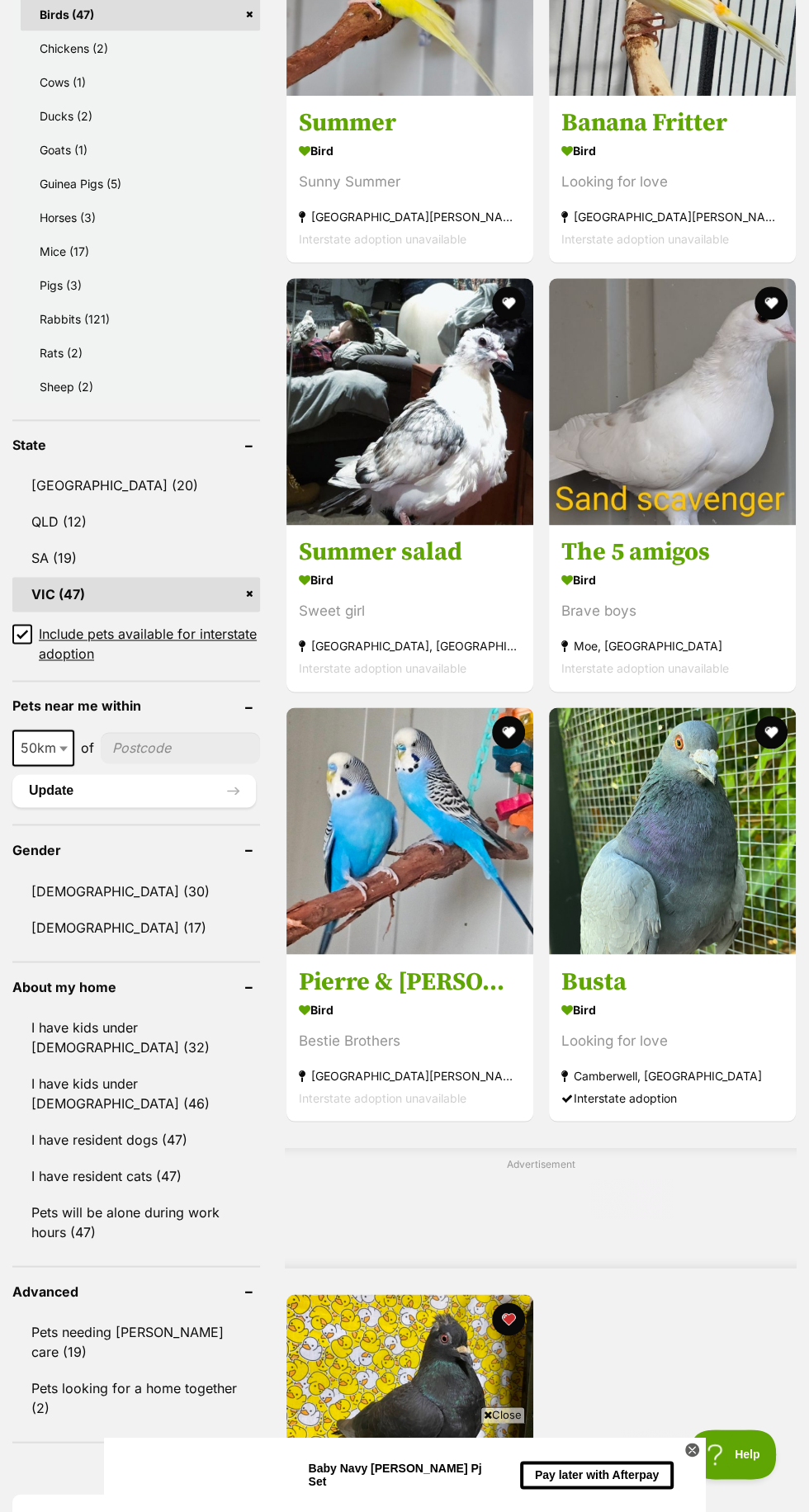
scroll to position [0, 0]
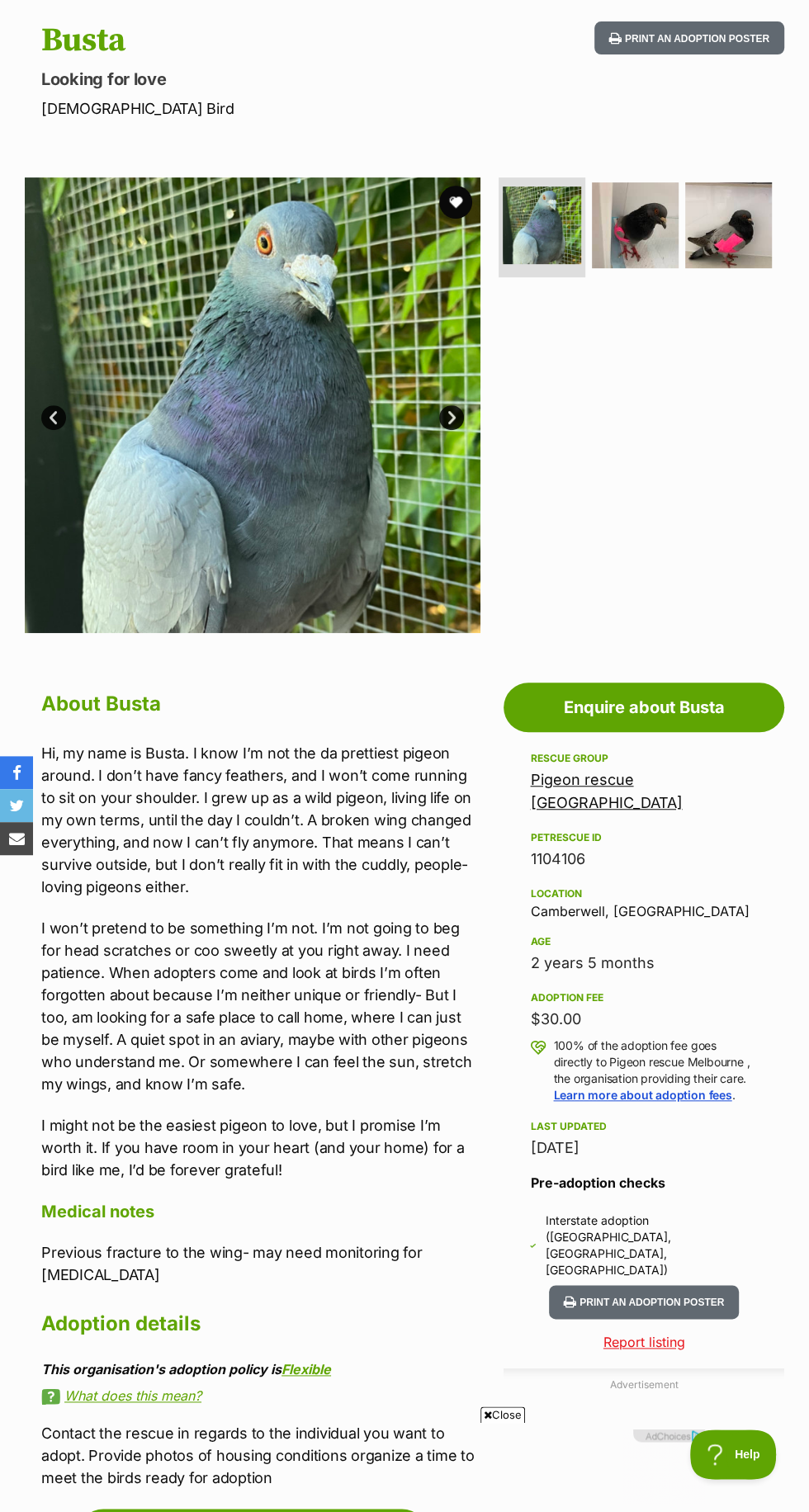
scroll to position [167, 0]
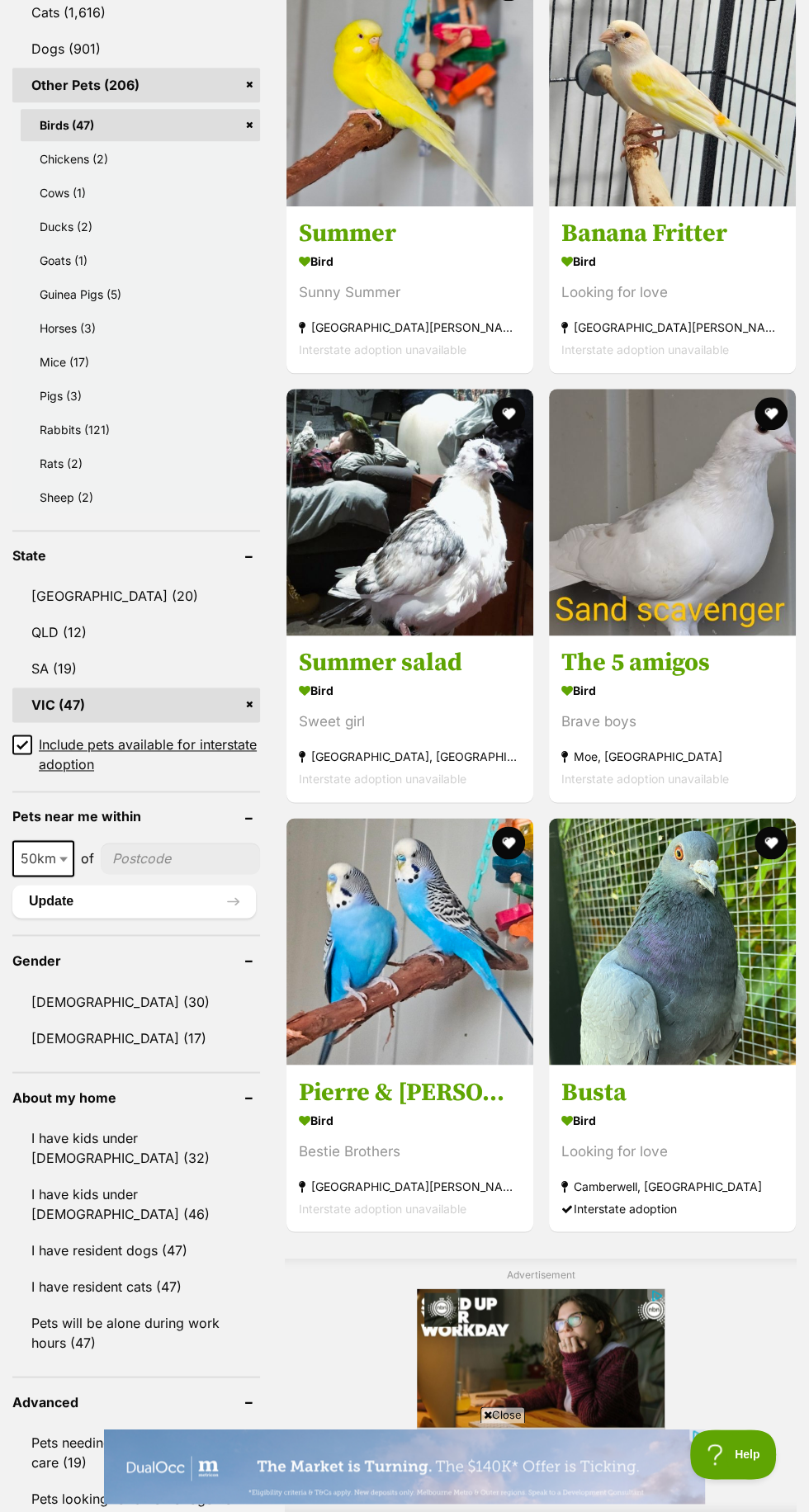
scroll to position [829, 0]
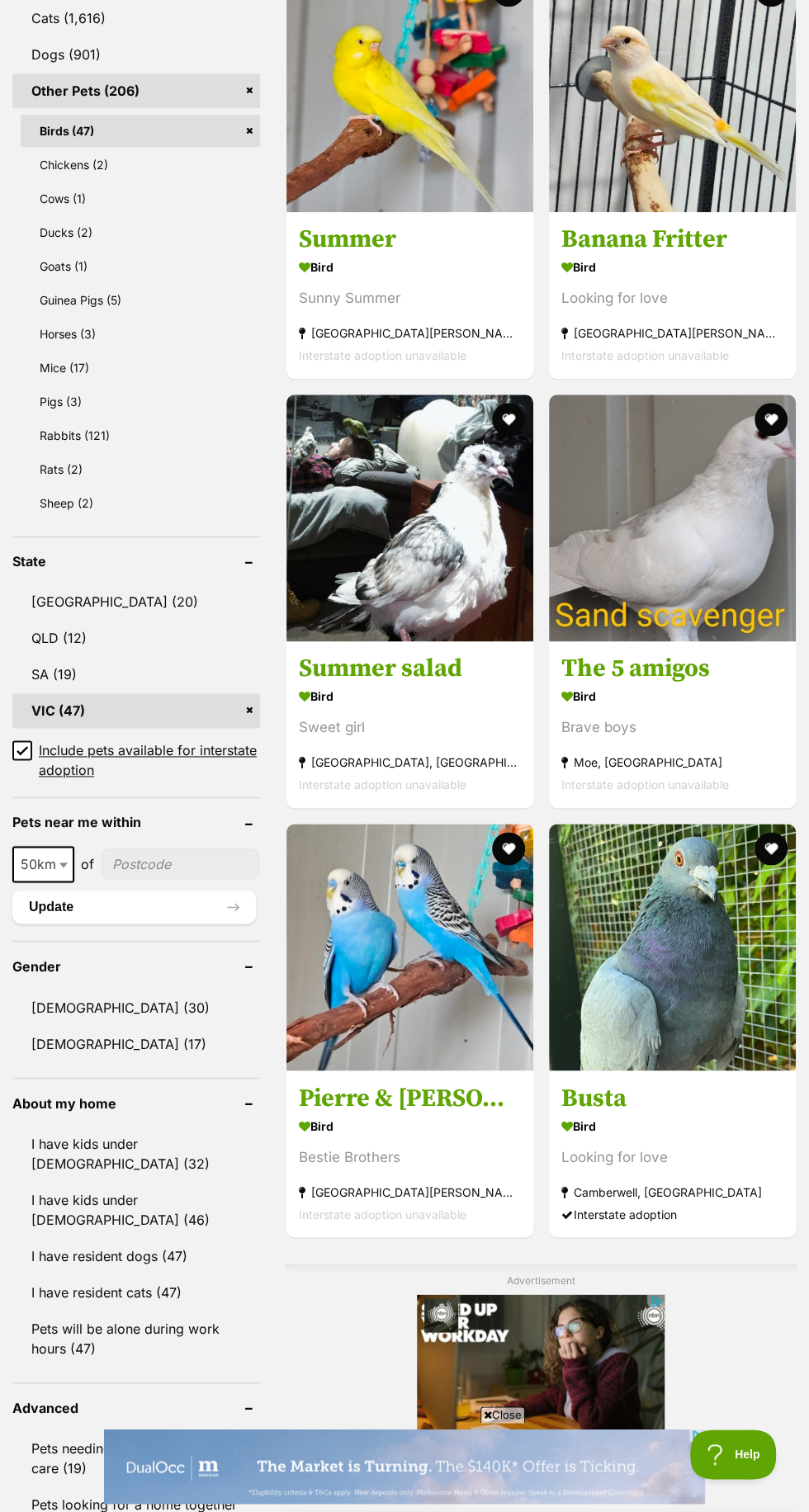
click at [68, 455] on link "Rats (2)" at bounding box center [141, 469] width 240 height 32
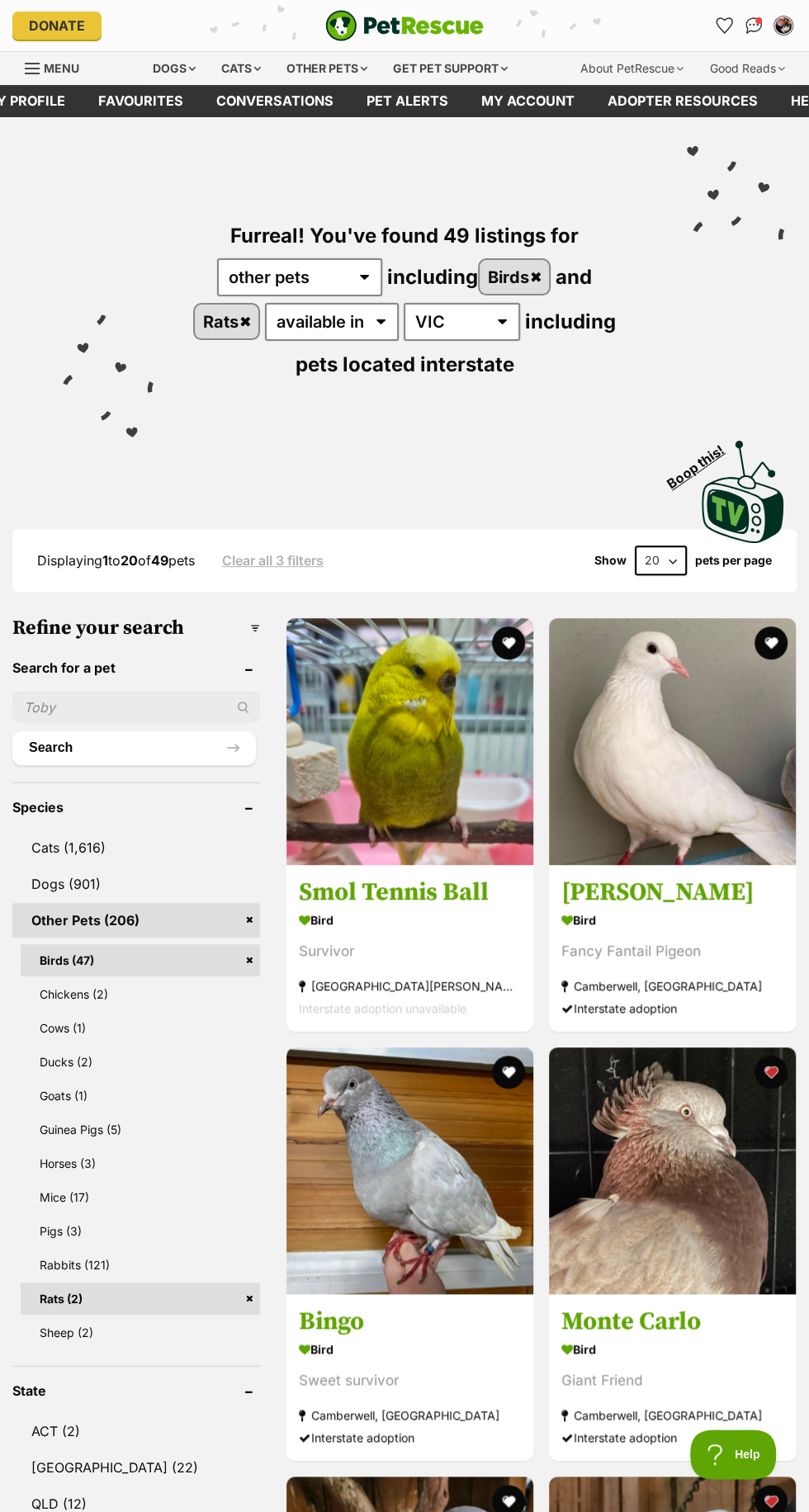
click at [249, 959] on link "Birds (47)" at bounding box center [141, 960] width 240 height 32
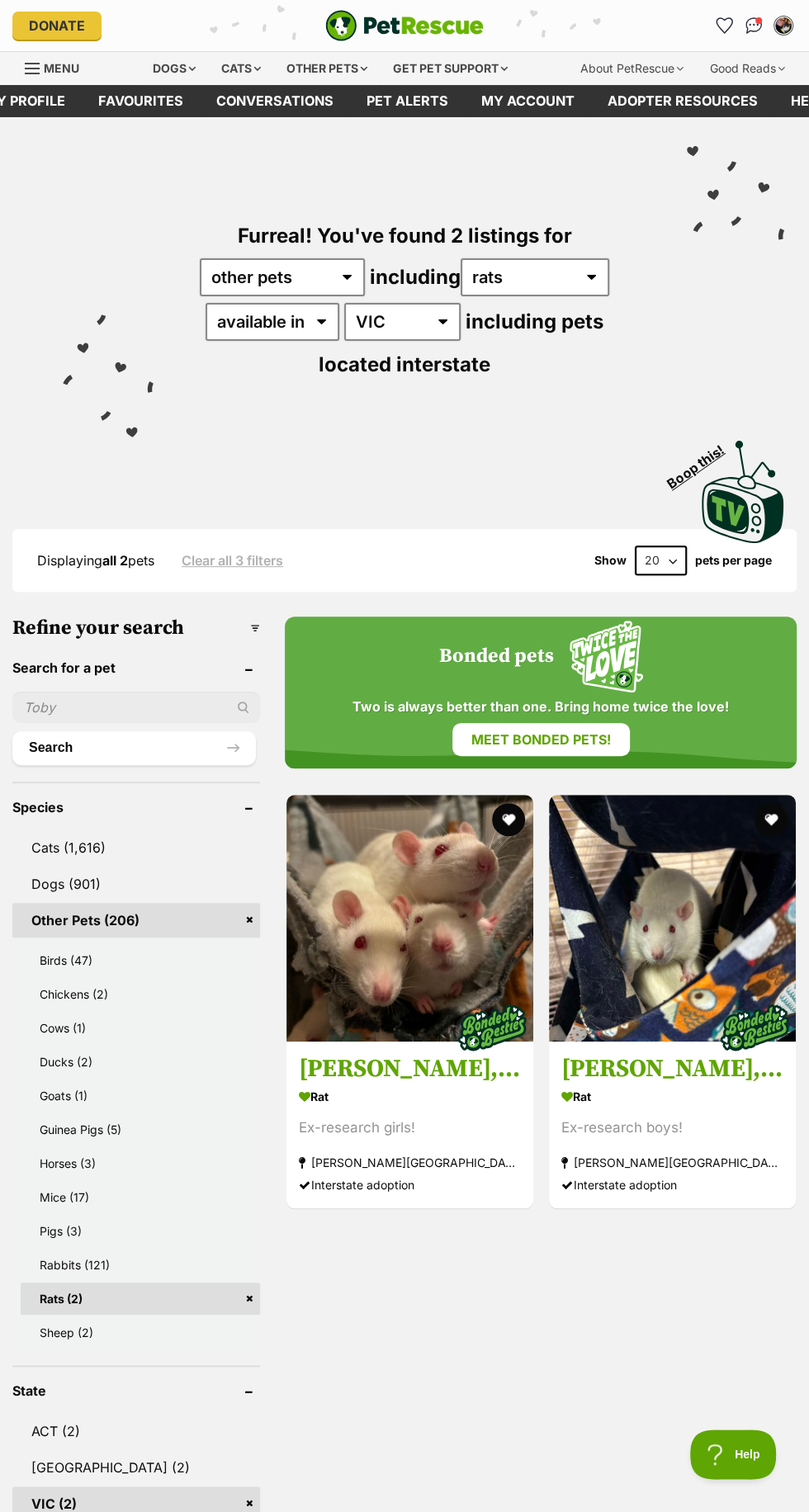
click at [153, 1182] on link "Mice (17)" at bounding box center [141, 1196] width 240 height 32
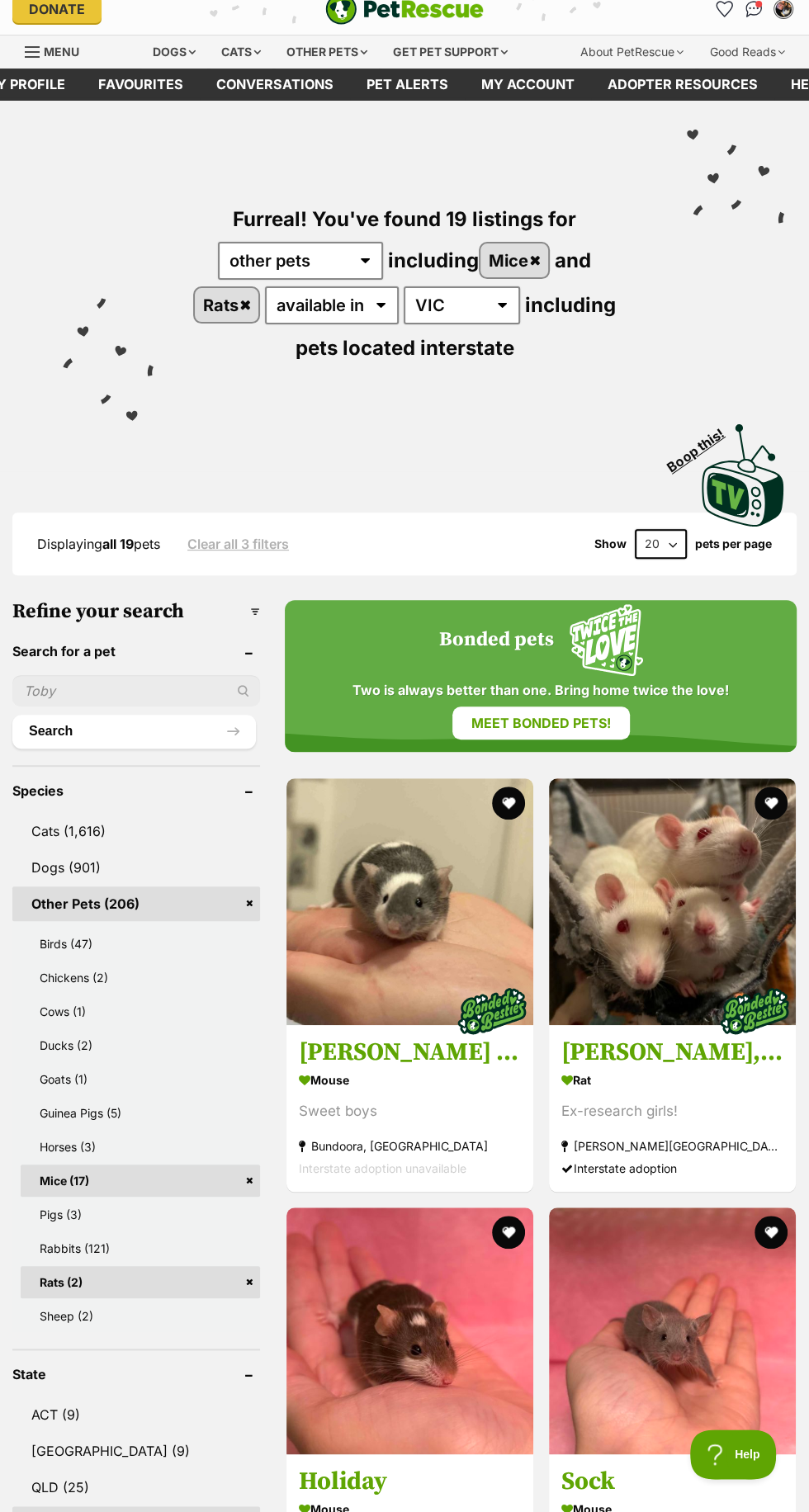
scroll to position [18, 0]
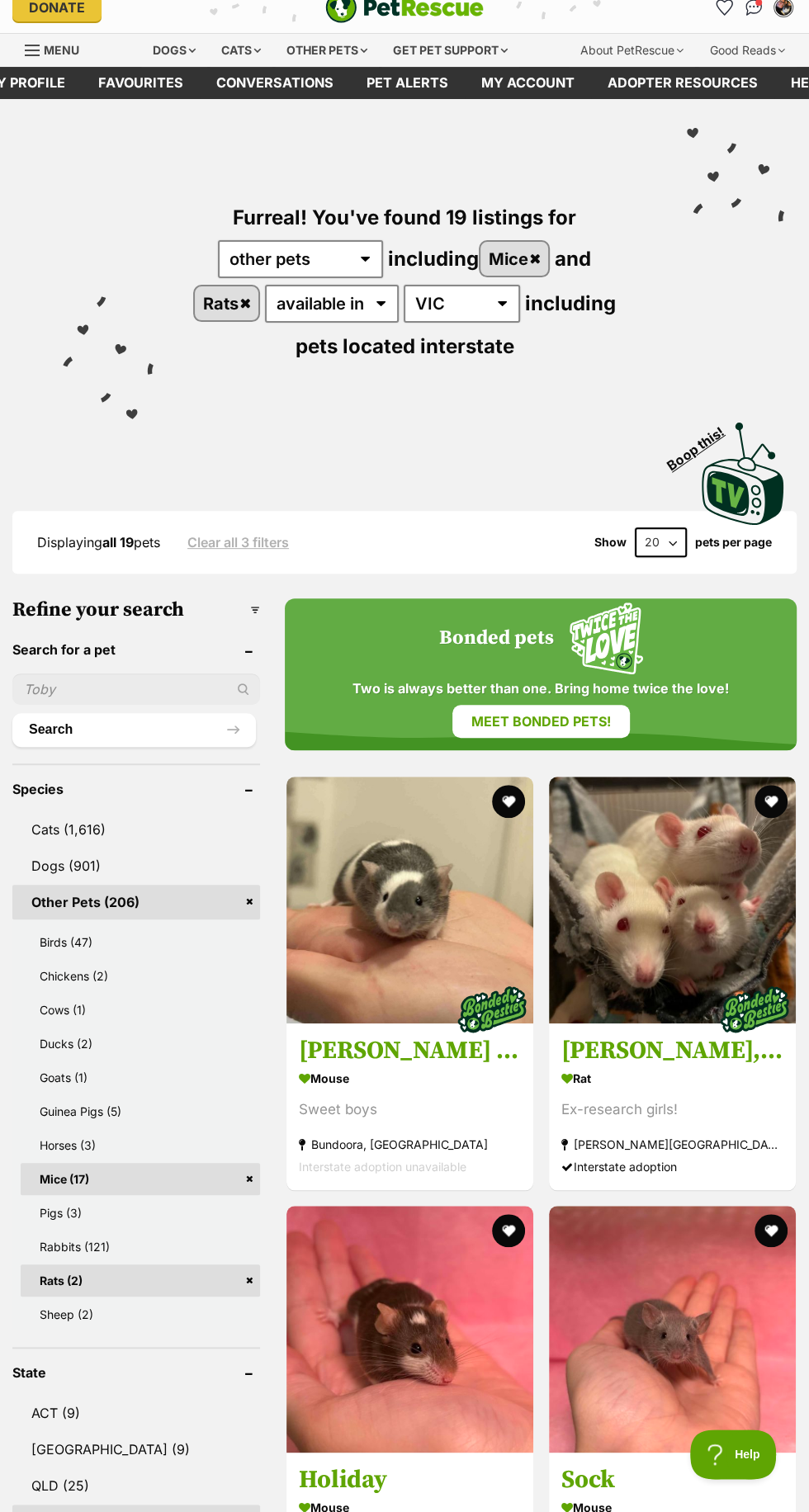
click at [449, 1122] on section "Mouse Sweet boys Bundoora, VIC Interstate adoption unavailable" at bounding box center [409, 1122] width 222 height 112
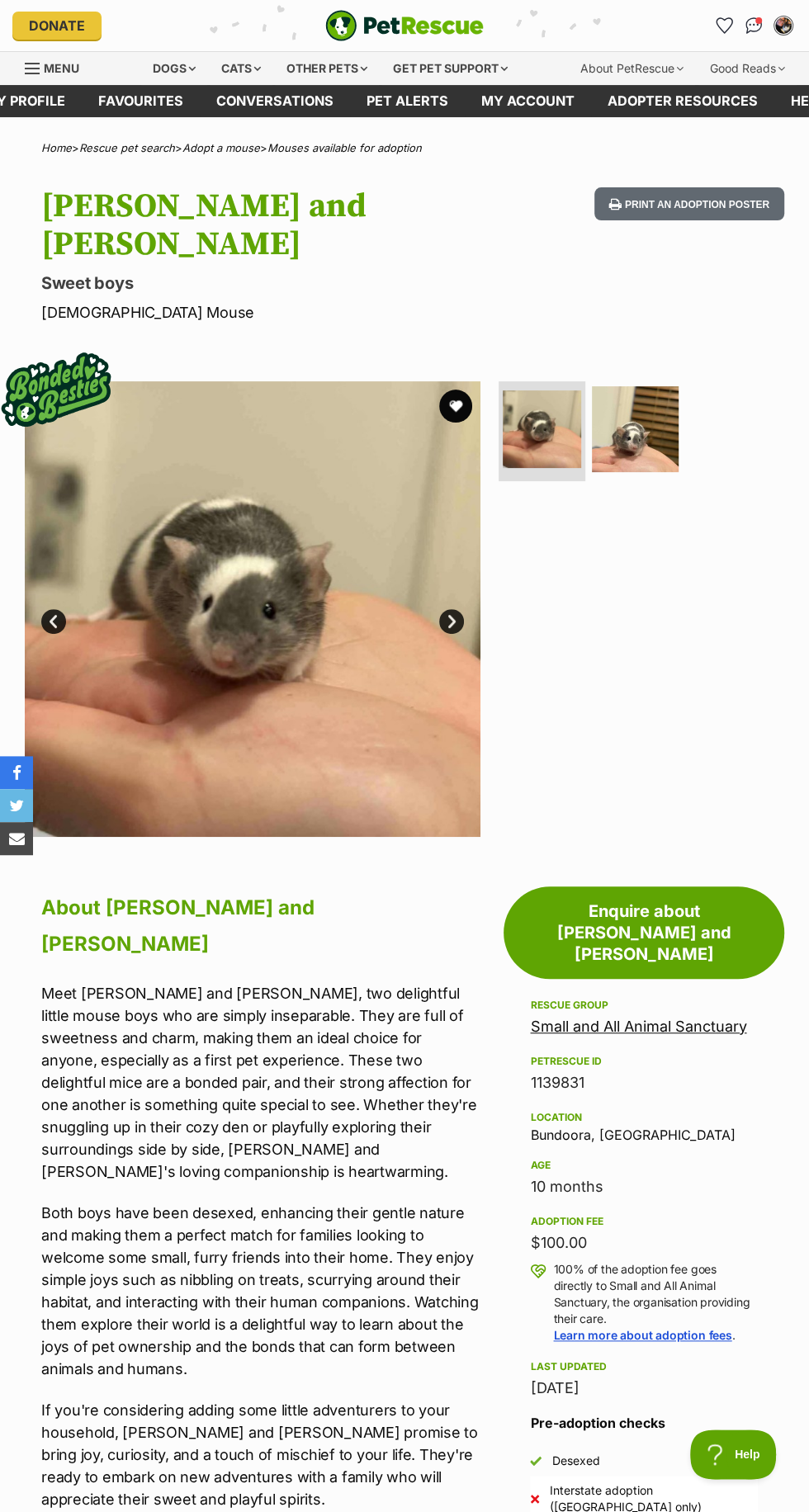
click at [696, 1018] on link "Small and All Animal Sanctuary" at bounding box center [637, 1026] width 216 height 17
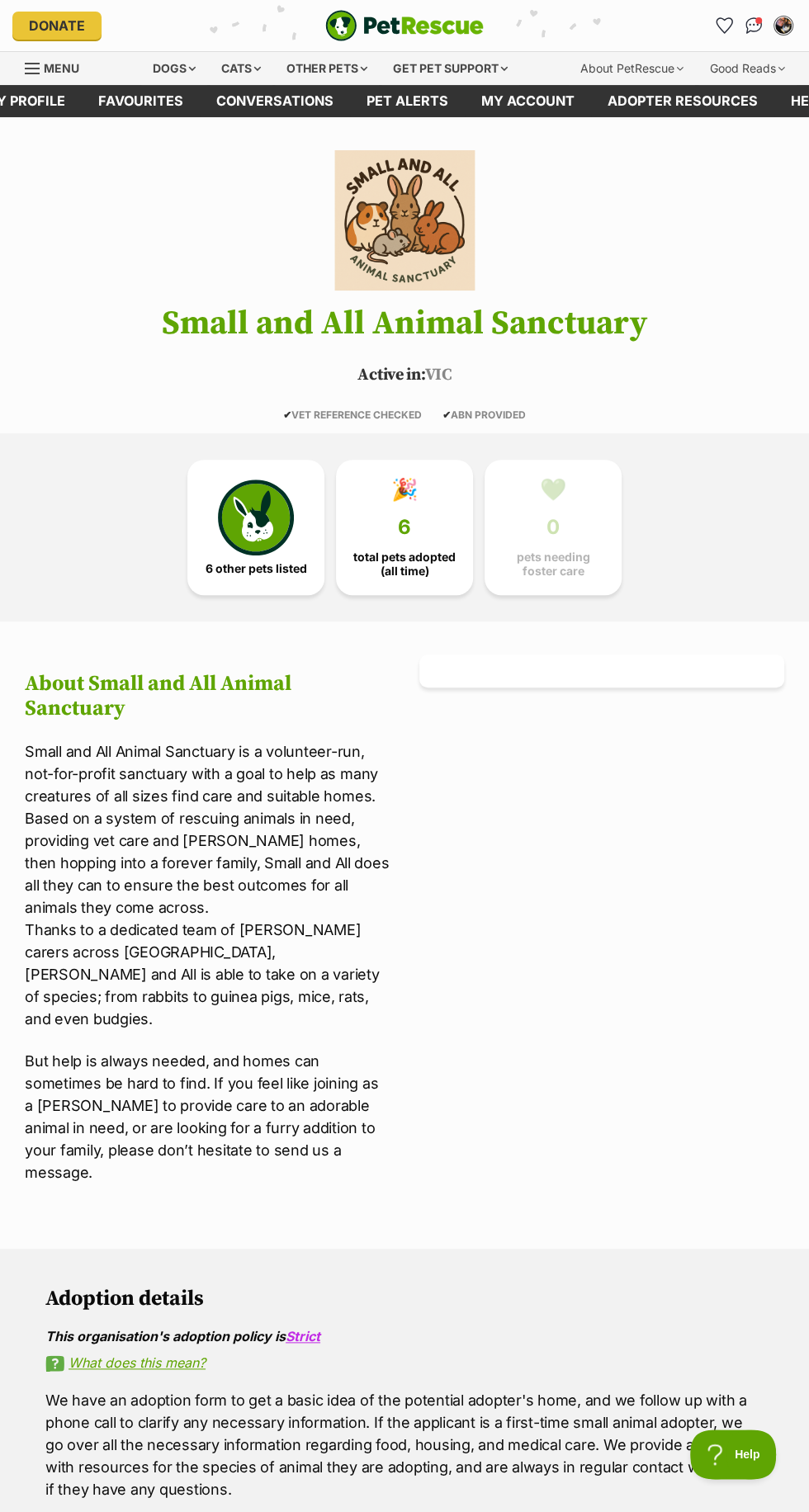
click at [276, 545] on img at bounding box center [256, 518] width 76 height 76
